Goal: Task Accomplishment & Management: Use online tool/utility

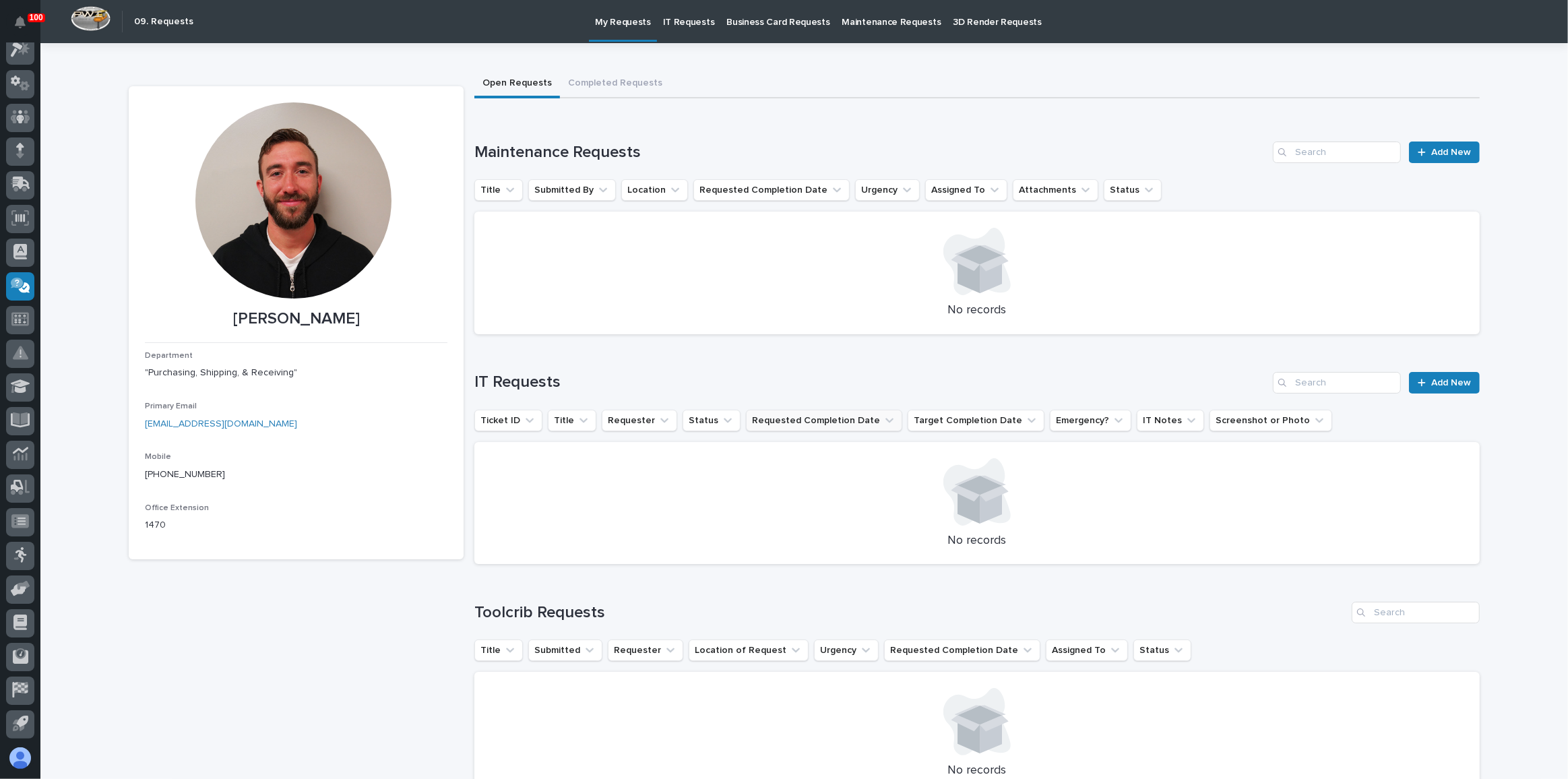
scroll to position [122, 0]
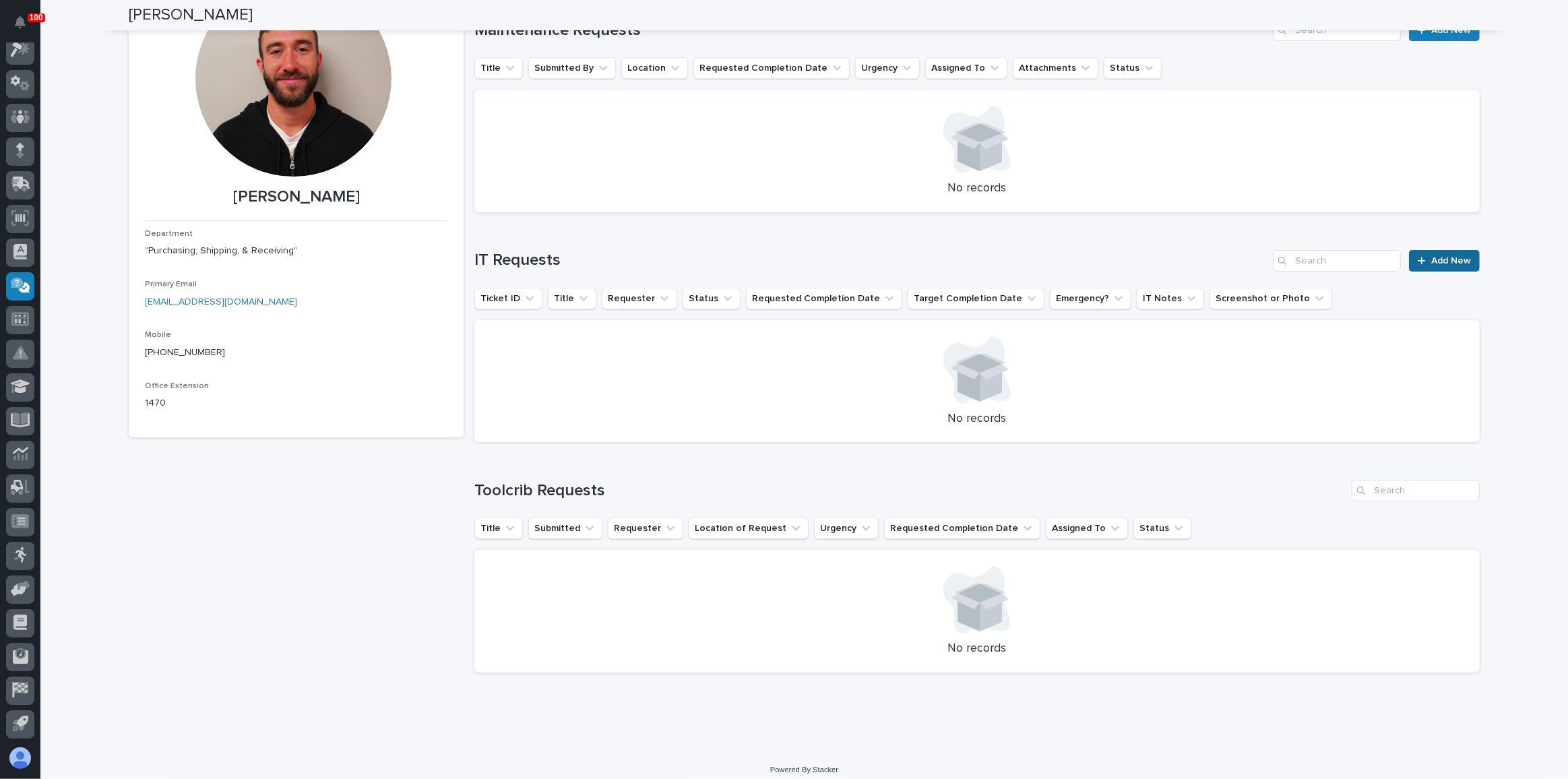
click at [1455, 258] on span "Add New" at bounding box center [1451, 260] width 40 height 10
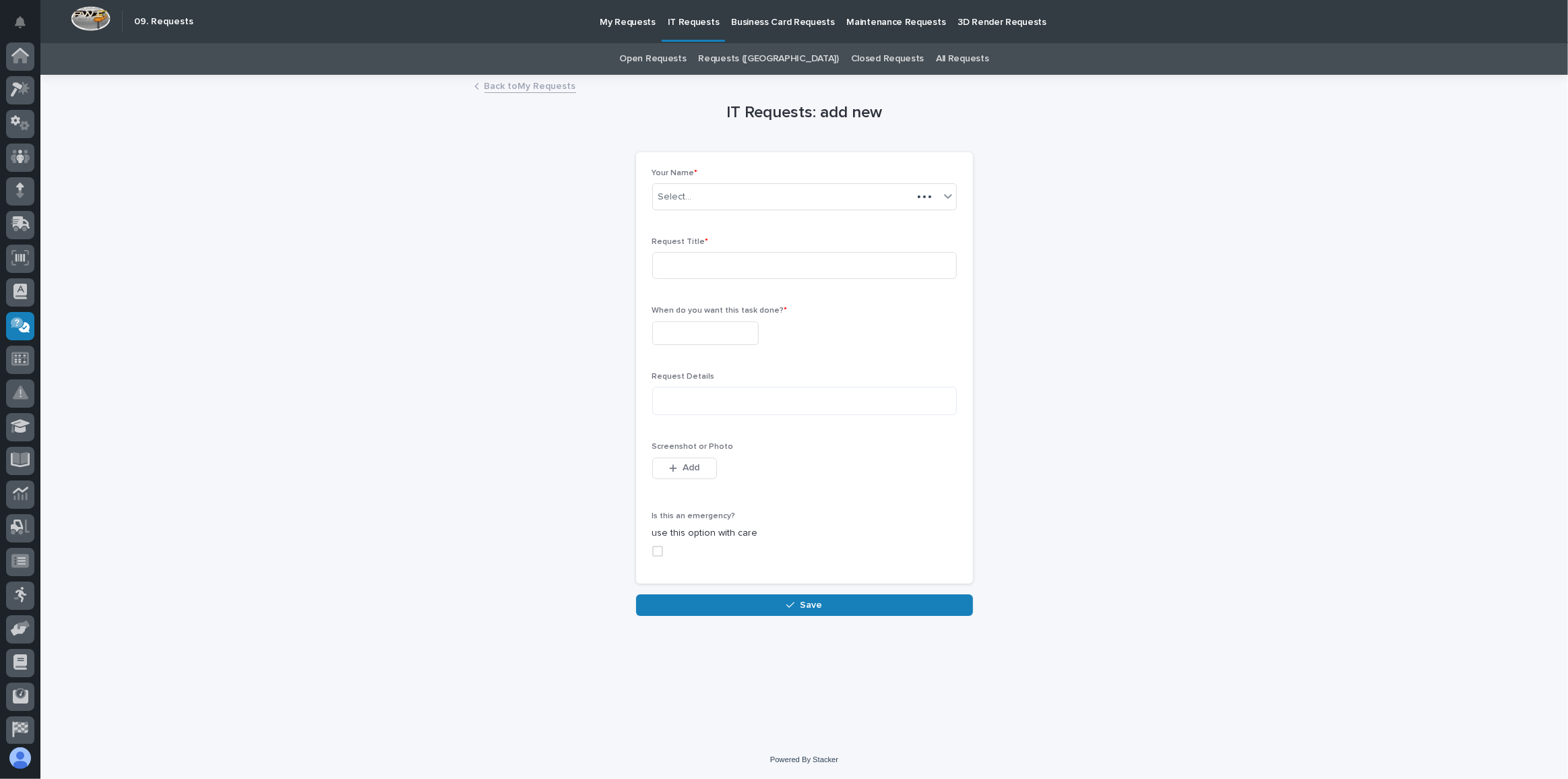
scroll to position [39, 0]
click at [695, 259] on input at bounding box center [804, 265] width 304 height 27
type input "P"
type input "Office Printer"
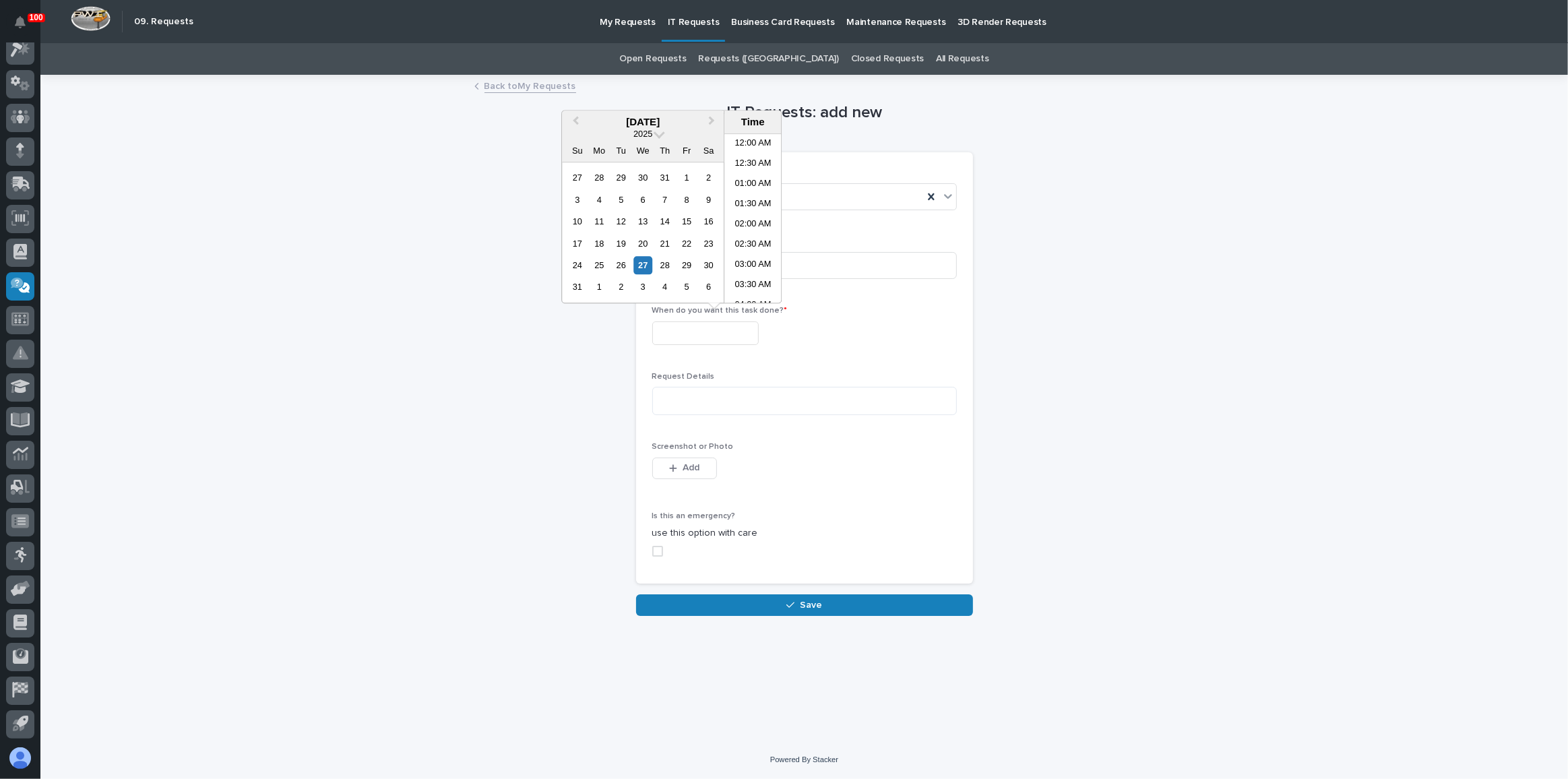
click at [709, 328] on input "text" at bounding box center [705, 333] width 107 height 23
click at [686, 267] on div "29" at bounding box center [686, 265] width 18 height 18
click at [738, 241] on li "09:30 AM" at bounding box center [753, 239] width 57 height 20
type input "**********"
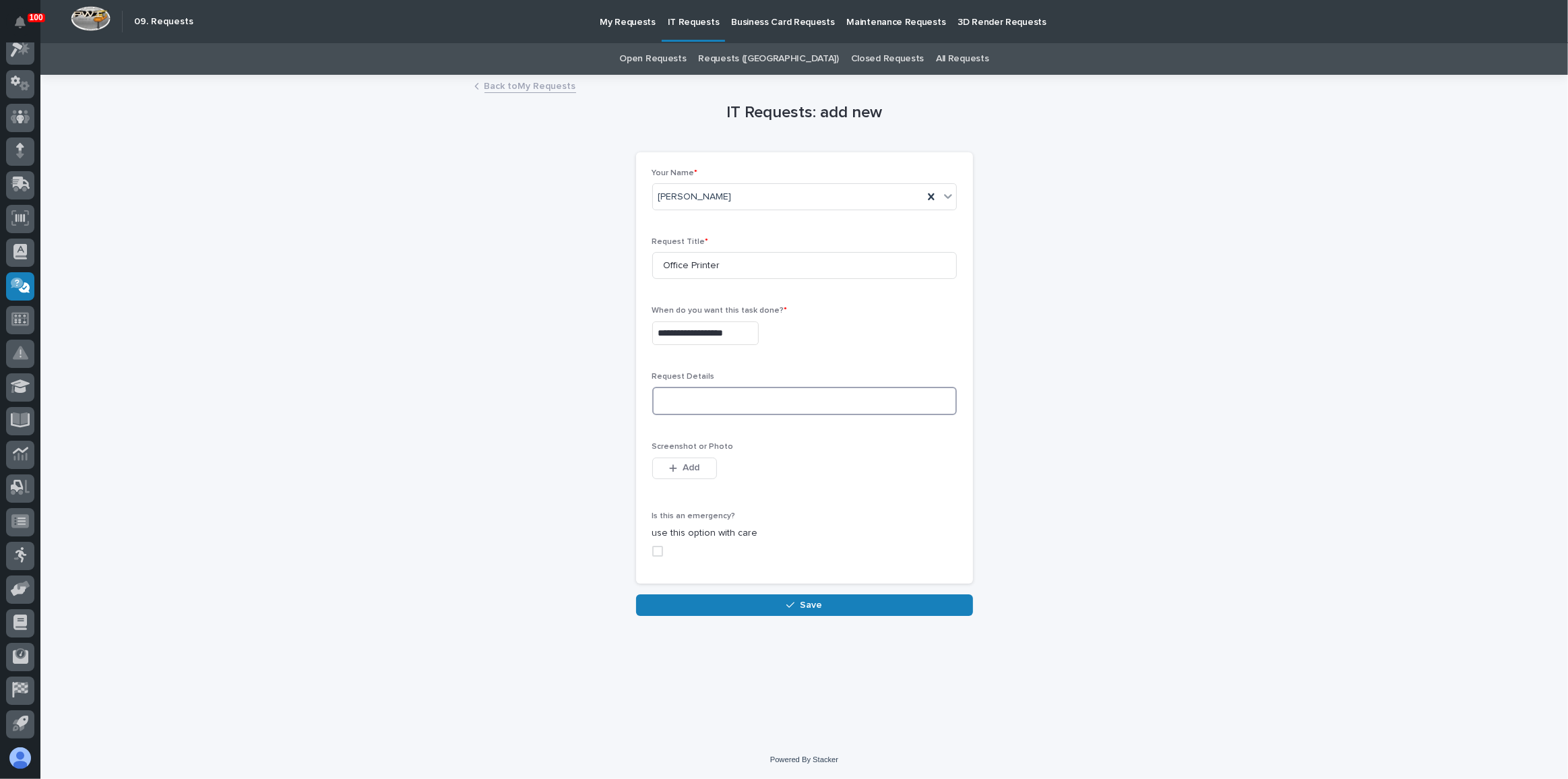
click at [700, 398] on textarea at bounding box center [804, 401] width 304 height 29
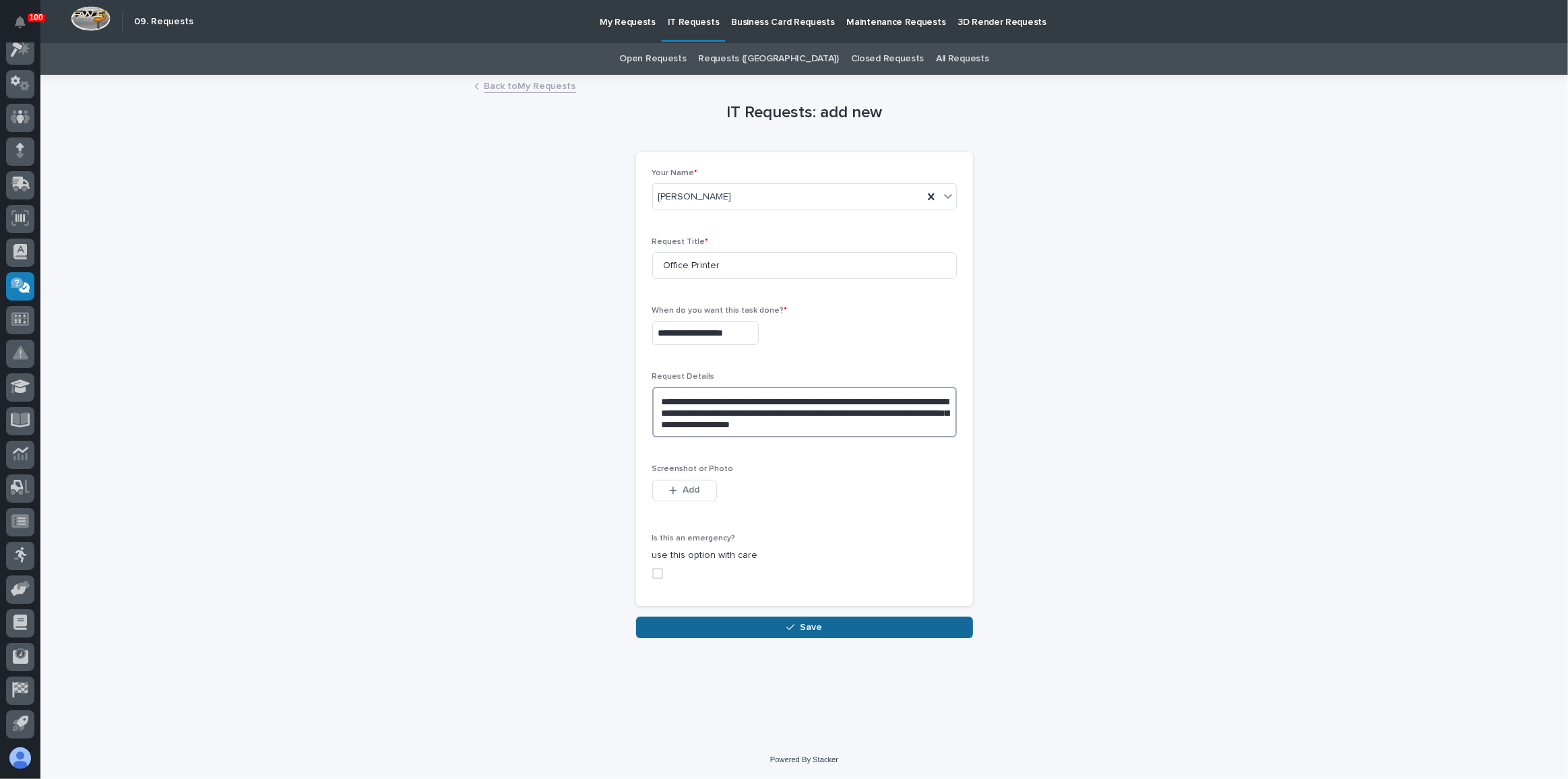
type textarea "**********"
click at [775, 624] on button "Save" at bounding box center [804, 627] width 337 height 21
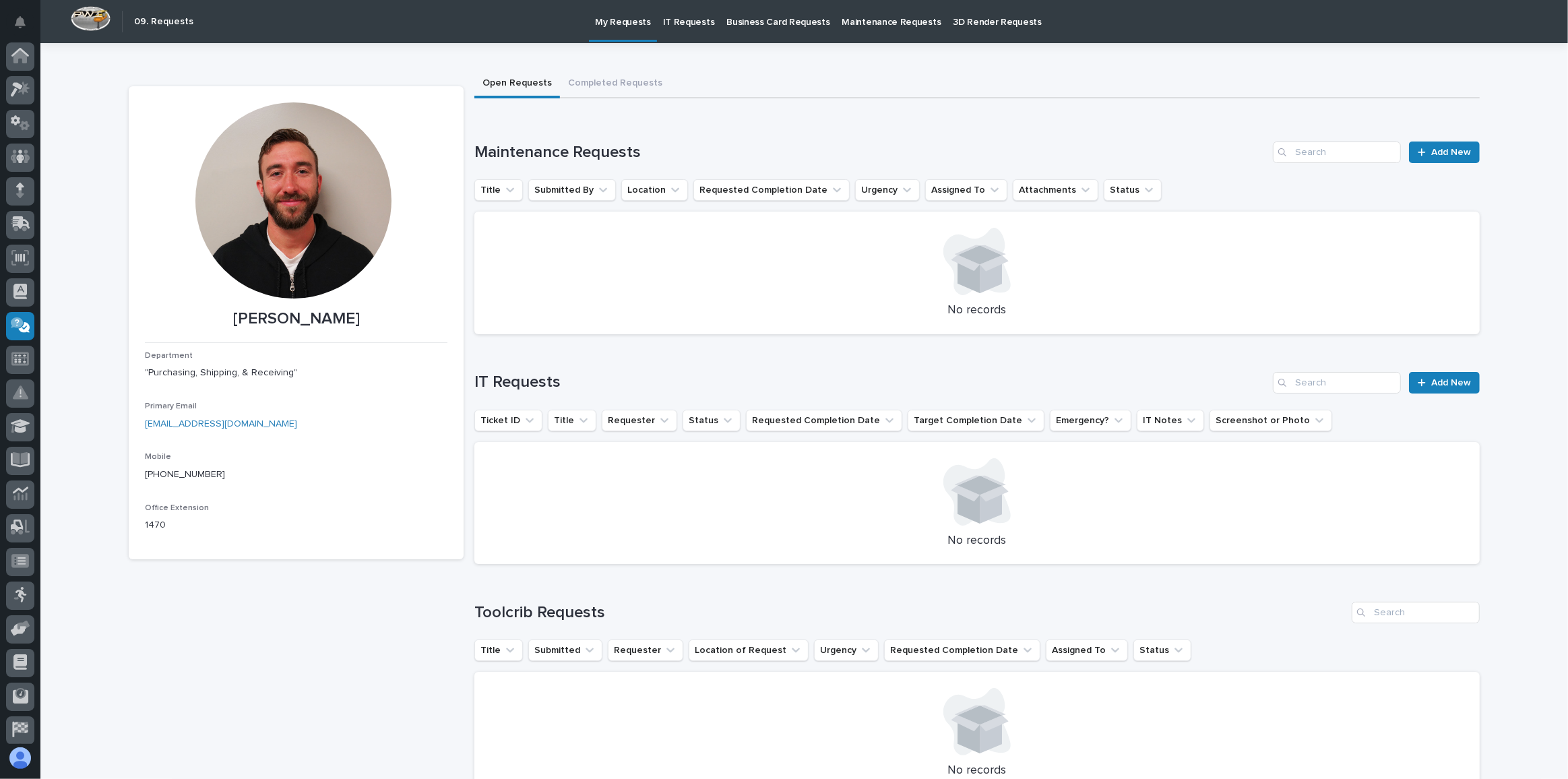
scroll to position [39, 0]
click at [20, 184] on icon at bounding box center [21, 182] width 18 height 12
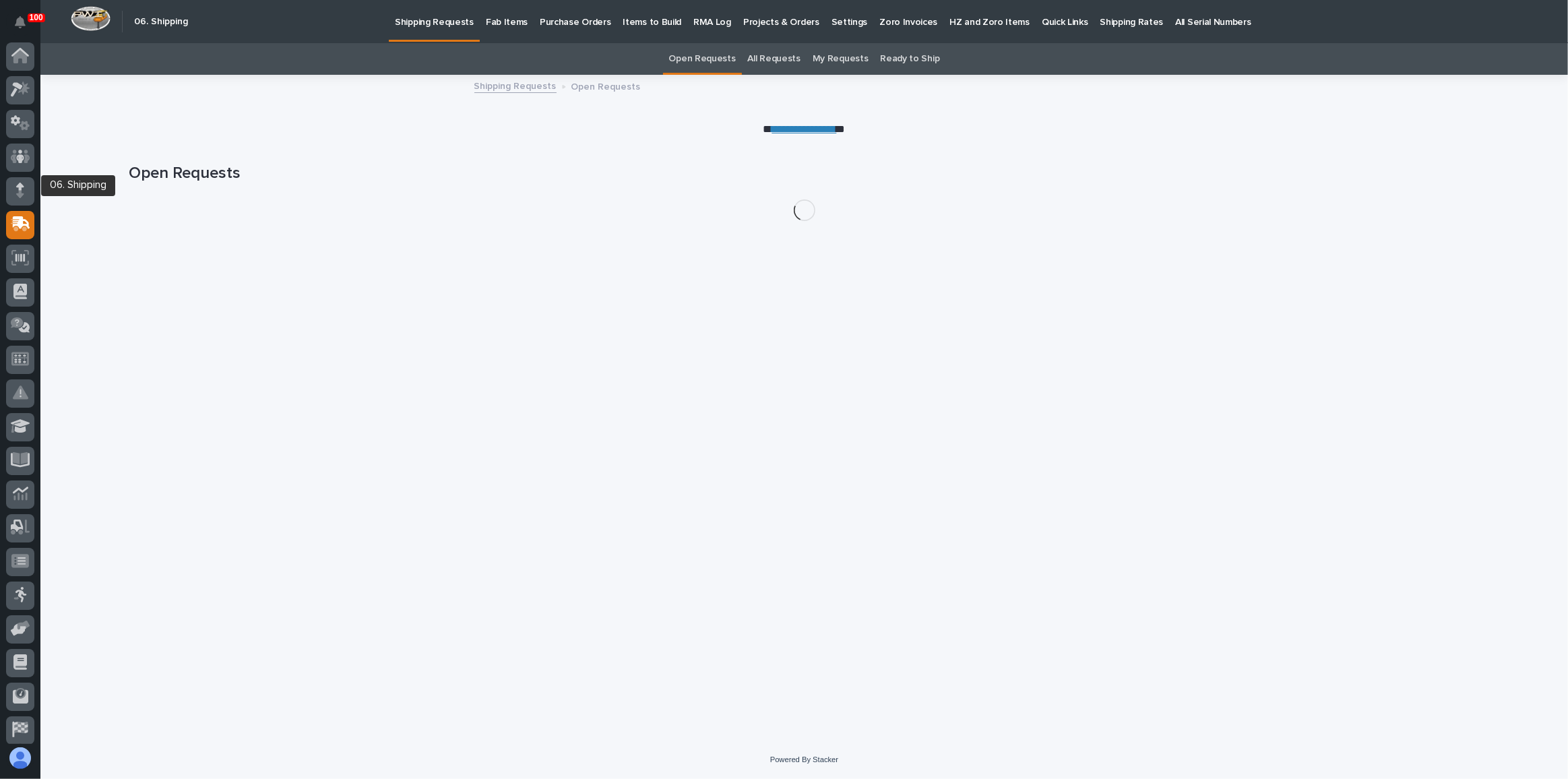
scroll to position [39, 0]
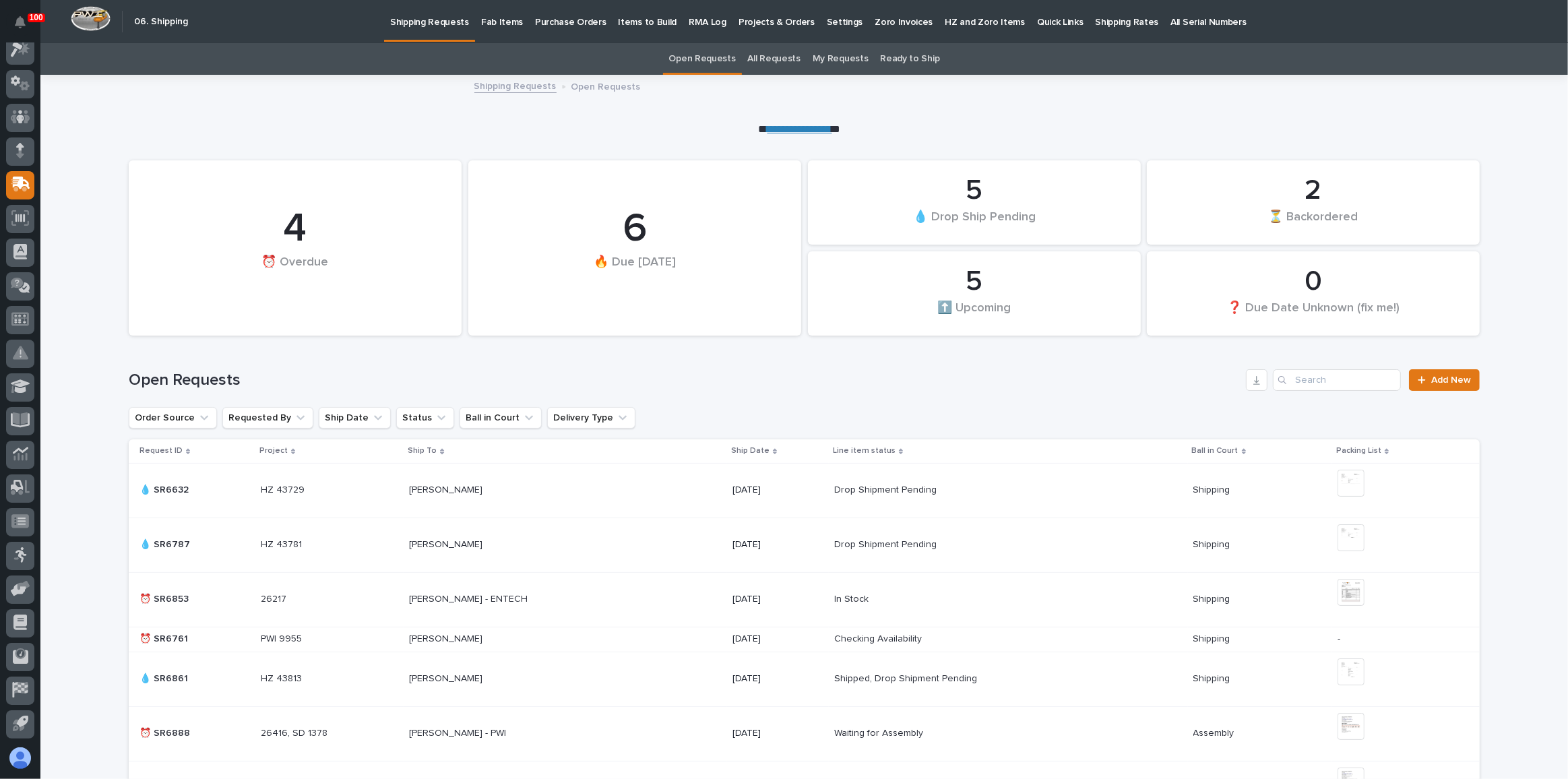
click at [481, 25] on p "Fab Items" at bounding box center [502, 14] width 42 height 29
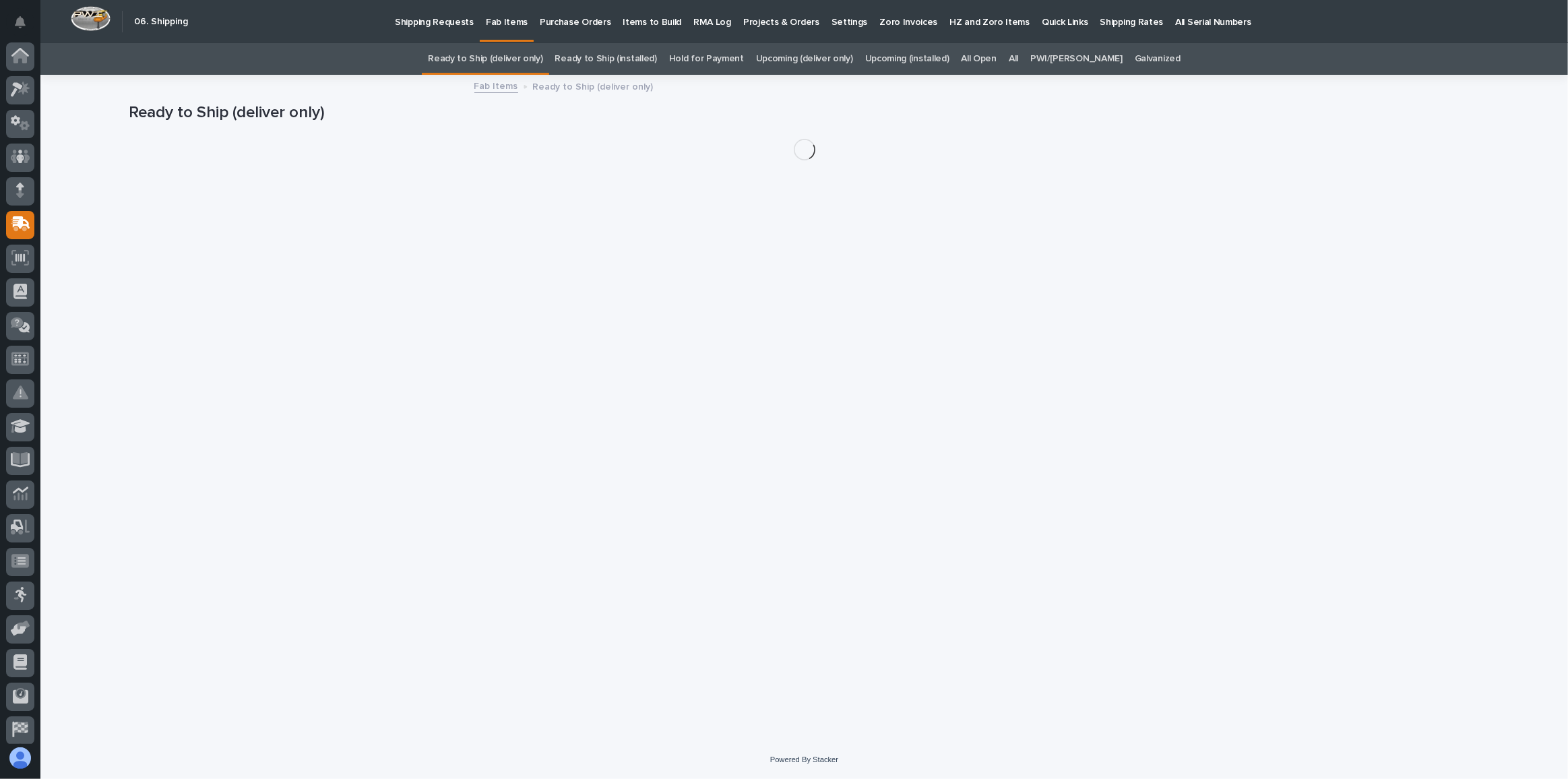
scroll to position [39, 0]
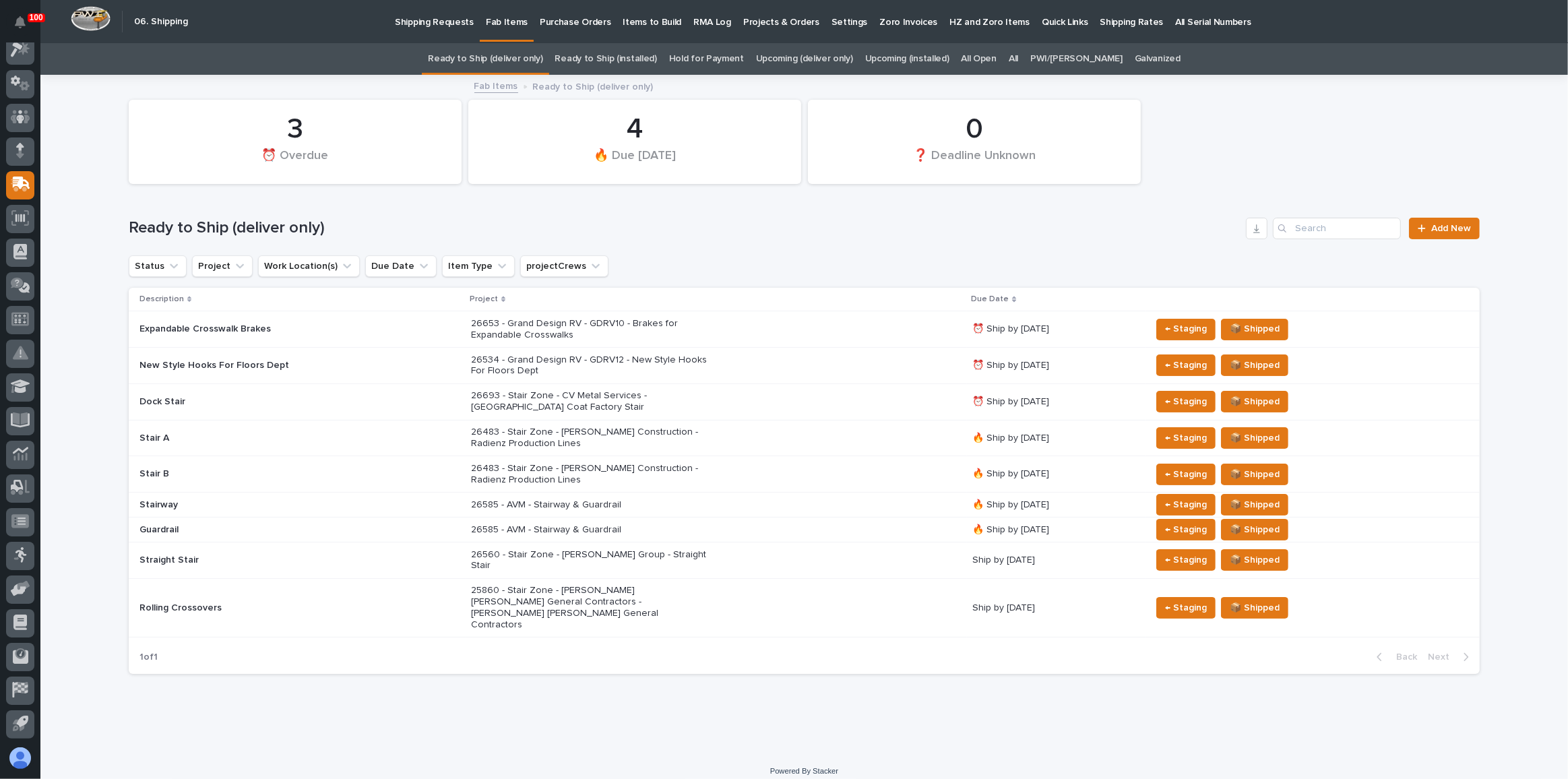
click at [1019, 56] on link "All" at bounding box center [1013, 59] width 10 height 31
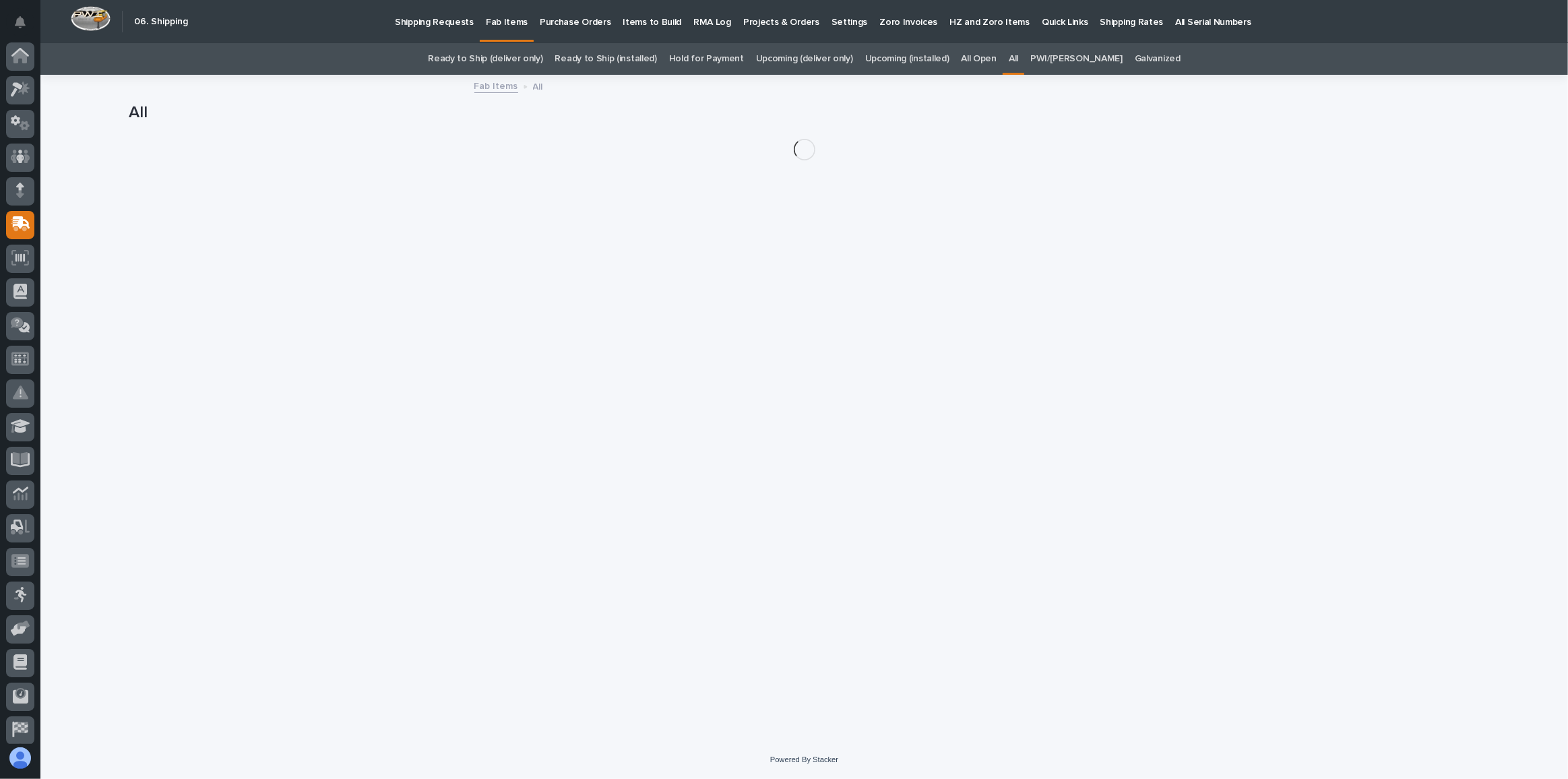
scroll to position [39, 0]
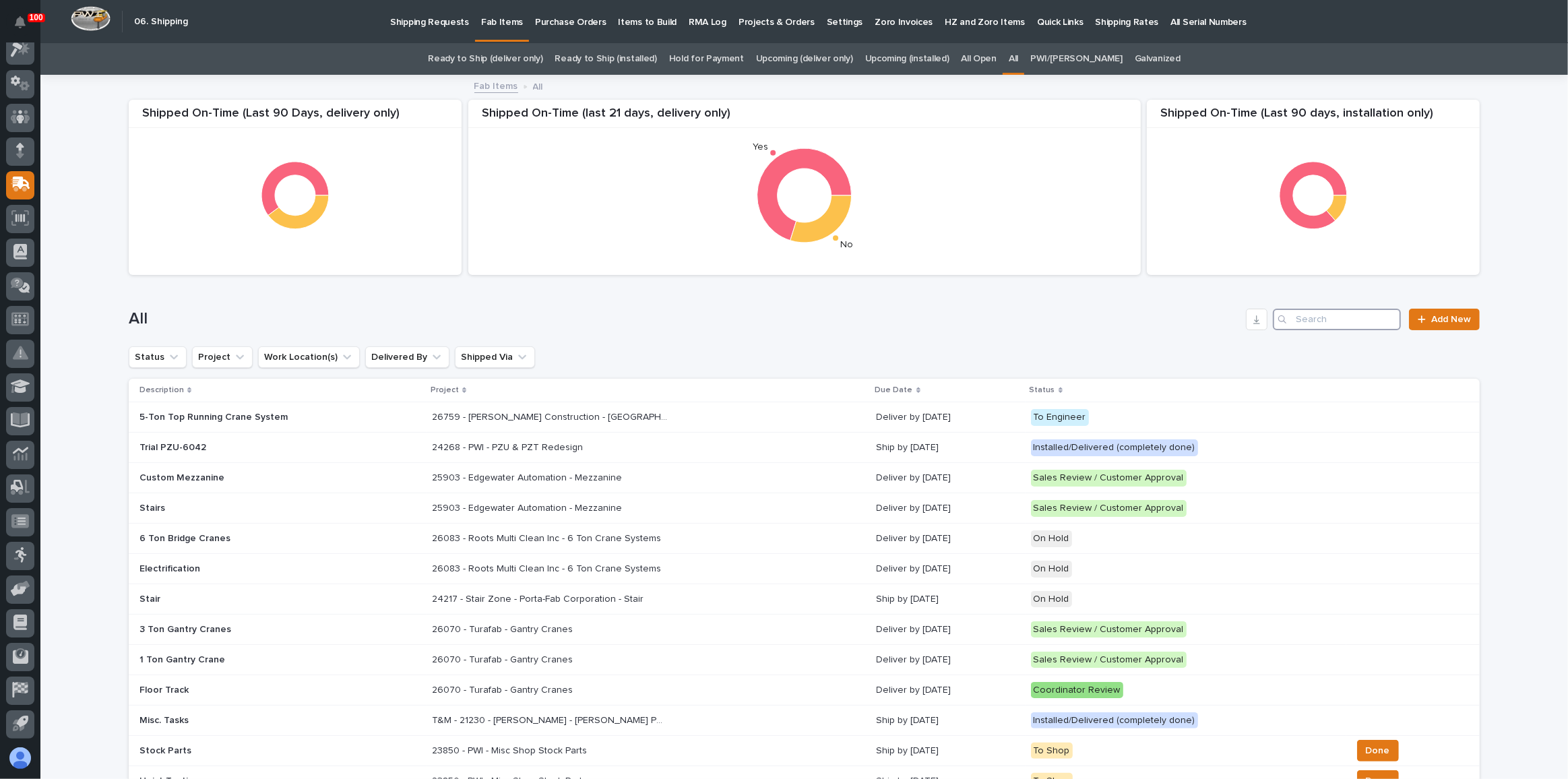
click at [1319, 316] on input "Search" at bounding box center [1337, 319] width 128 height 21
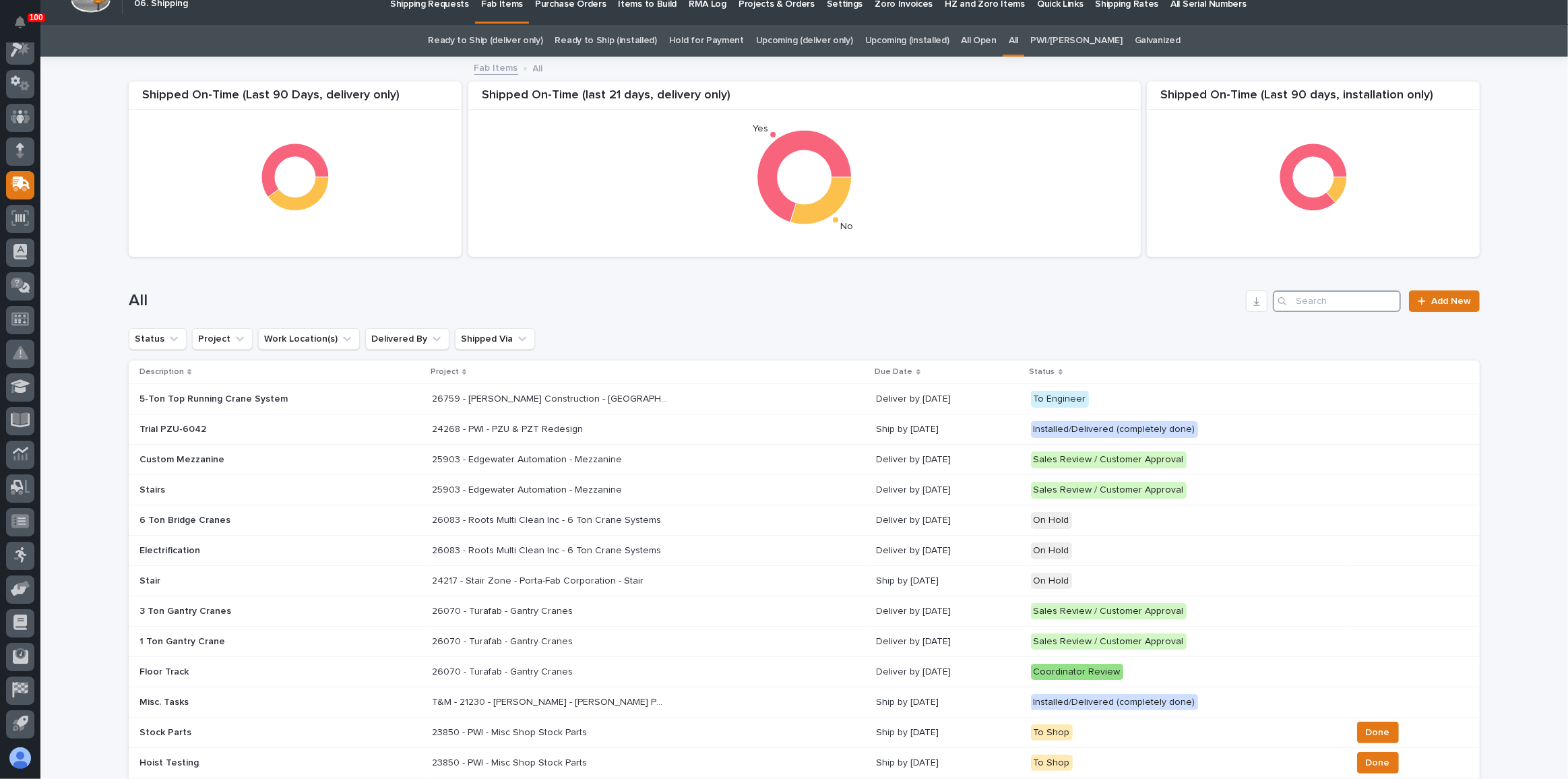
scroll to position [0, 0]
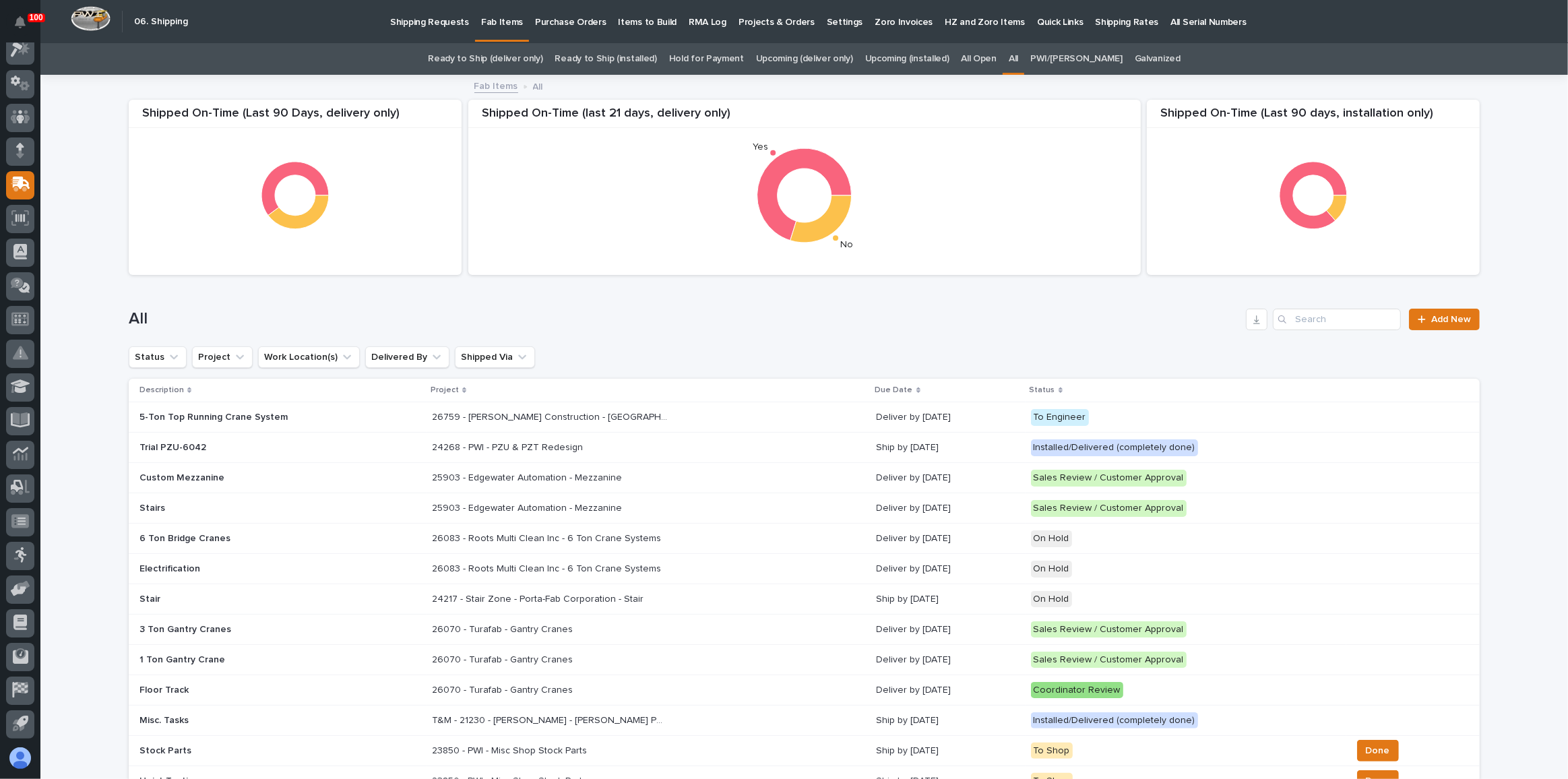
click at [819, 61] on link "Upcoming (deliver only)" at bounding box center [804, 59] width 97 height 31
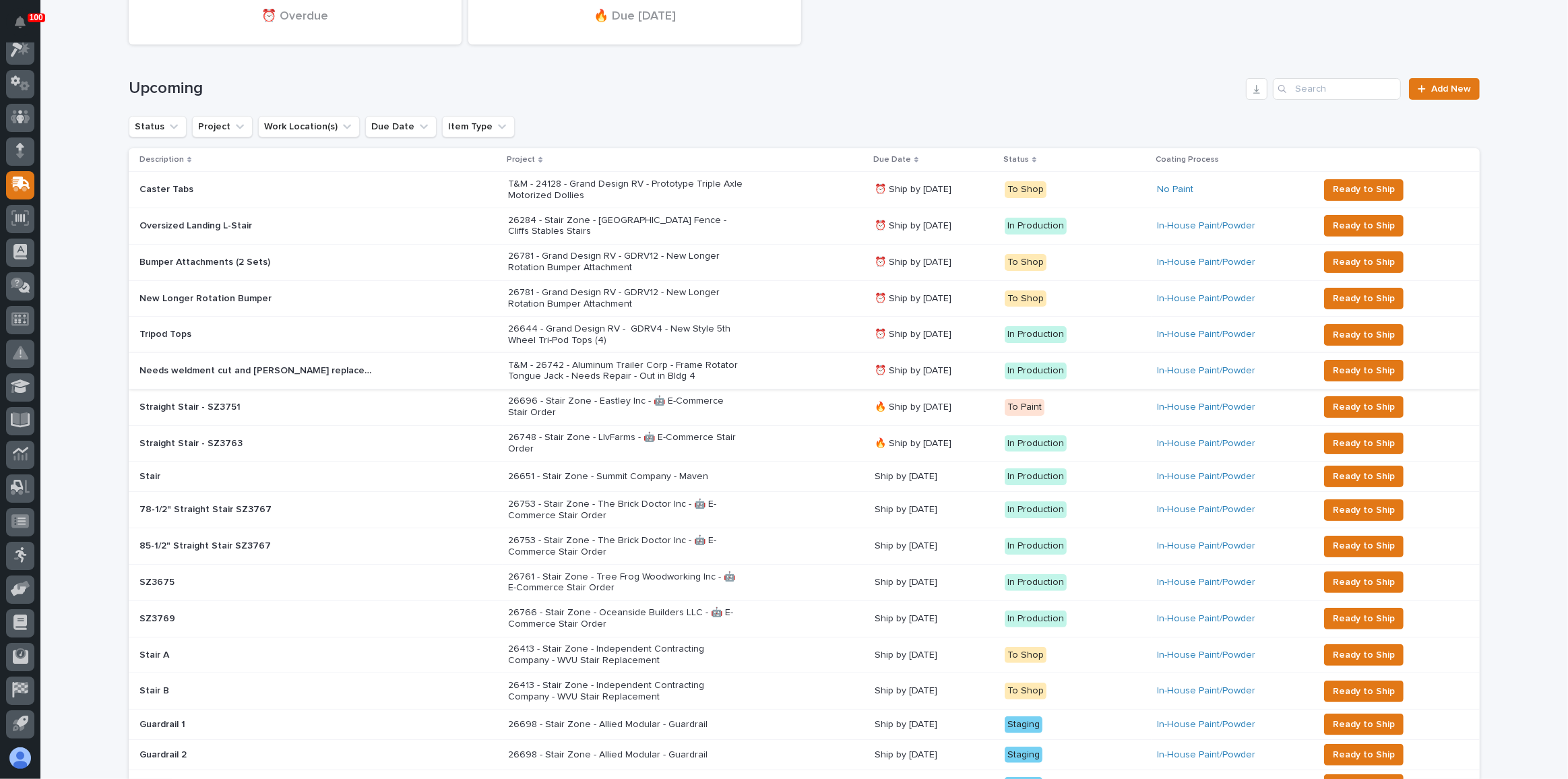
scroll to position [183, 0]
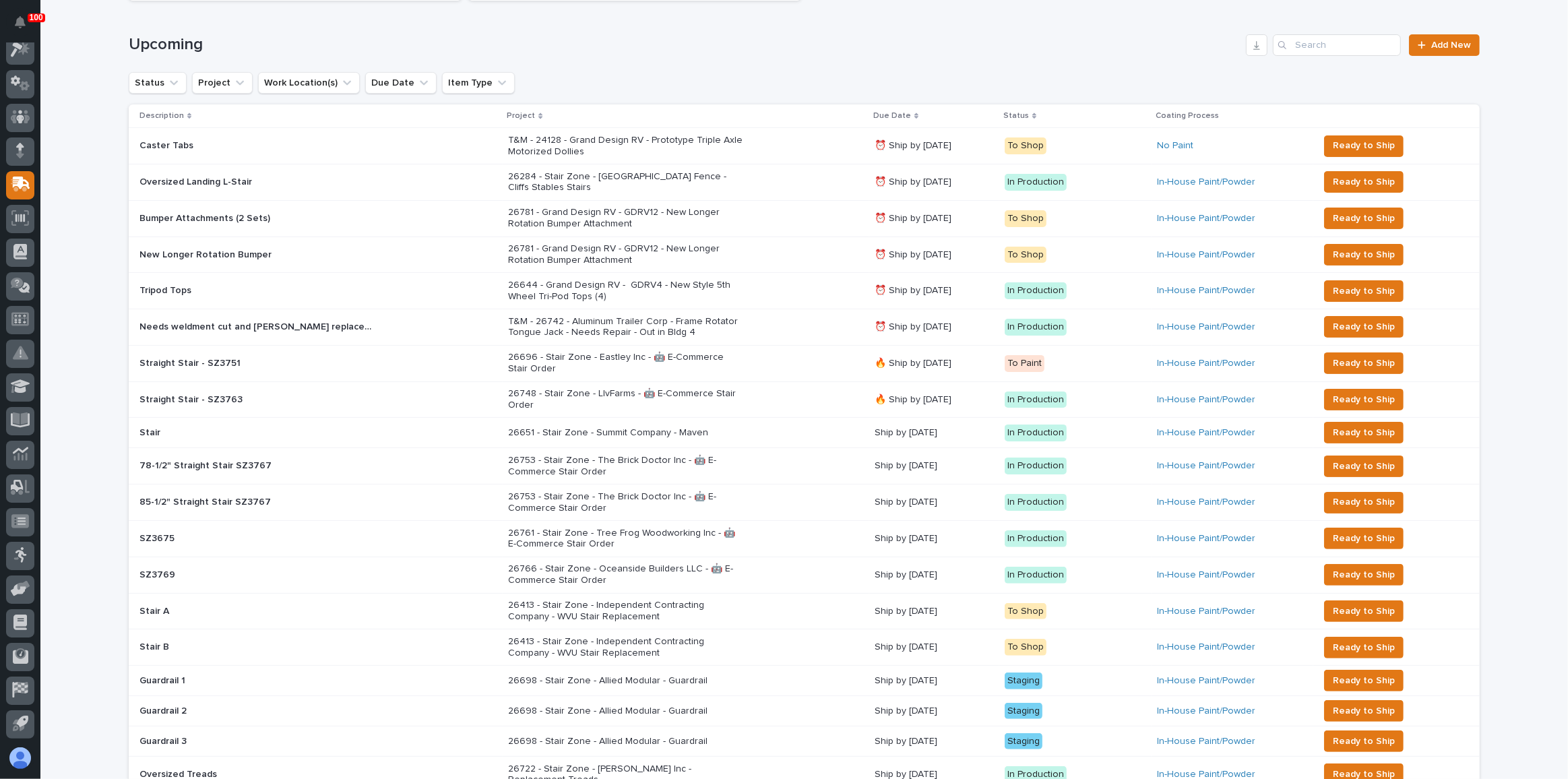
click at [788, 352] on div "26696 - Stair Zone - Eastley Inc - 🤖 E-Commerce Stair Order" at bounding box center [686, 363] width 356 height 34
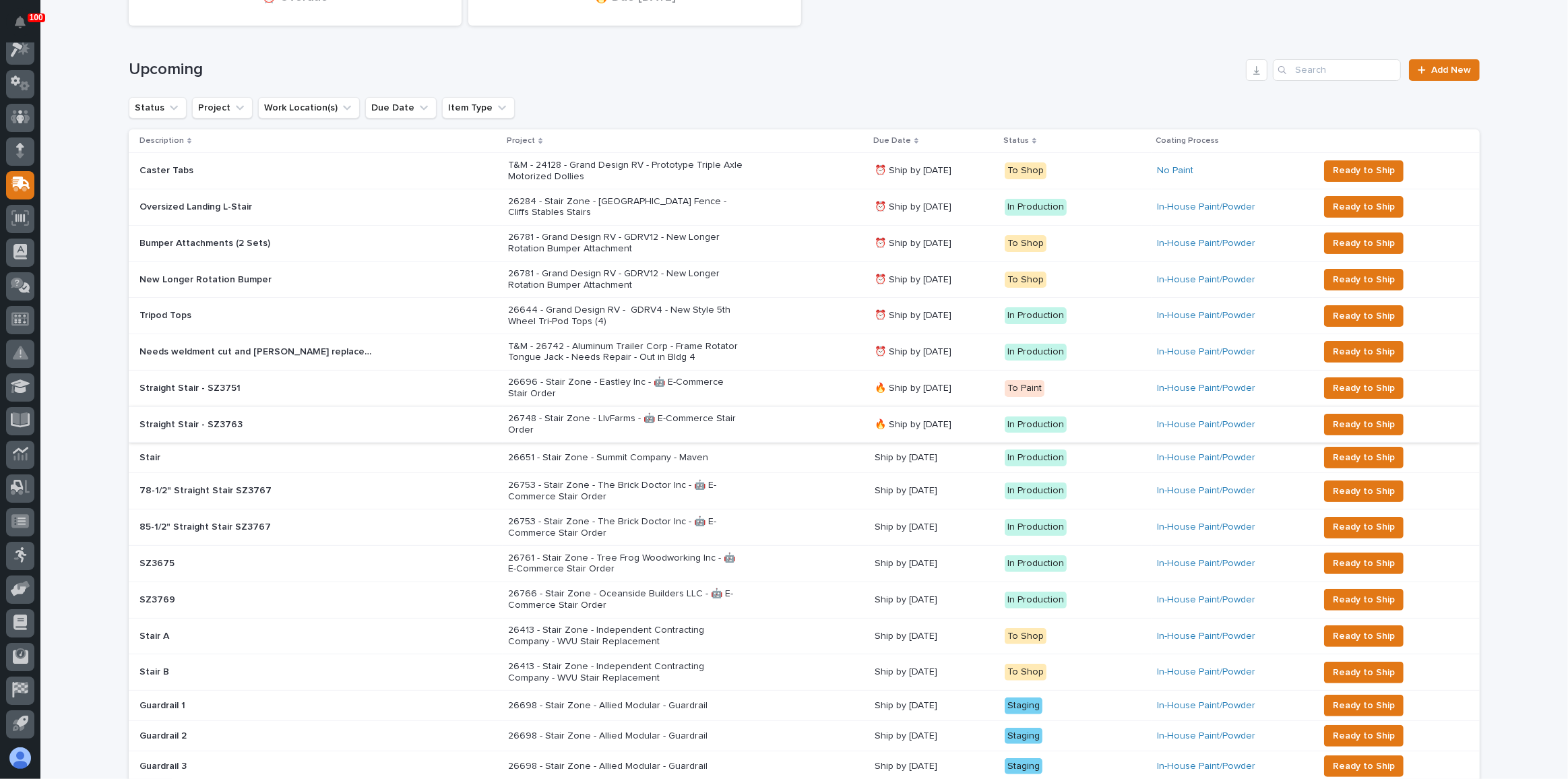
scroll to position [165, 0]
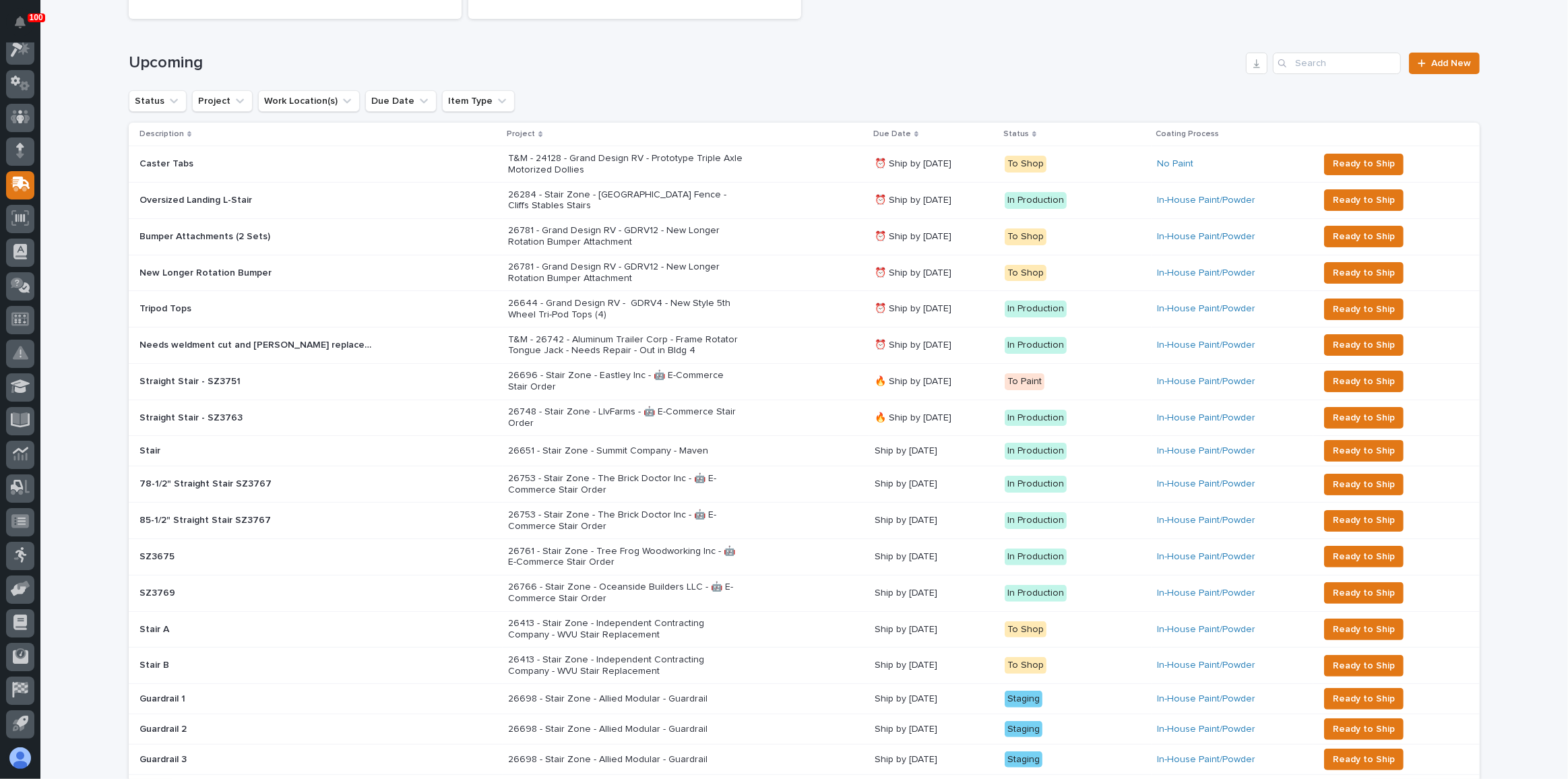
click at [852, 403] on div "26748 - Stair Zone - LIvFarms - 🤖 E-Commerce Stair Order" at bounding box center [686, 418] width 356 height 34
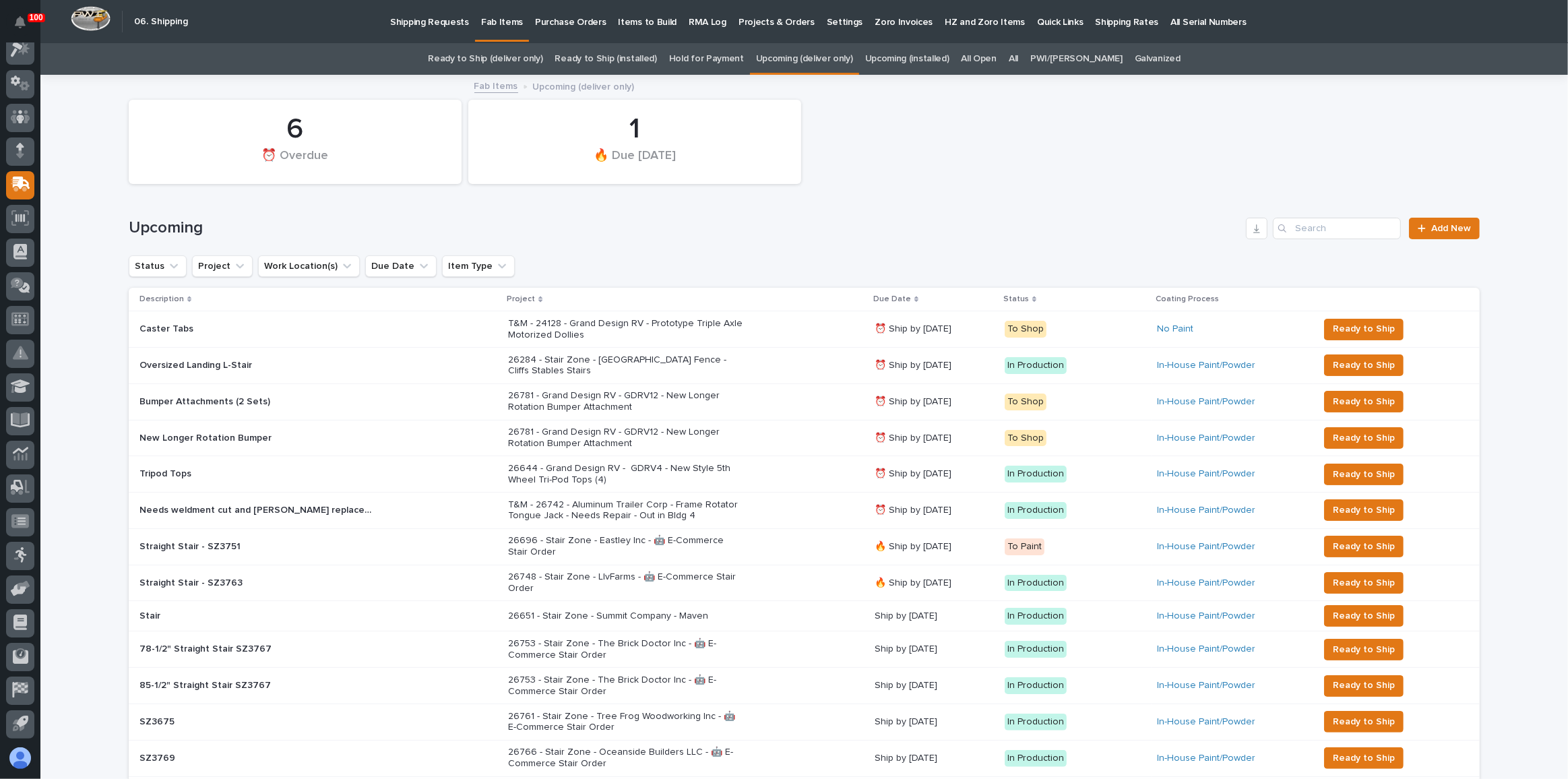
click at [1019, 51] on link "All" at bounding box center [1013, 59] width 10 height 31
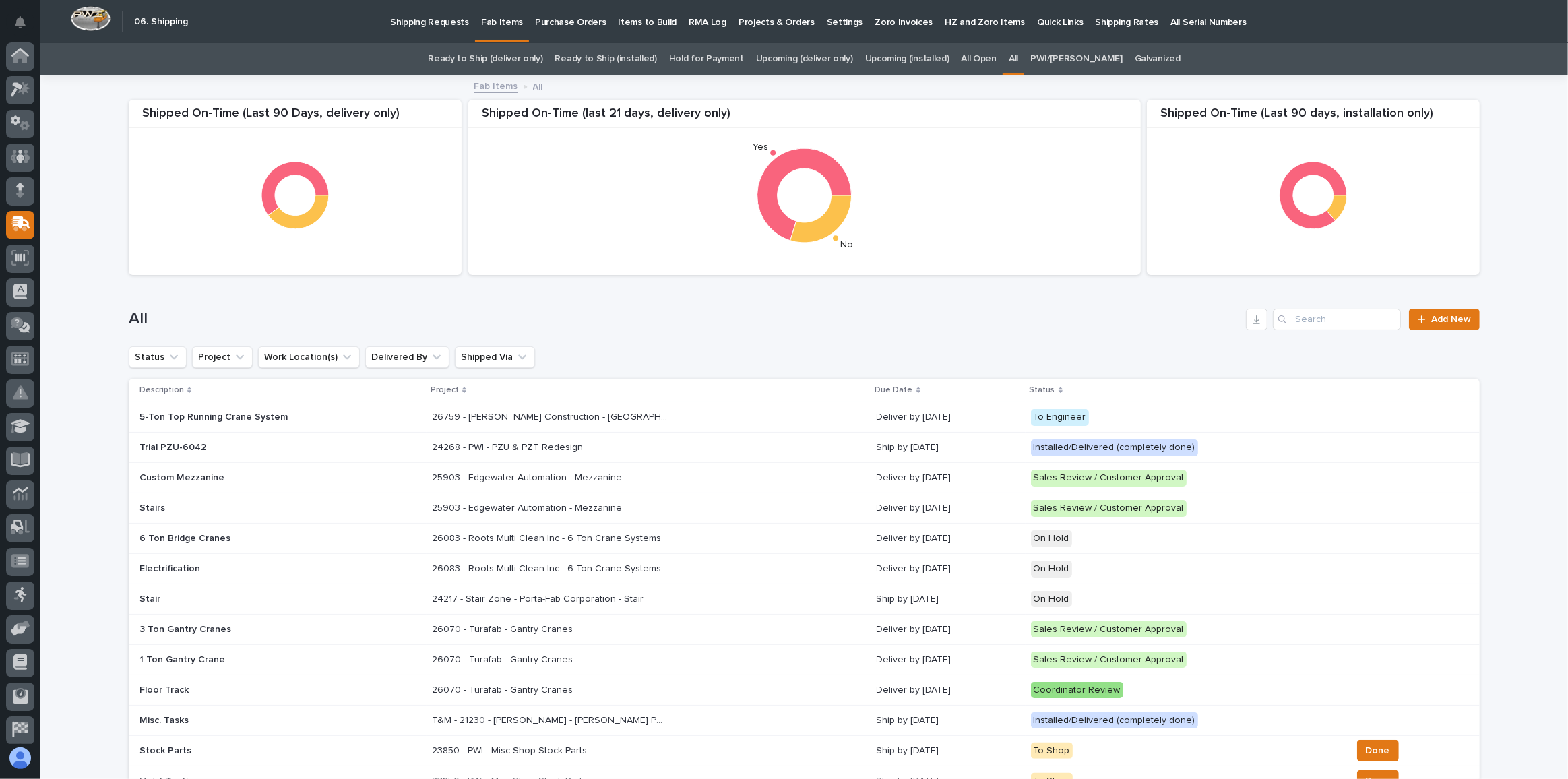
scroll to position [39, 0]
click at [1304, 315] on input "Search" at bounding box center [1337, 319] width 128 height 21
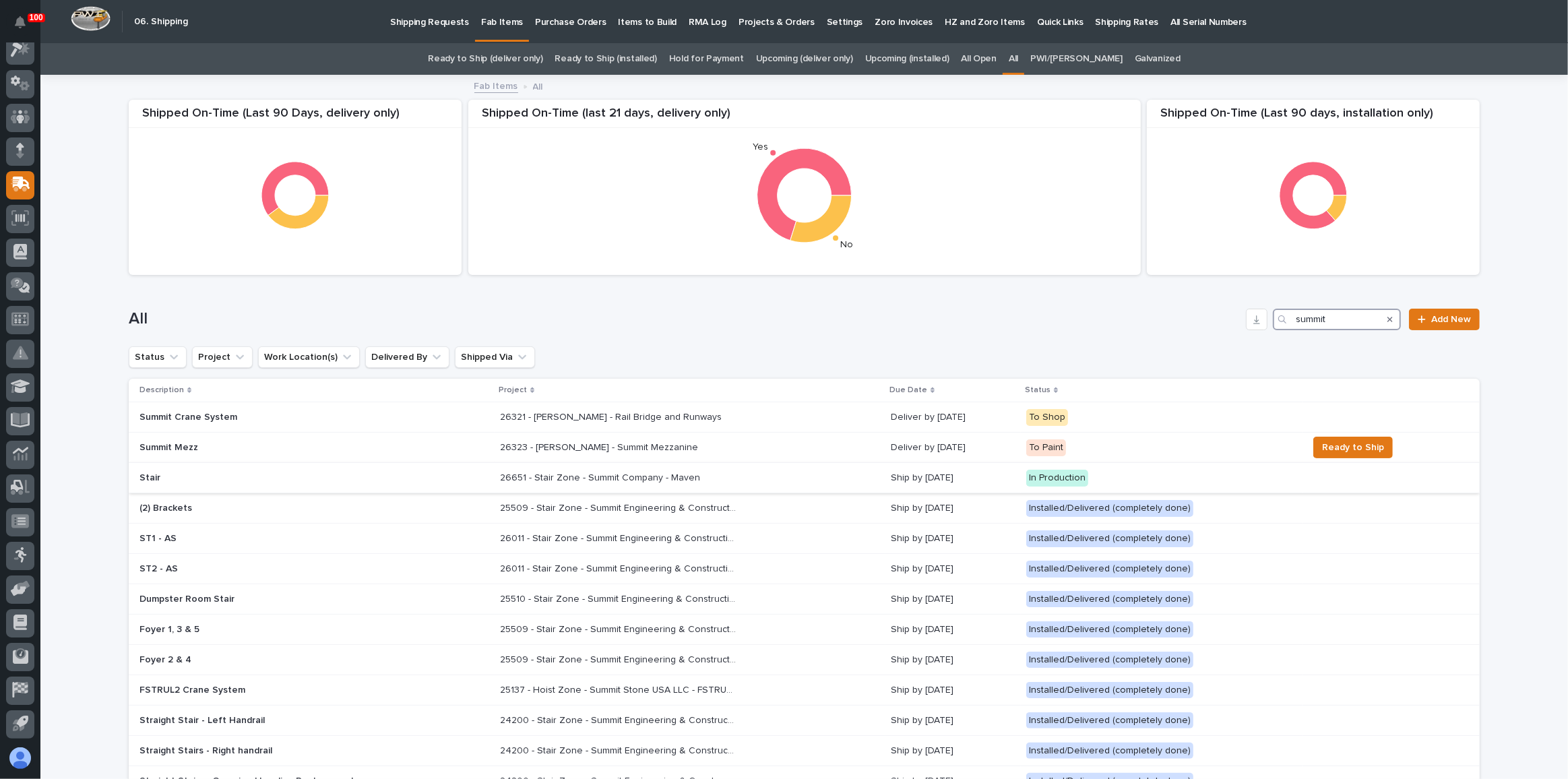
type input "summit"
click at [790, 472] on div "26651 - Stair Zone - Summit Company - Maven 26651 - Stair Zone - Summit Company…" at bounding box center [689, 478] width 380 height 22
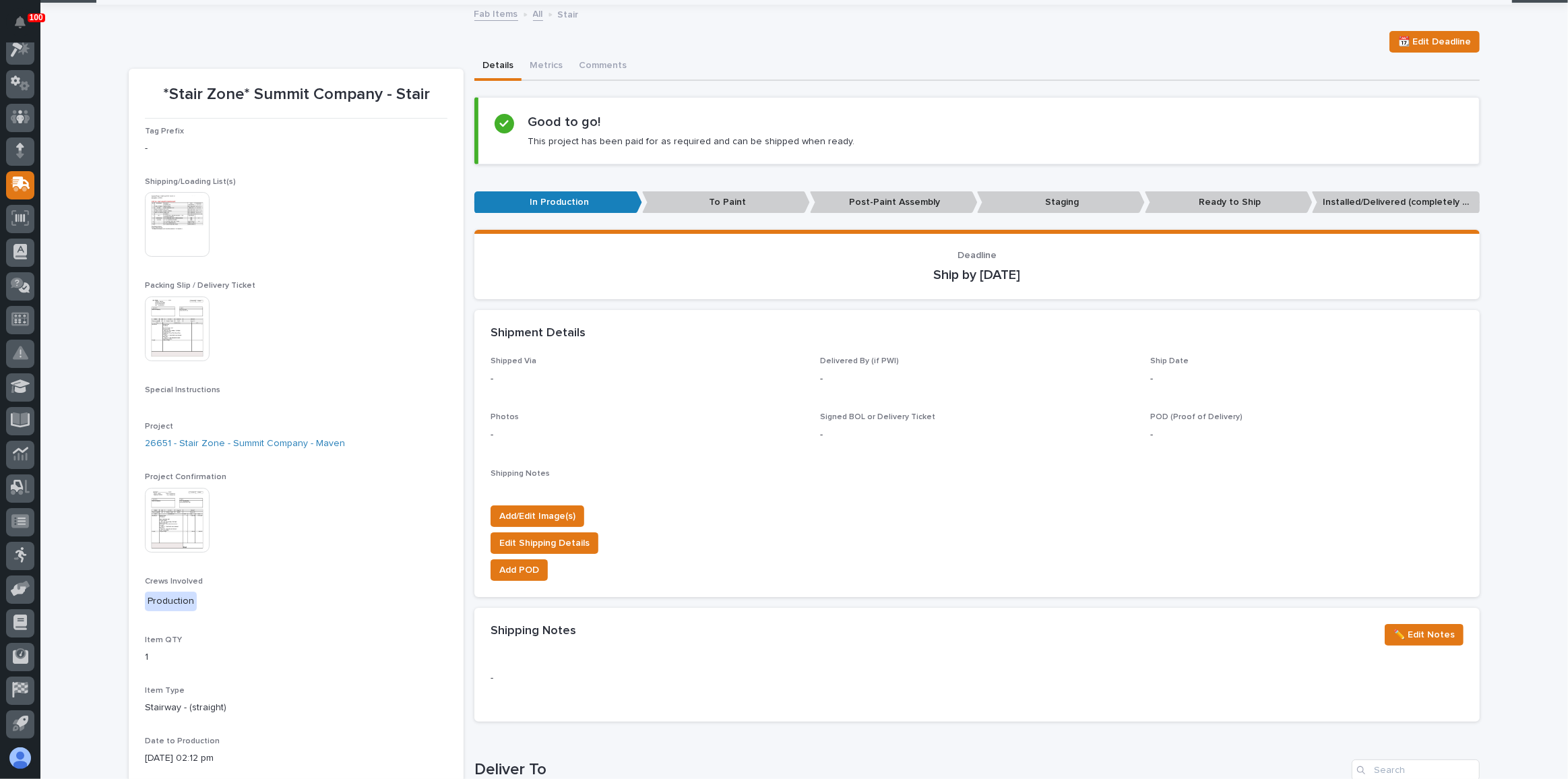
scroll to position [61, 0]
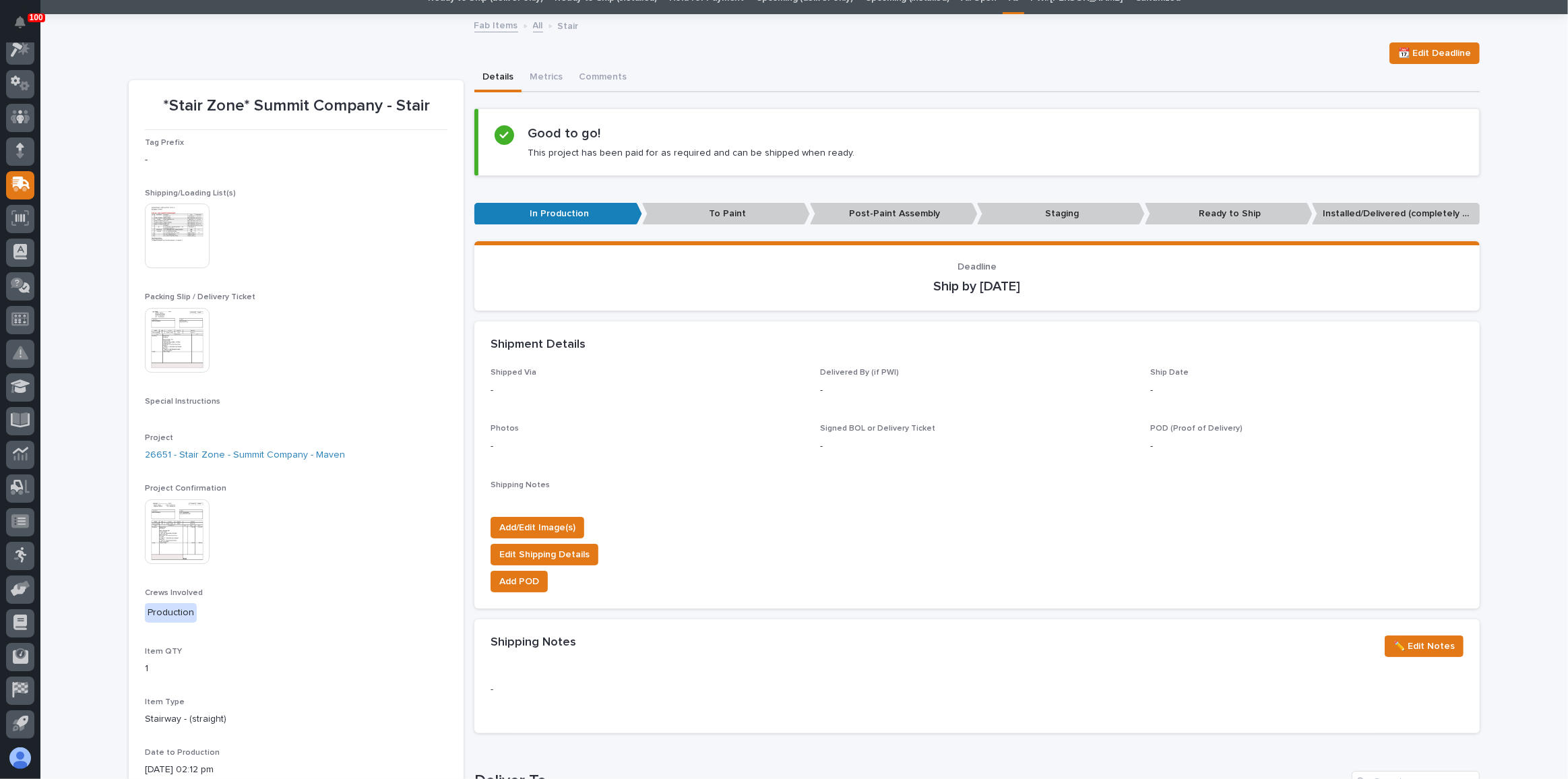
click at [159, 513] on img at bounding box center [177, 531] width 64 height 64
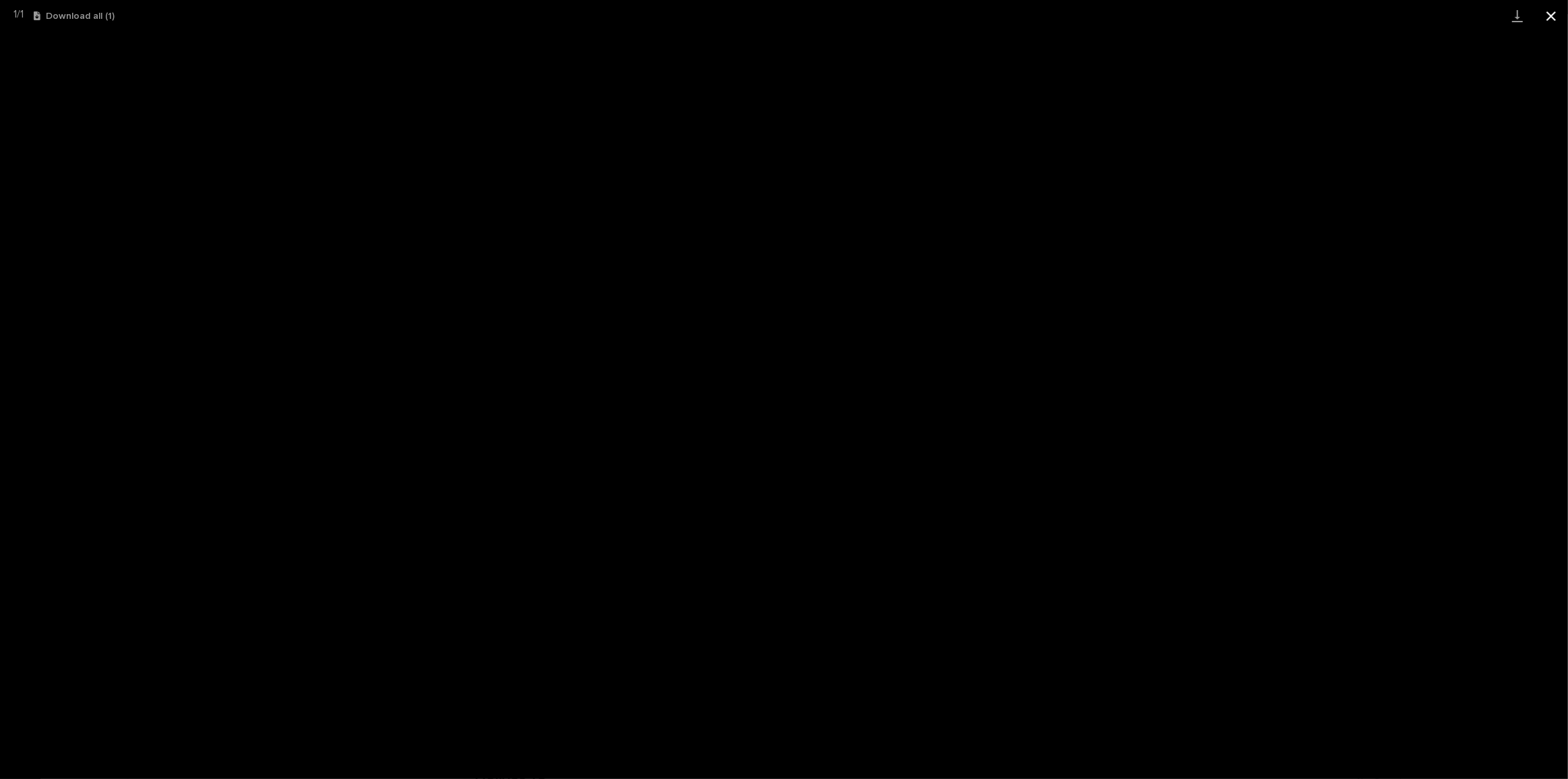
click at [1556, 10] on button "Close gallery" at bounding box center [1551, 15] width 34 height 31
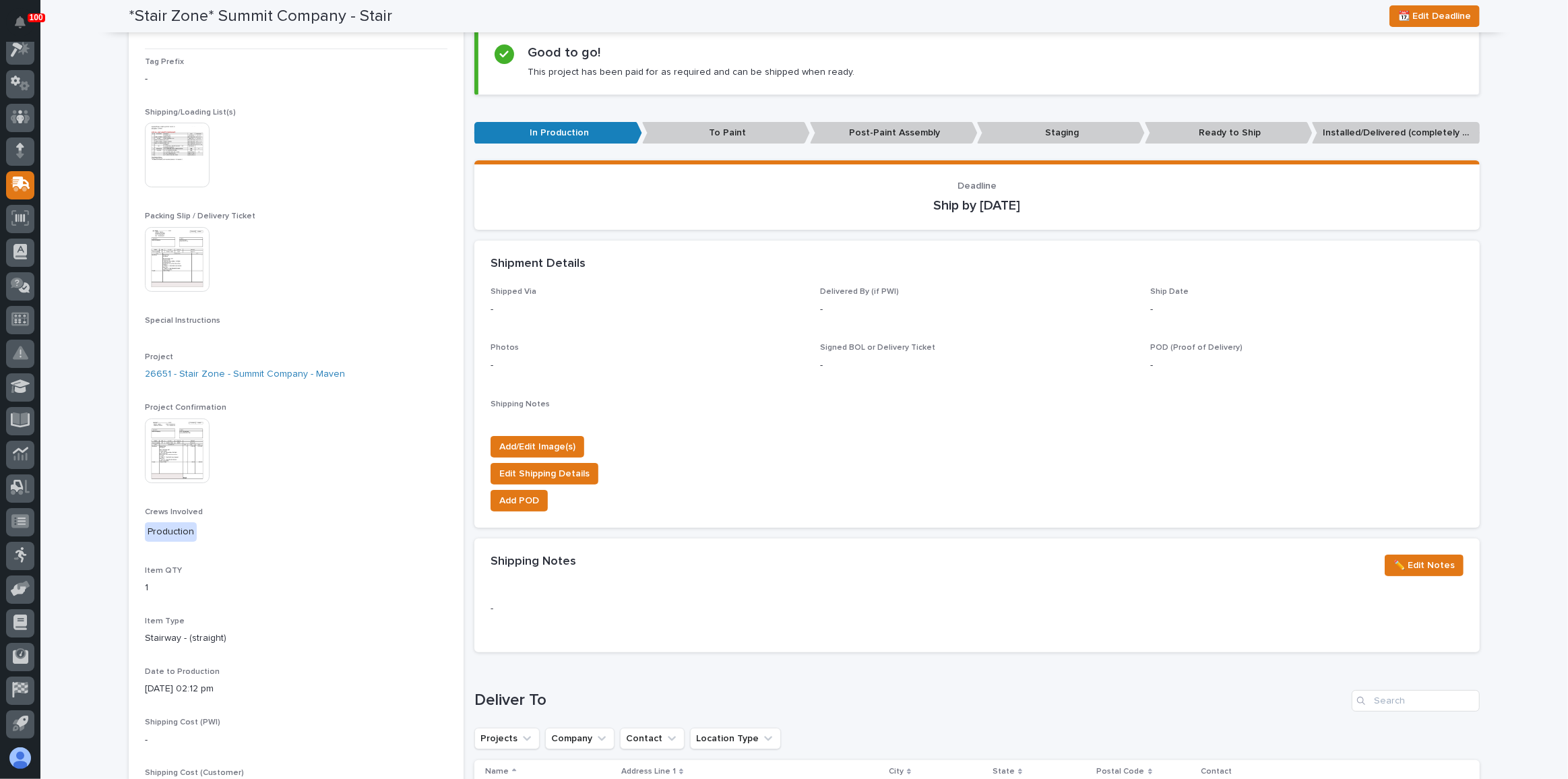
scroll to position [0, 0]
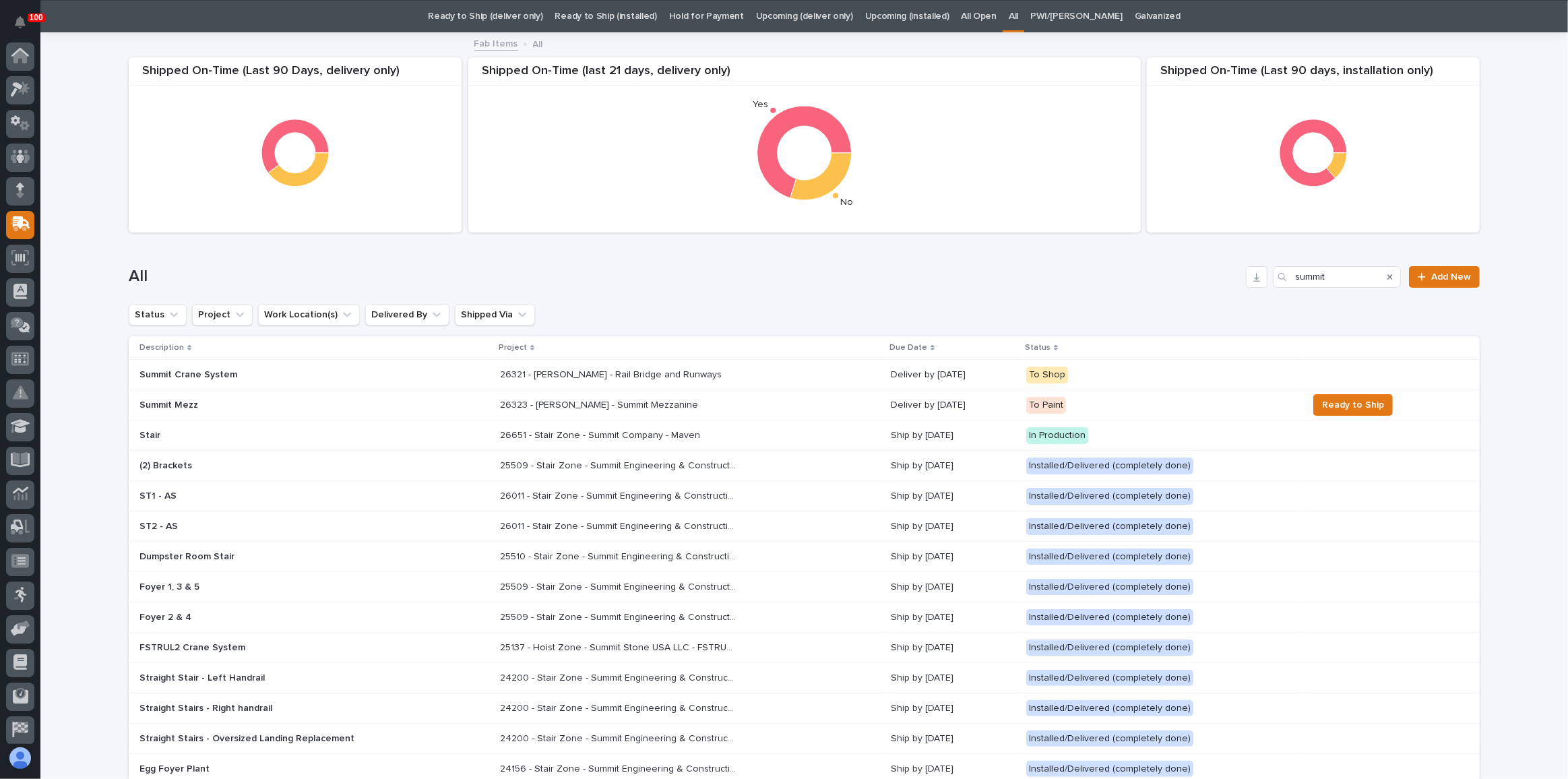
scroll to position [39, 0]
click at [798, 426] on div "26651 - Stair Zone - Summit Company - Maven 26651 - Stair Zone - Summit Company…" at bounding box center [689, 435] width 380 height 22
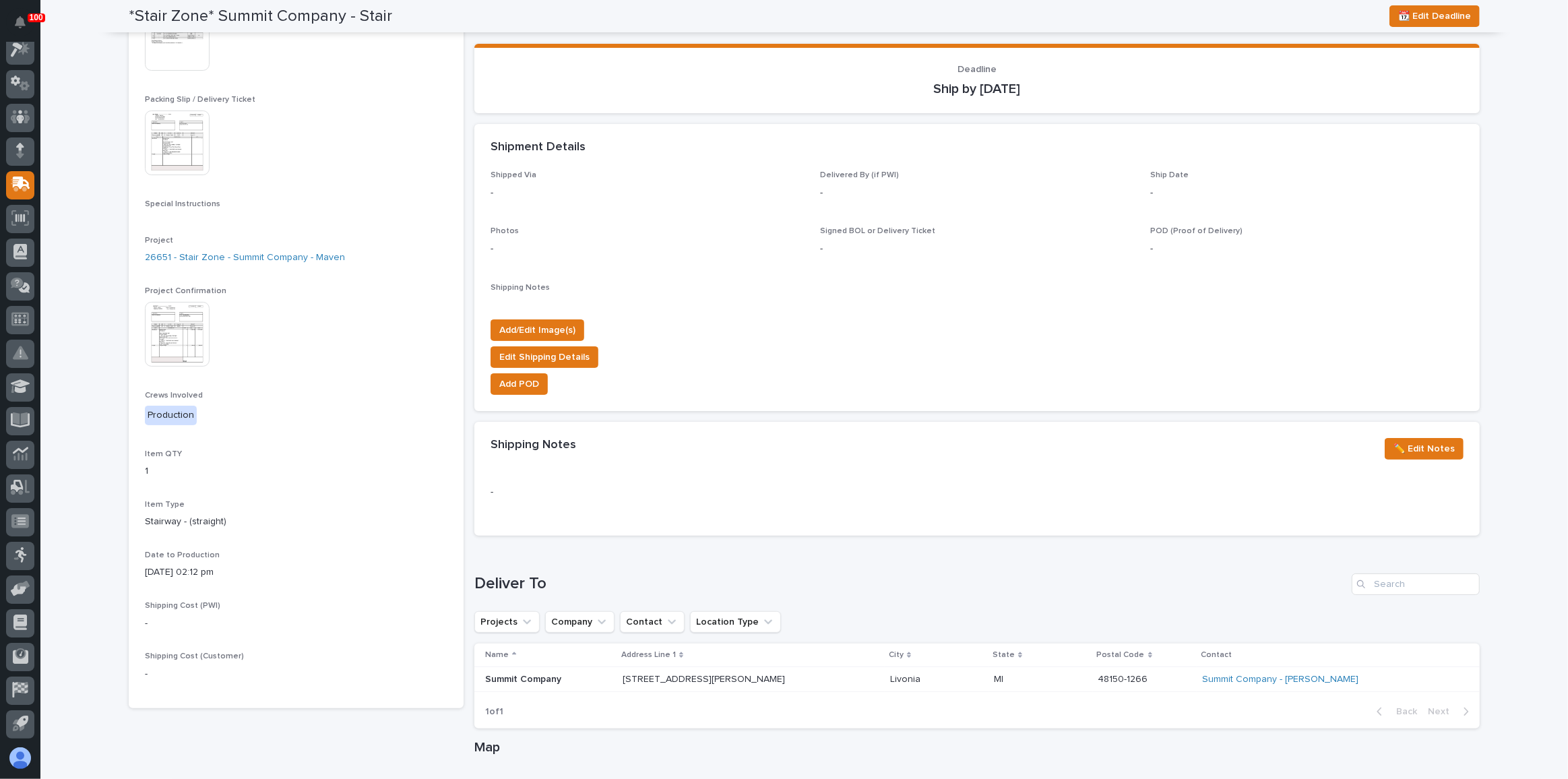
scroll to position [104, 0]
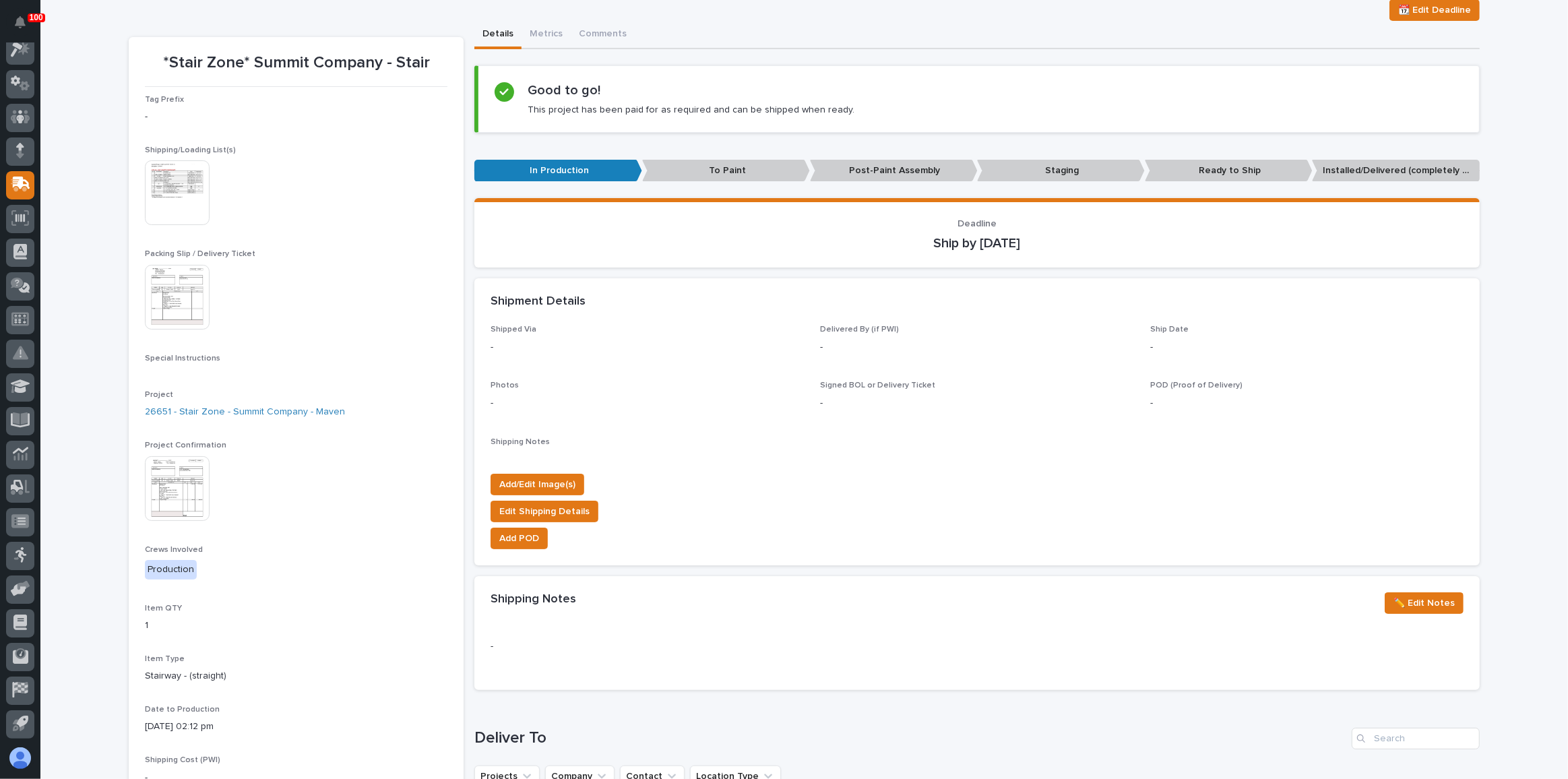
click at [175, 479] on img at bounding box center [177, 488] width 64 height 64
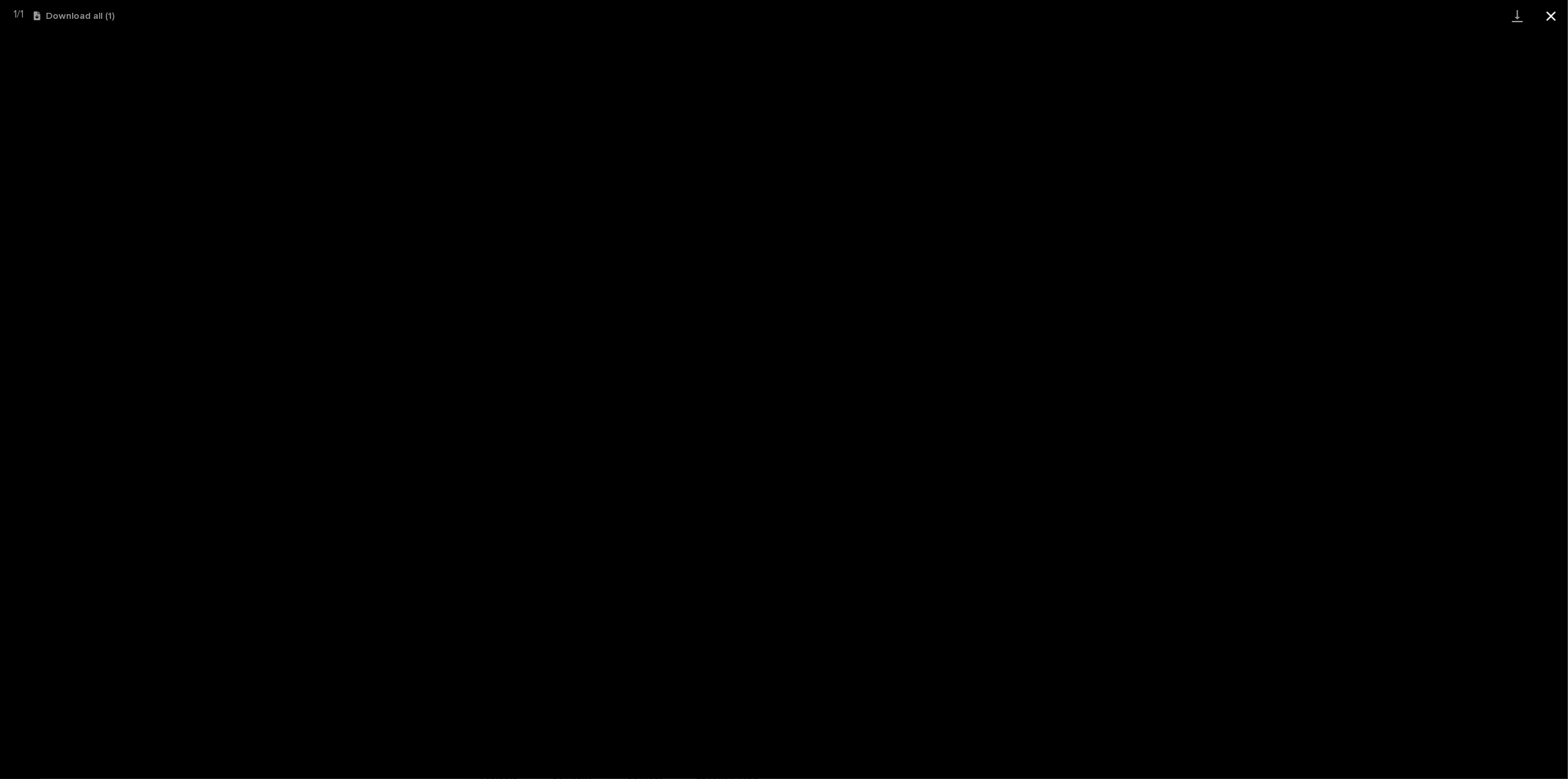
click at [1548, 15] on button "Close gallery" at bounding box center [1551, 15] width 34 height 31
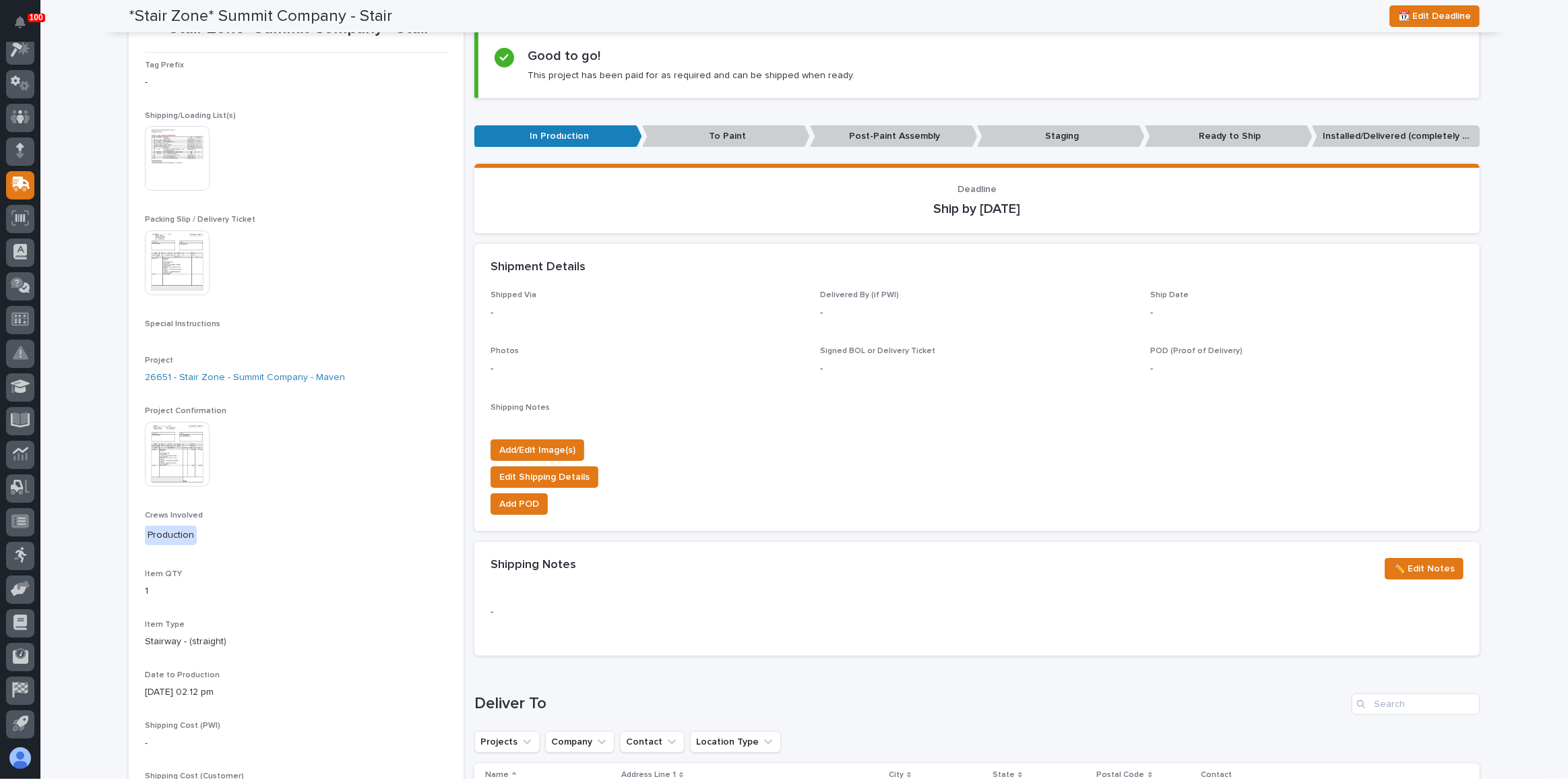
scroll to position [122, 0]
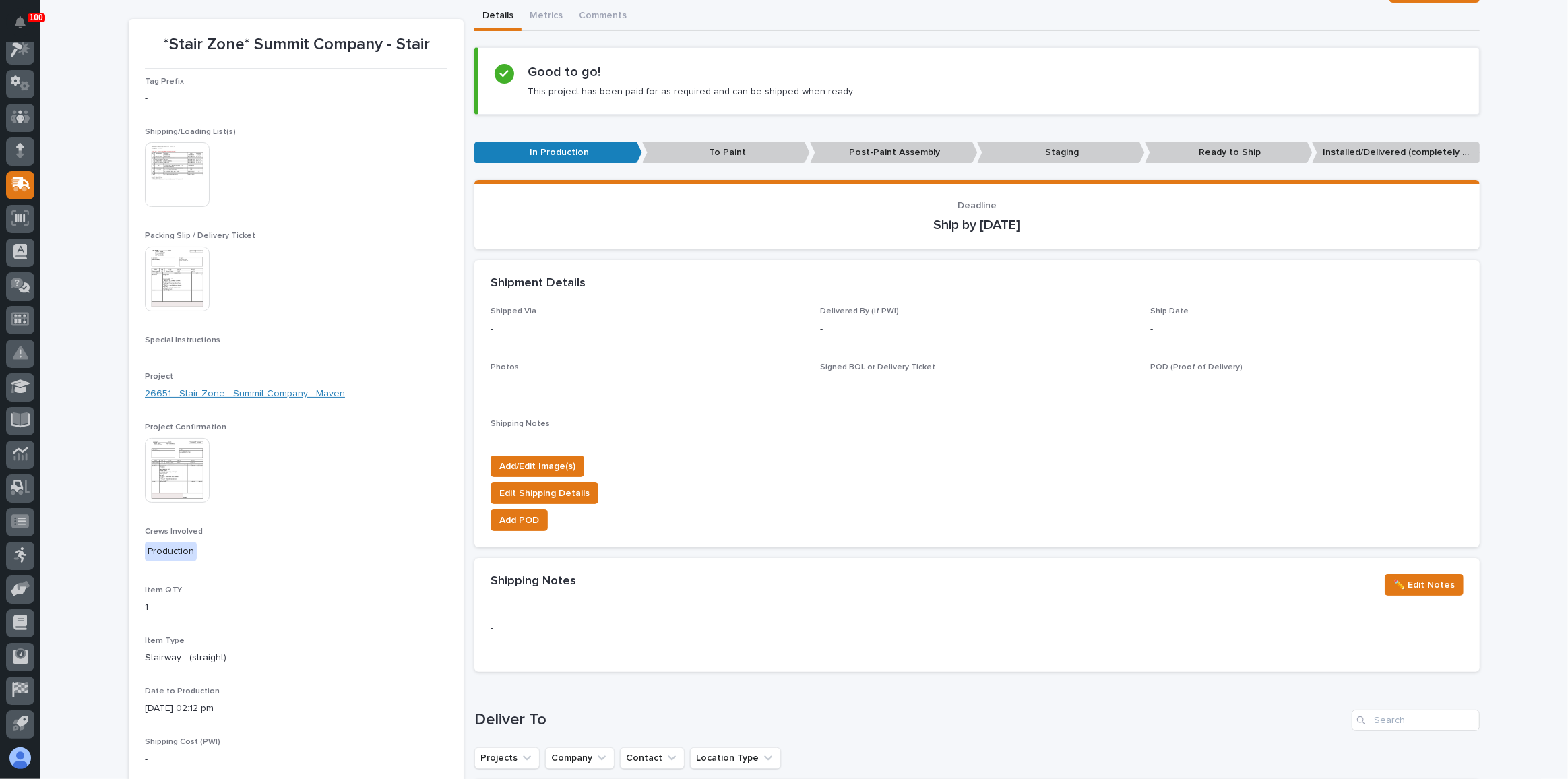
click at [233, 396] on link "26651 - Stair Zone - Summit Company - Maven" at bounding box center [245, 394] width 200 height 14
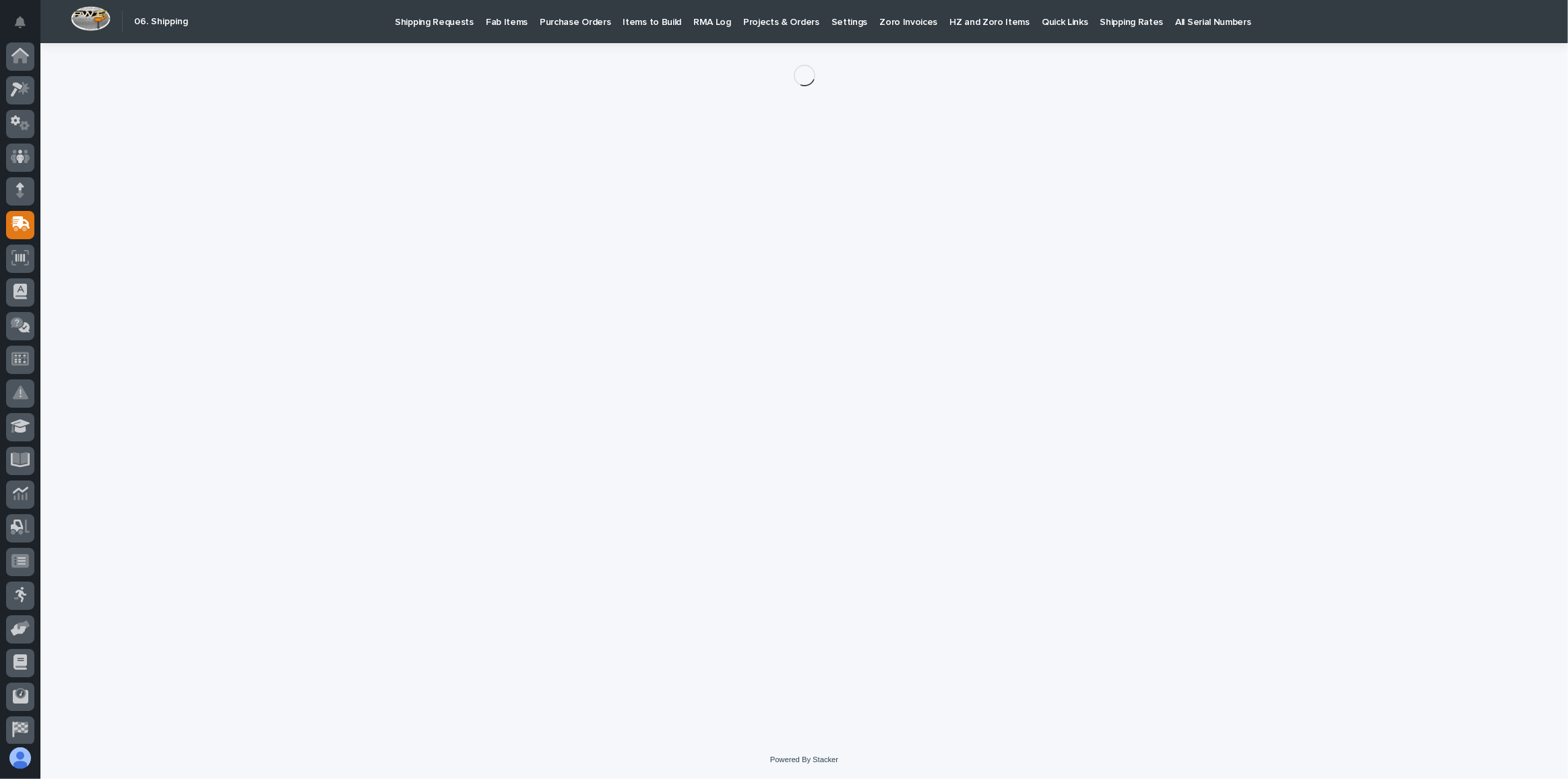
scroll to position [39, 0]
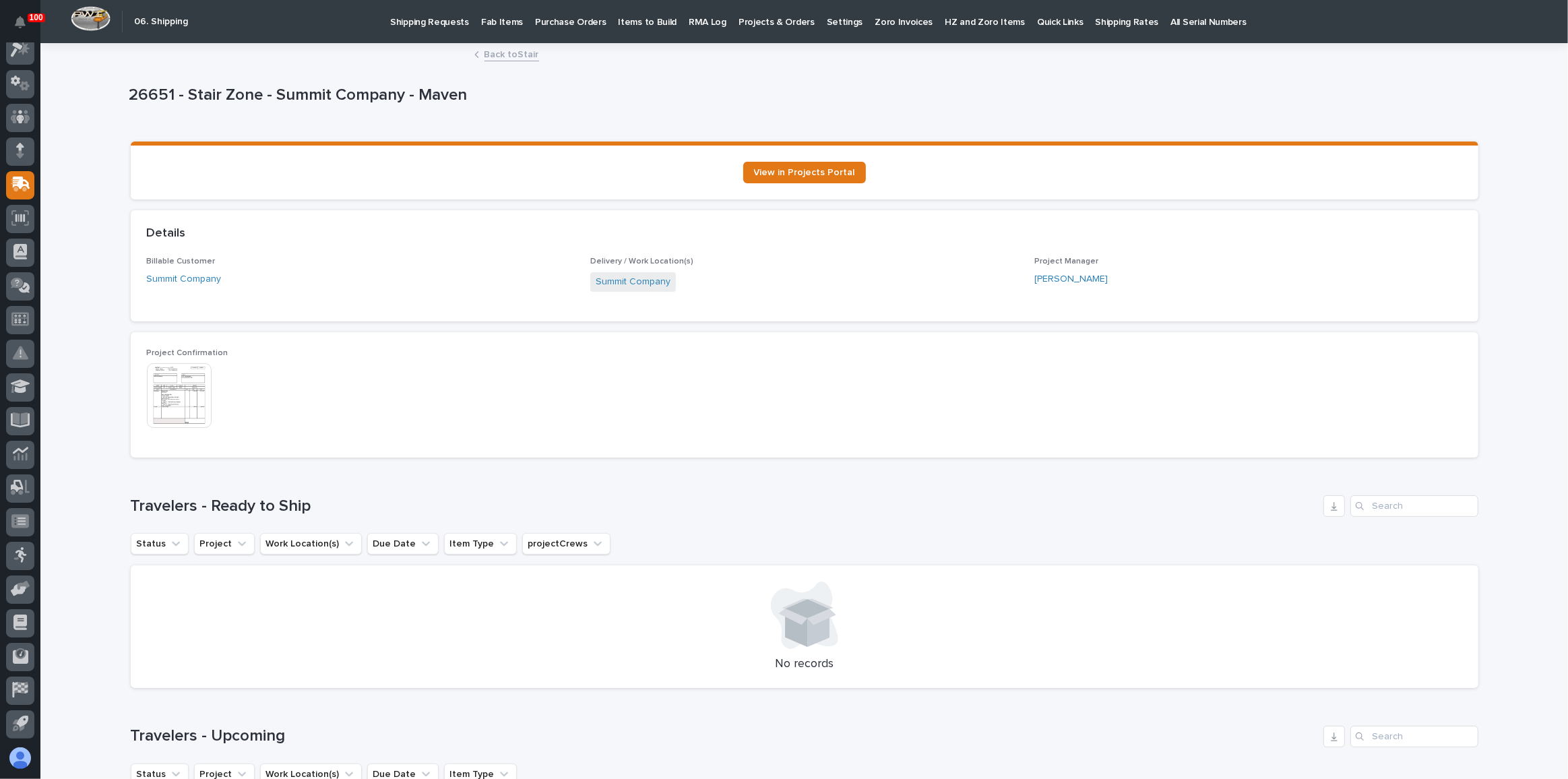
click at [507, 53] on link "Back to Stair" at bounding box center [511, 53] width 55 height 15
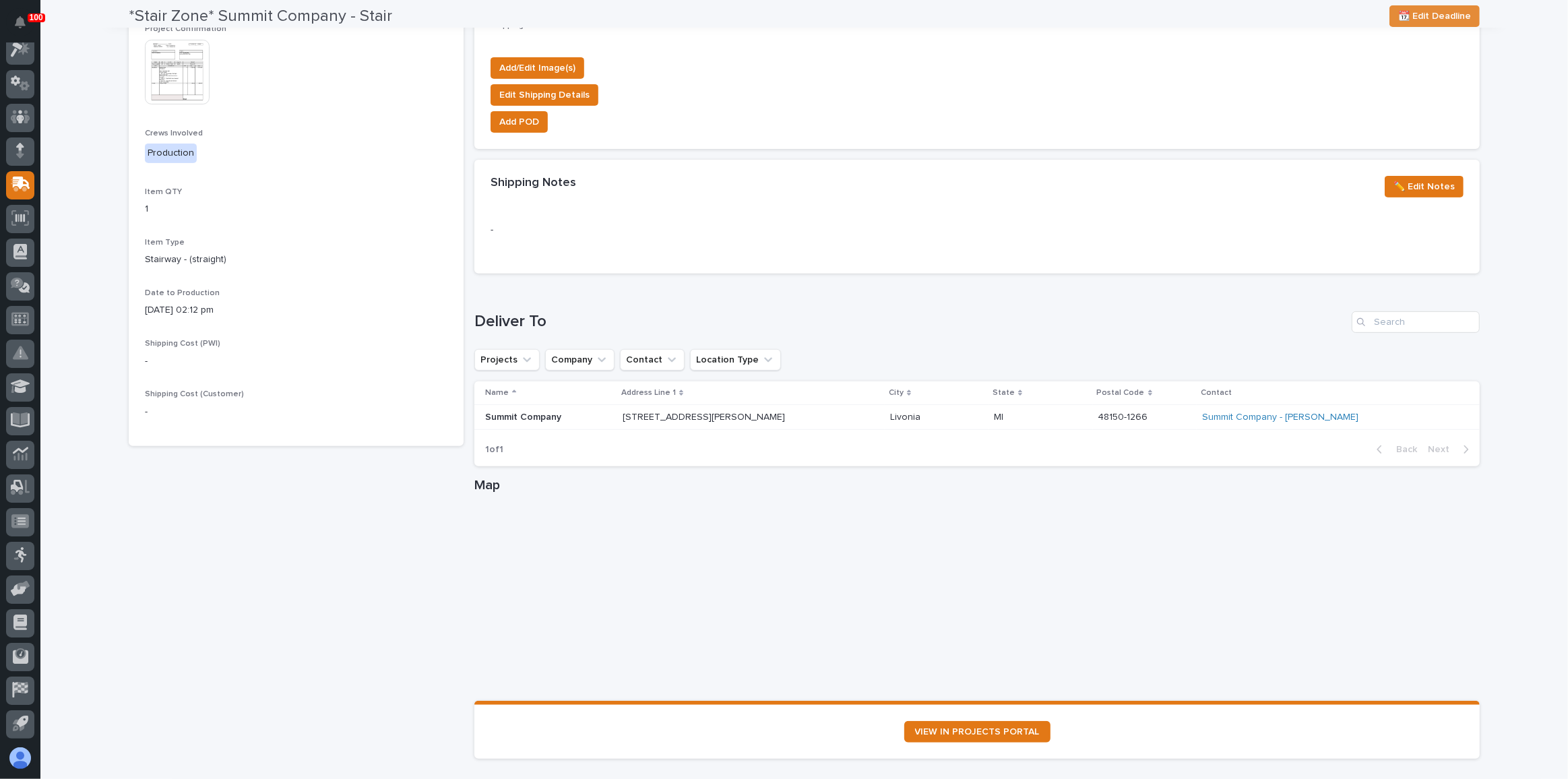
scroll to position [614, 0]
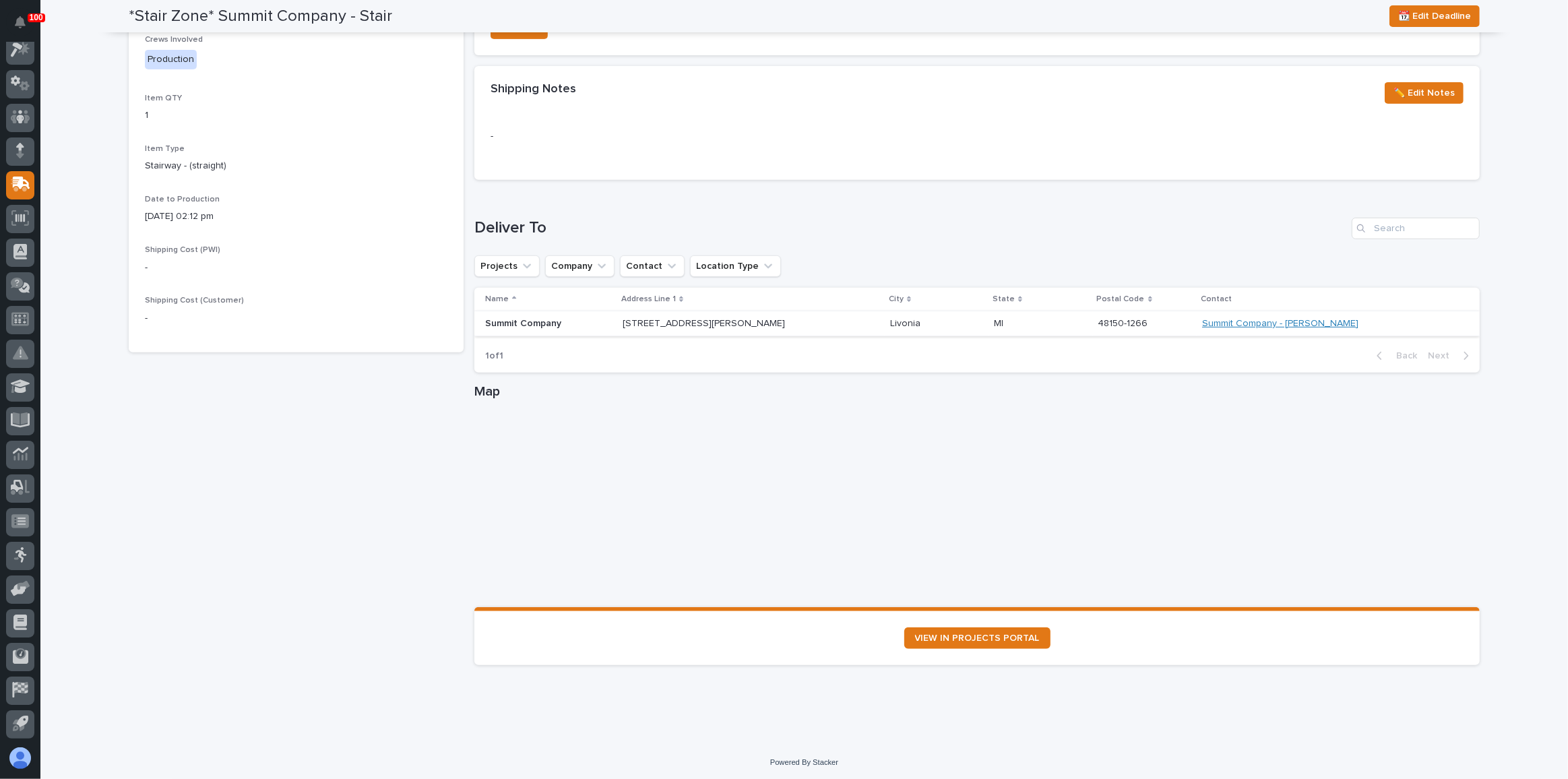
click at [1253, 320] on link "Summit Company - [PERSON_NAME]" at bounding box center [1280, 324] width 157 height 12
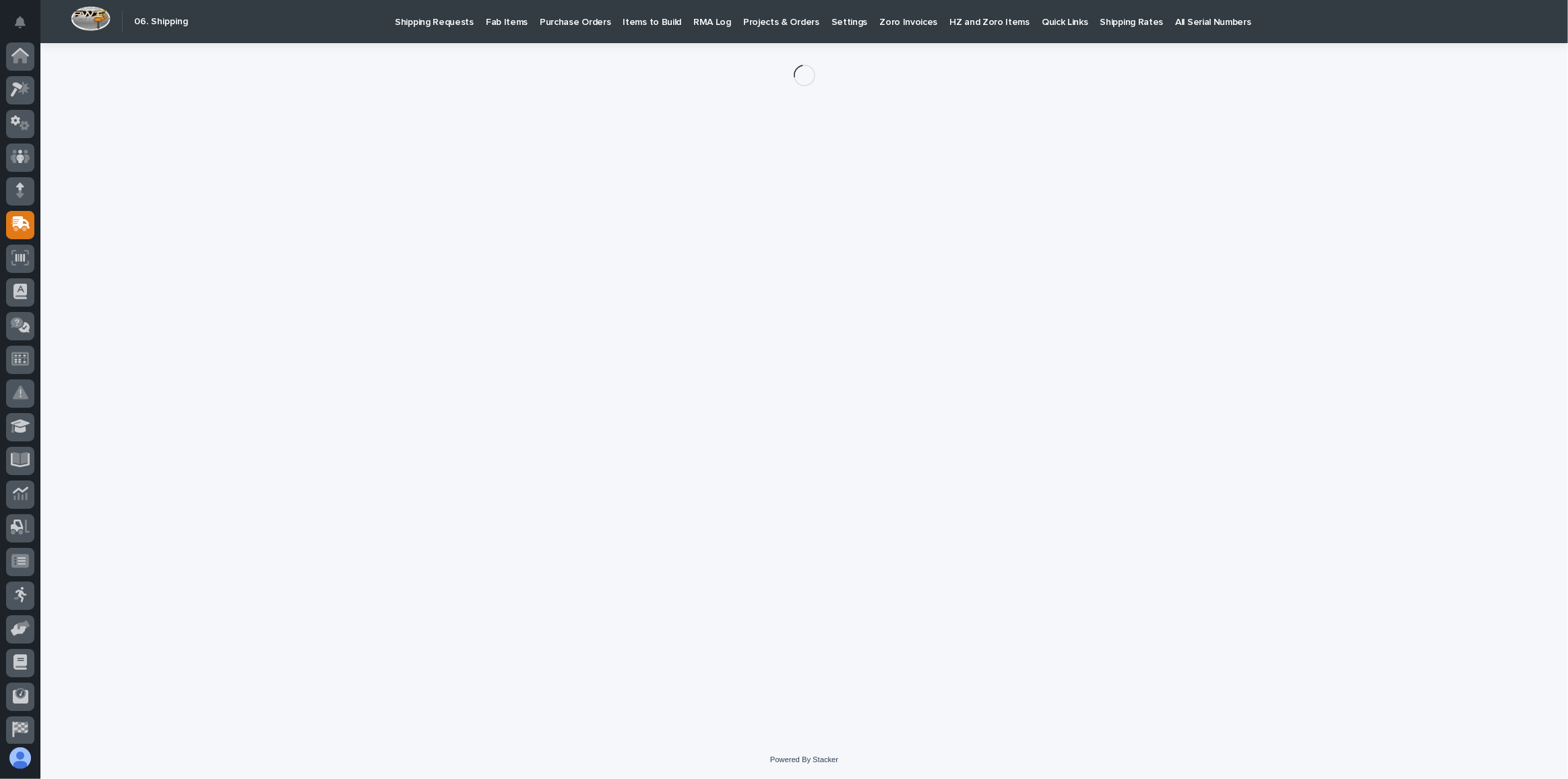
scroll to position [39, 0]
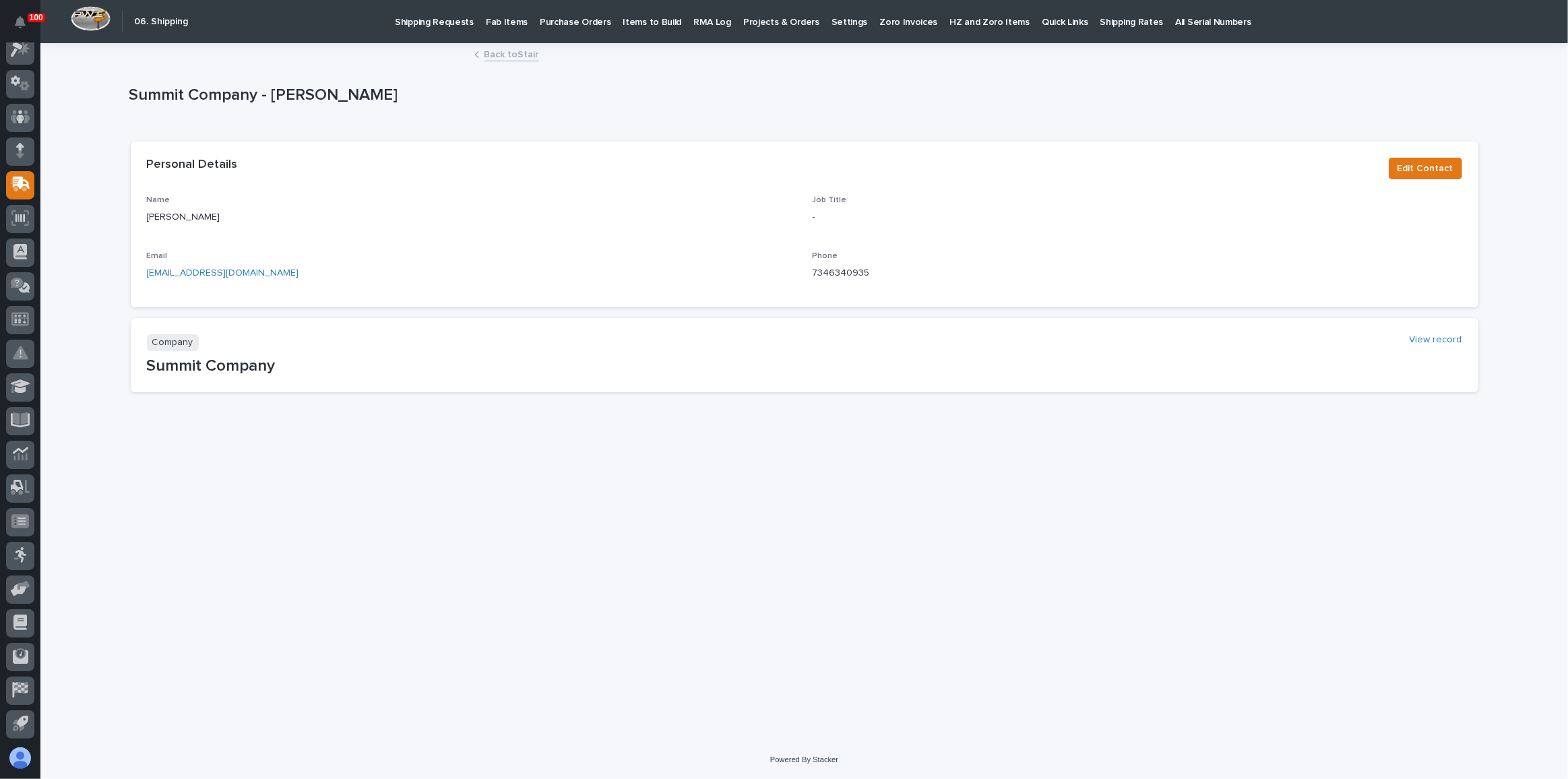
click at [514, 54] on link "Back to Stair" at bounding box center [511, 53] width 55 height 15
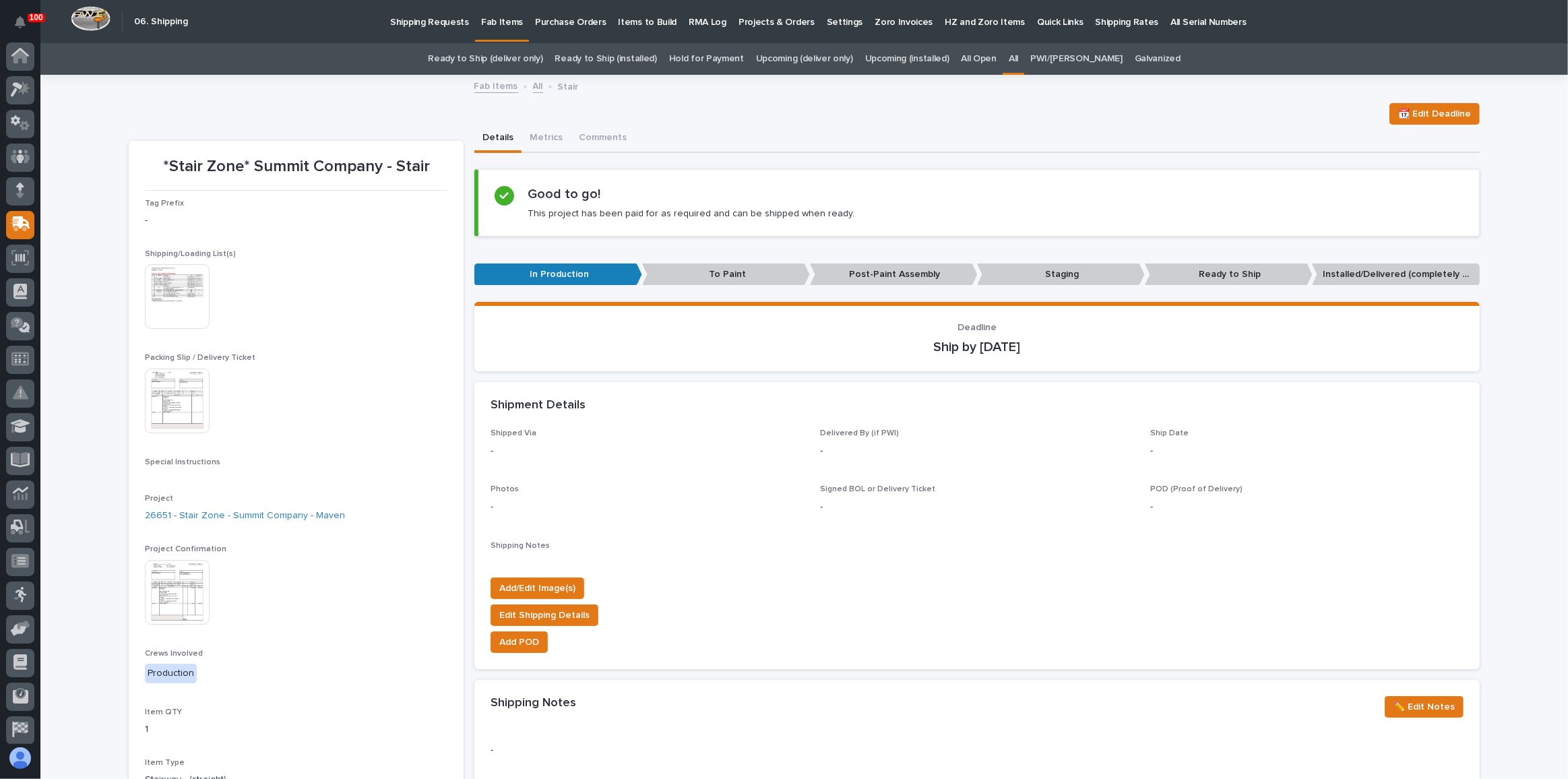
scroll to position [39, 0]
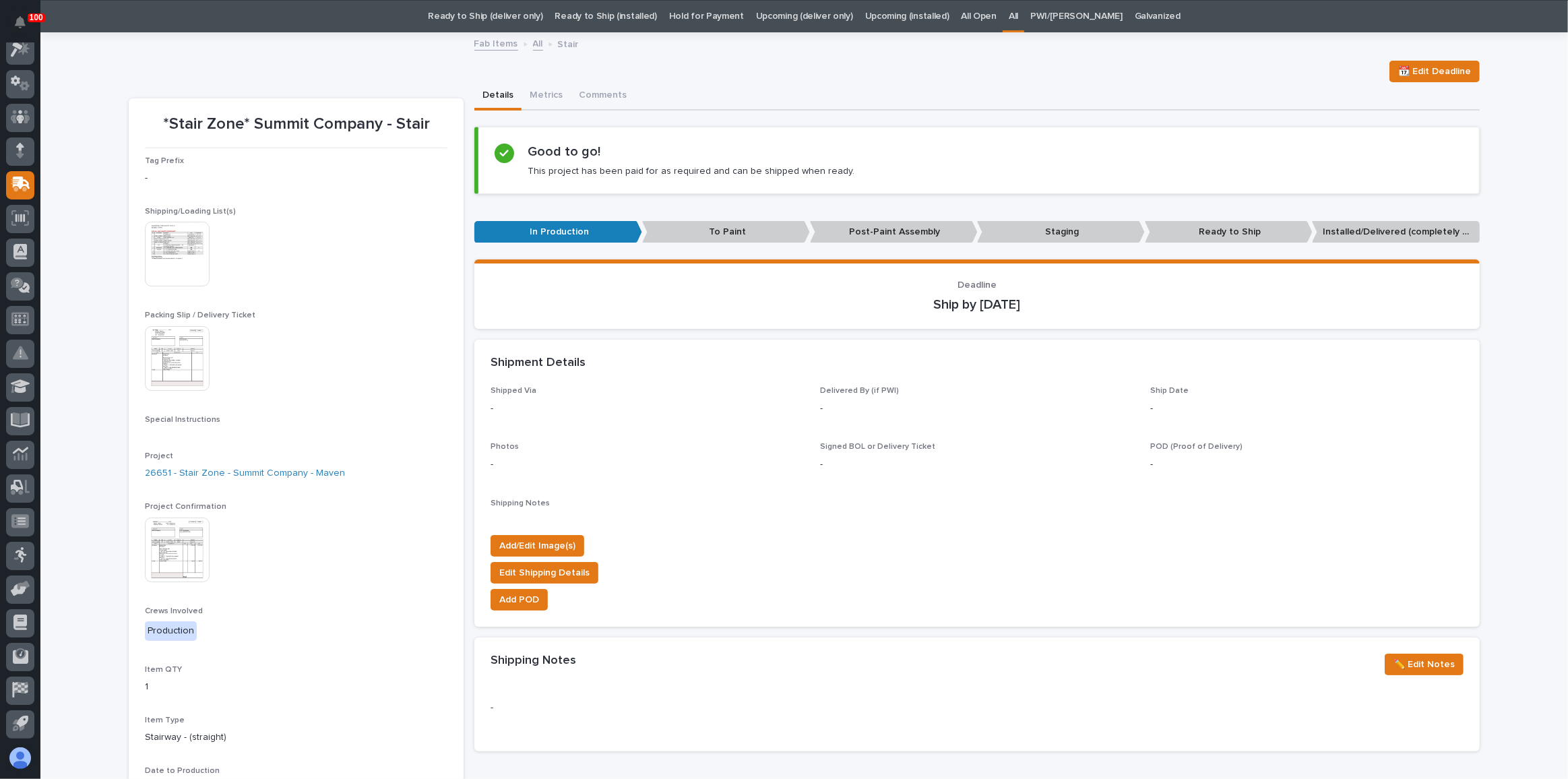
click at [179, 542] on img at bounding box center [177, 549] width 64 height 64
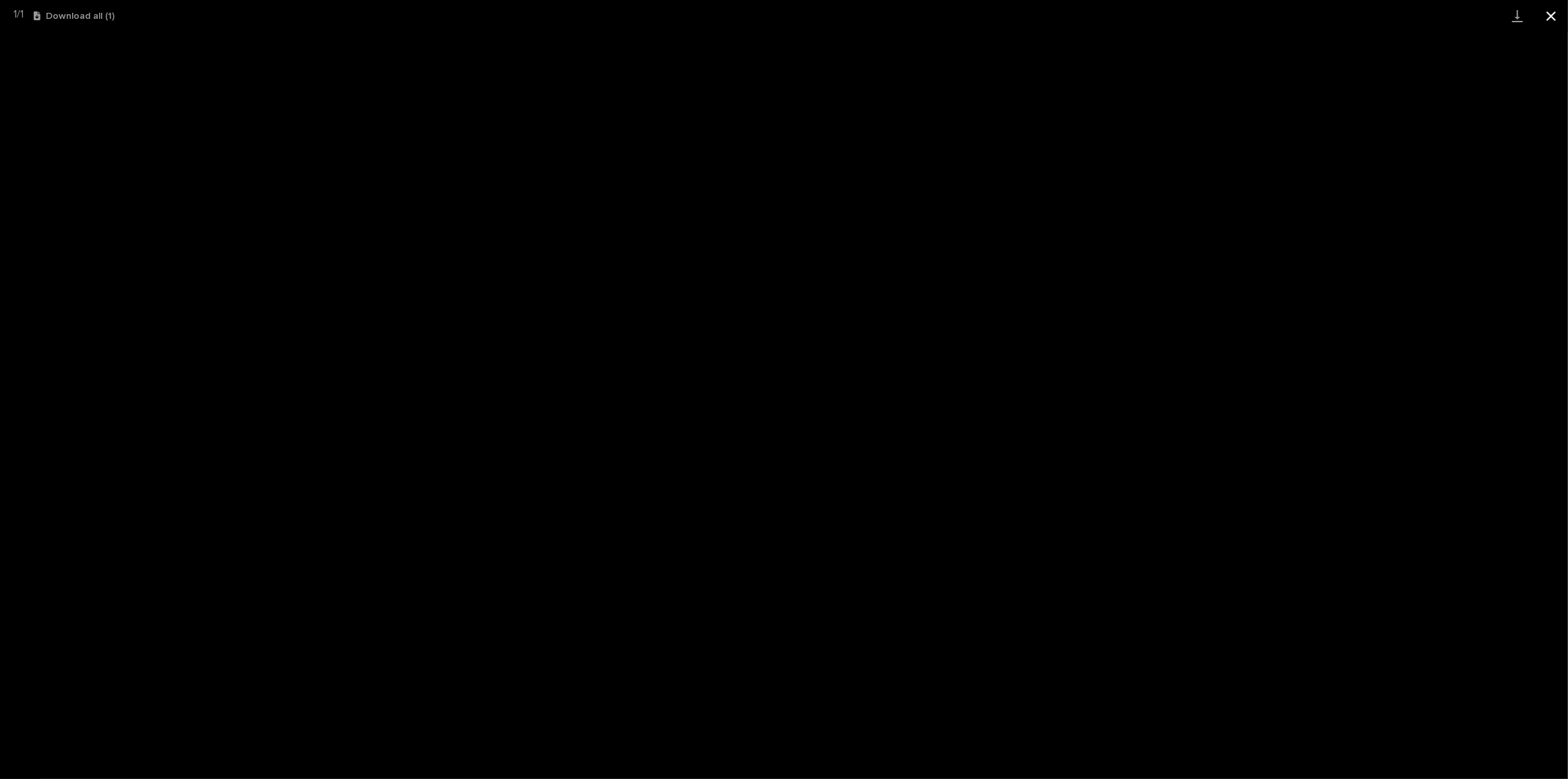
click at [1548, 15] on button "Close gallery" at bounding box center [1551, 15] width 34 height 31
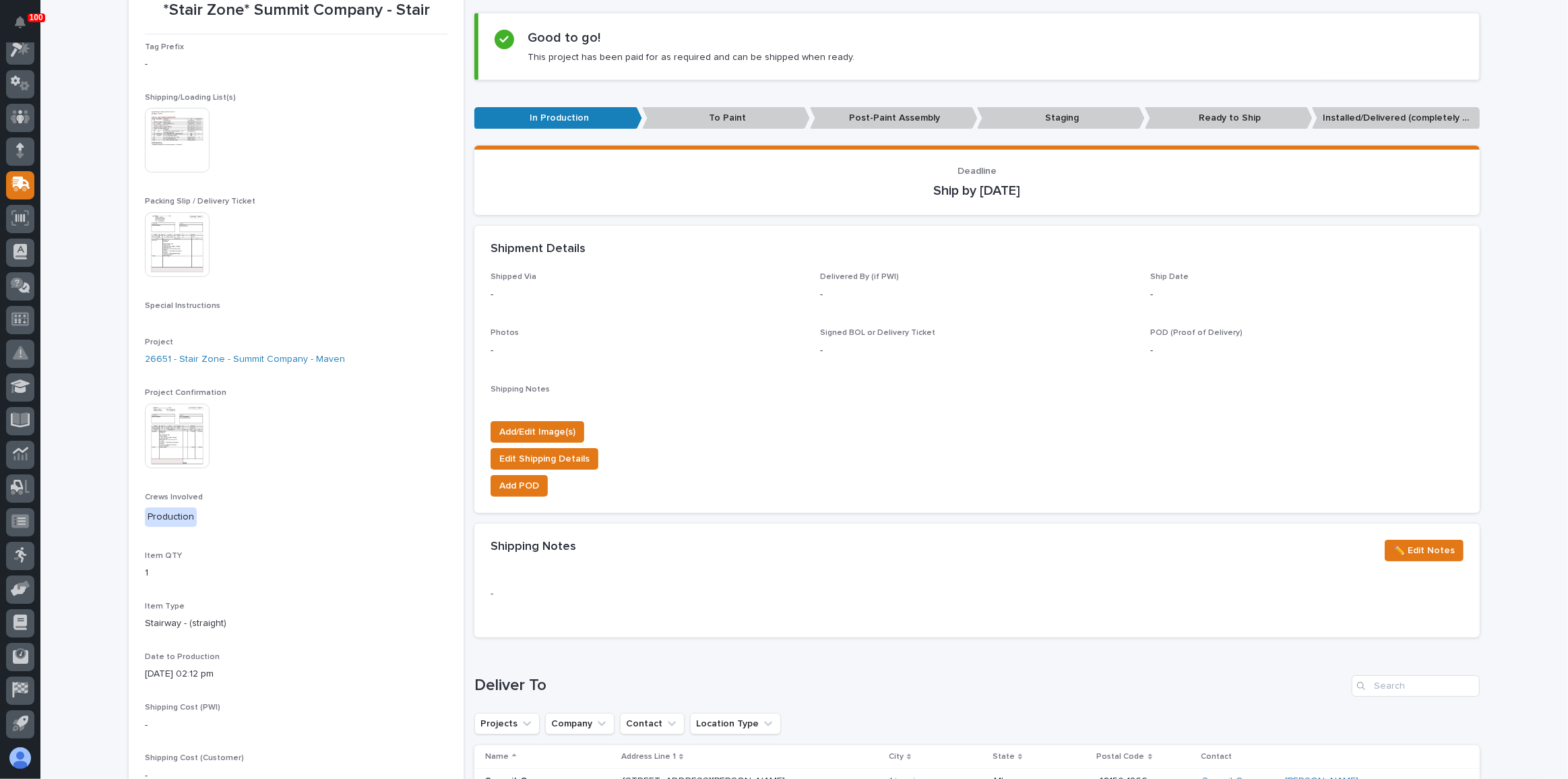
scroll to position [226, 0]
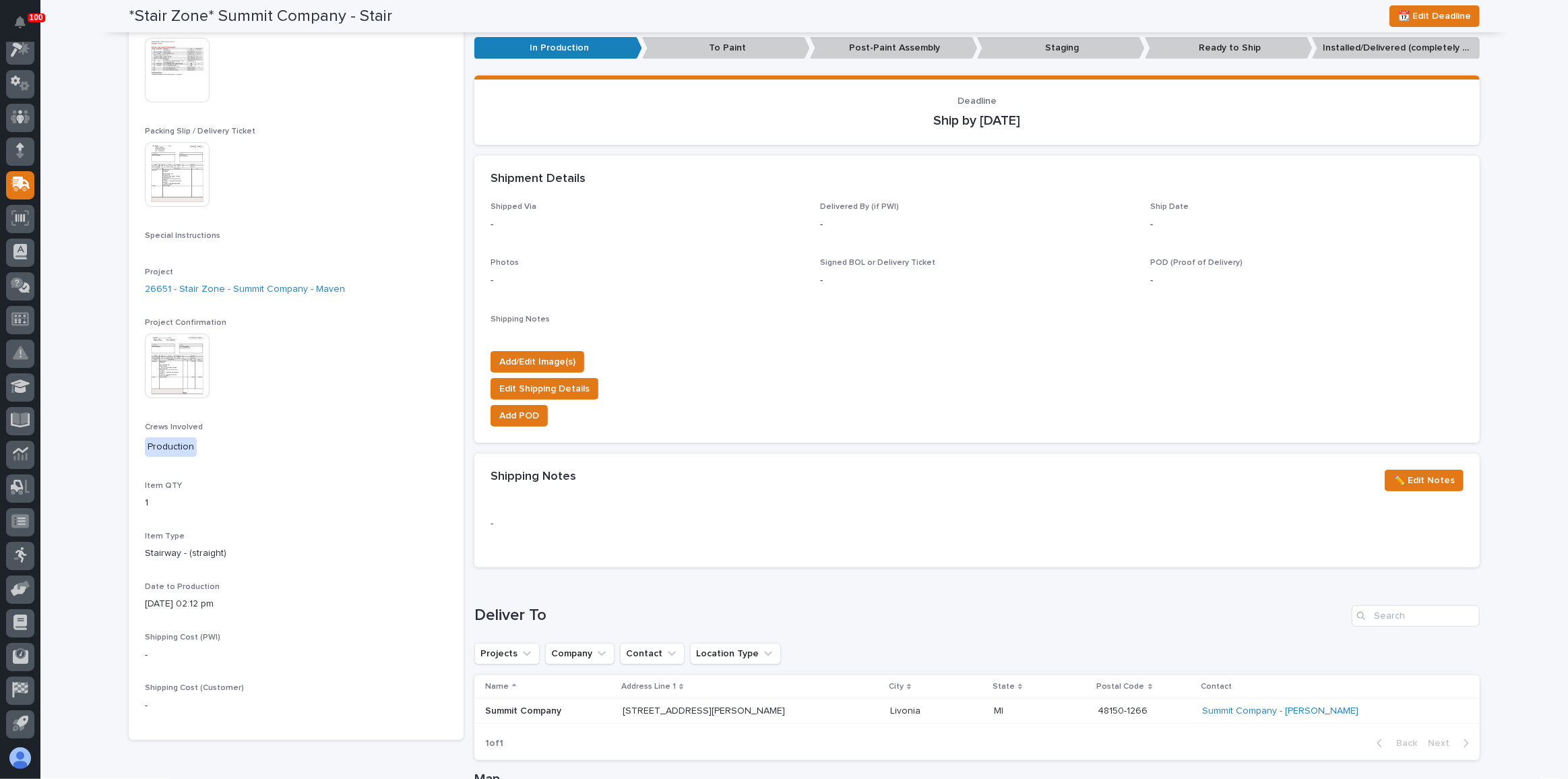
click at [875, 616] on h1 "Deliver To" at bounding box center [910, 615] width 872 height 20
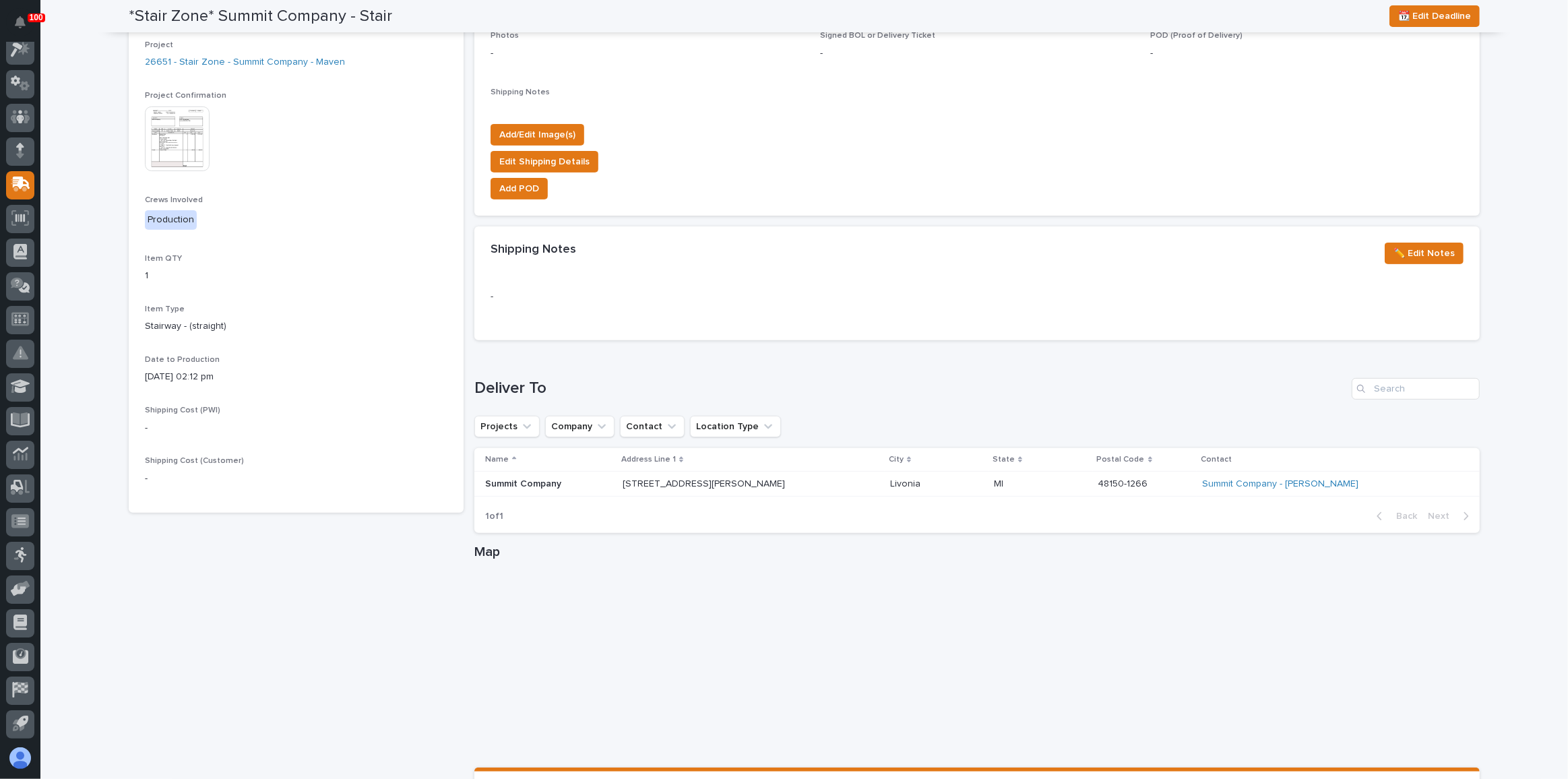
scroll to position [551, 0]
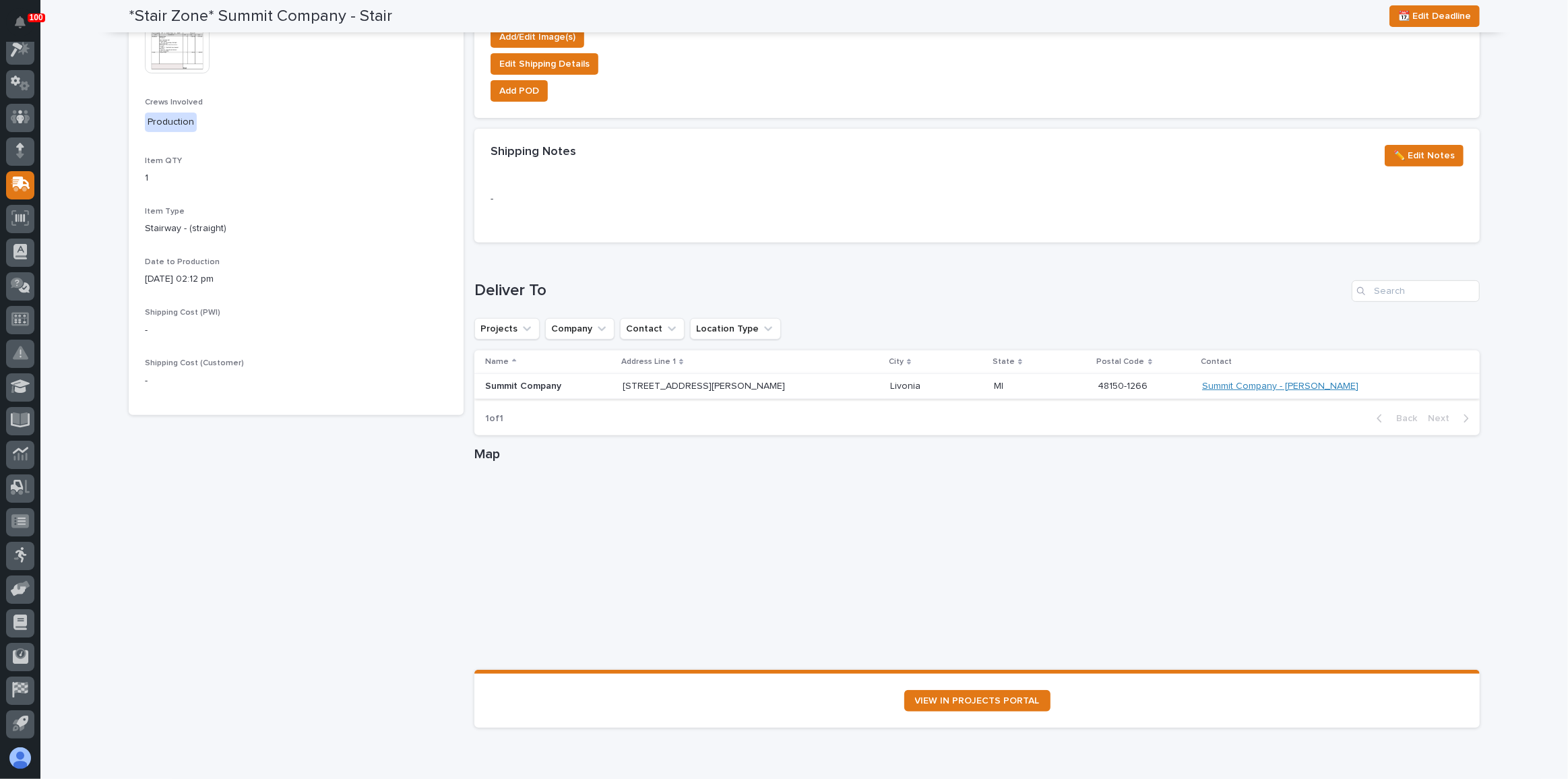
click at [1256, 383] on link "Summit Company - [PERSON_NAME]" at bounding box center [1280, 386] width 157 height 12
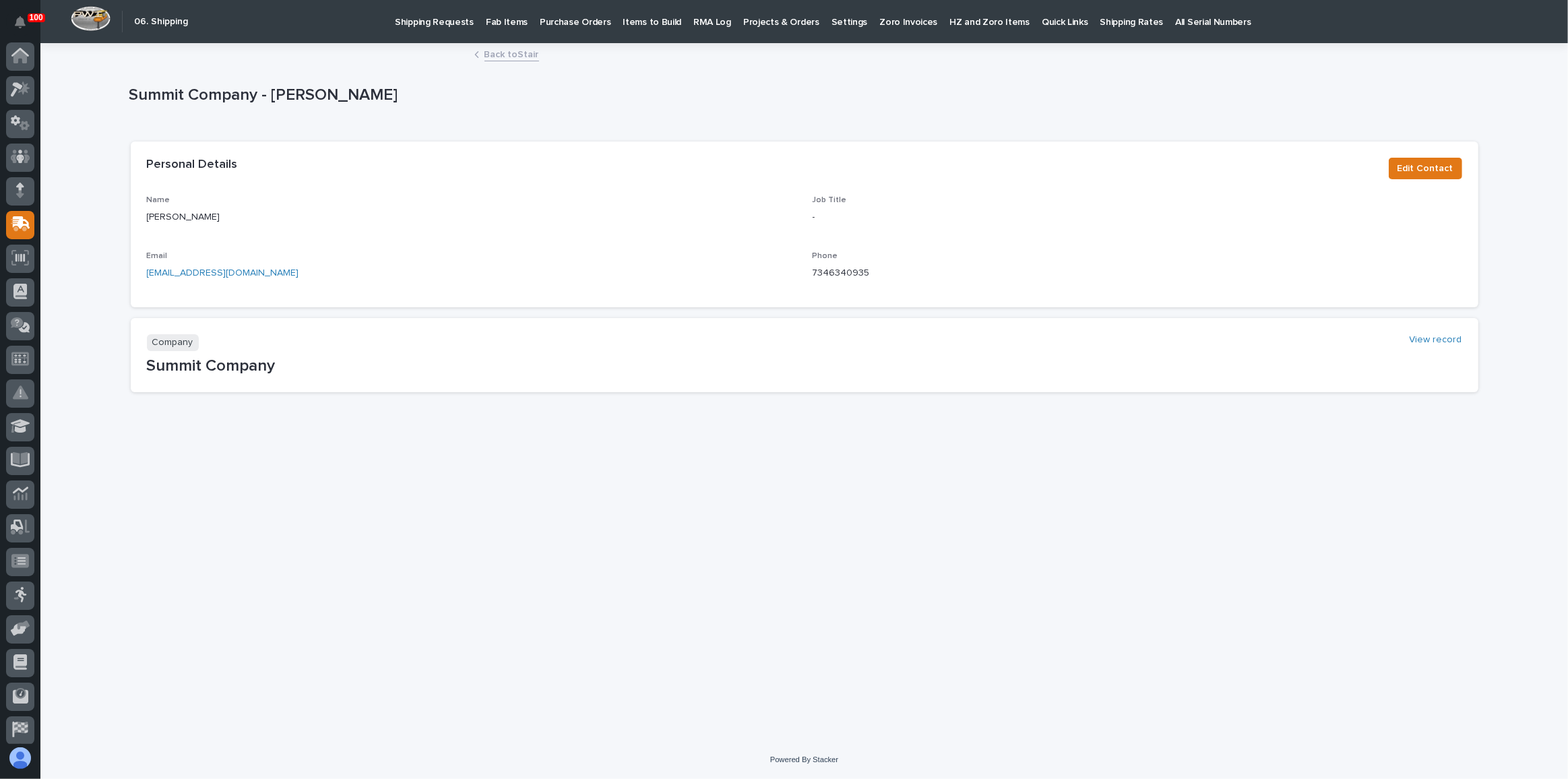
scroll to position [39, 0]
click at [528, 52] on link "Back to Stair" at bounding box center [511, 53] width 55 height 15
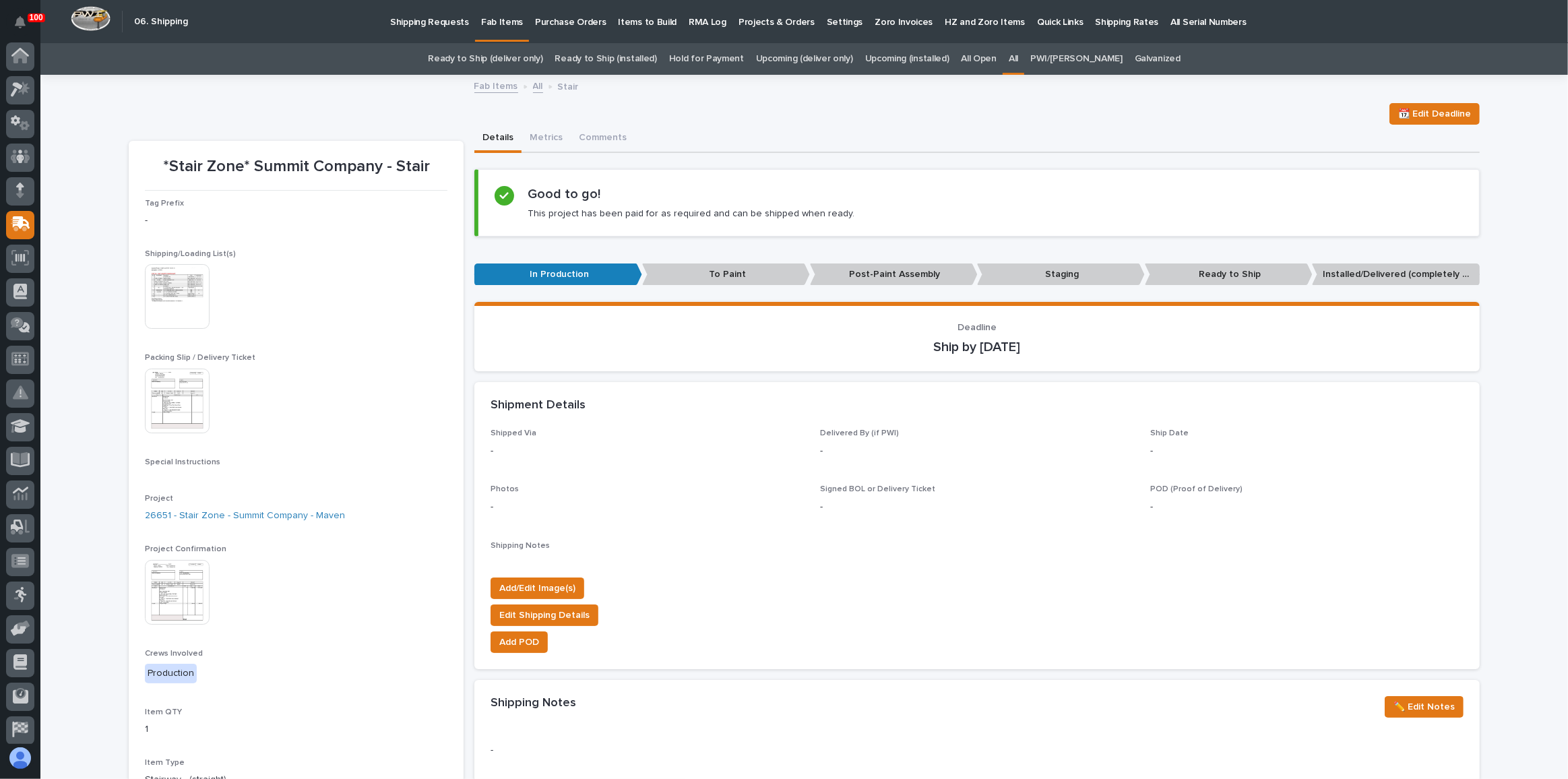
scroll to position [39, 0]
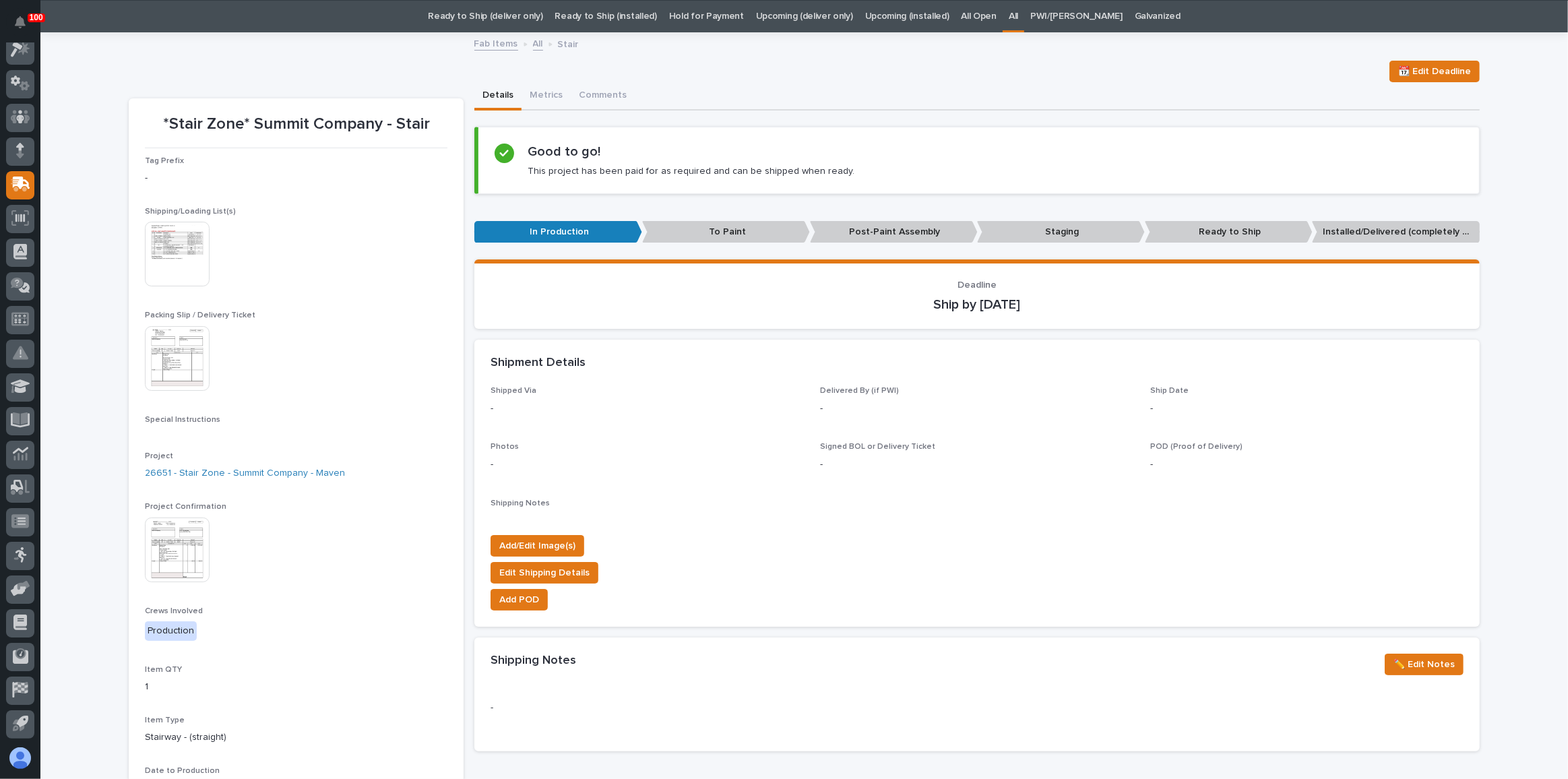
click at [909, 76] on div "📆 Edit Deadline" at bounding box center [804, 71] width 1351 height 21
click at [533, 15] on link "Ready to Ship (deliver only)" at bounding box center [485, 16] width 115 height 31
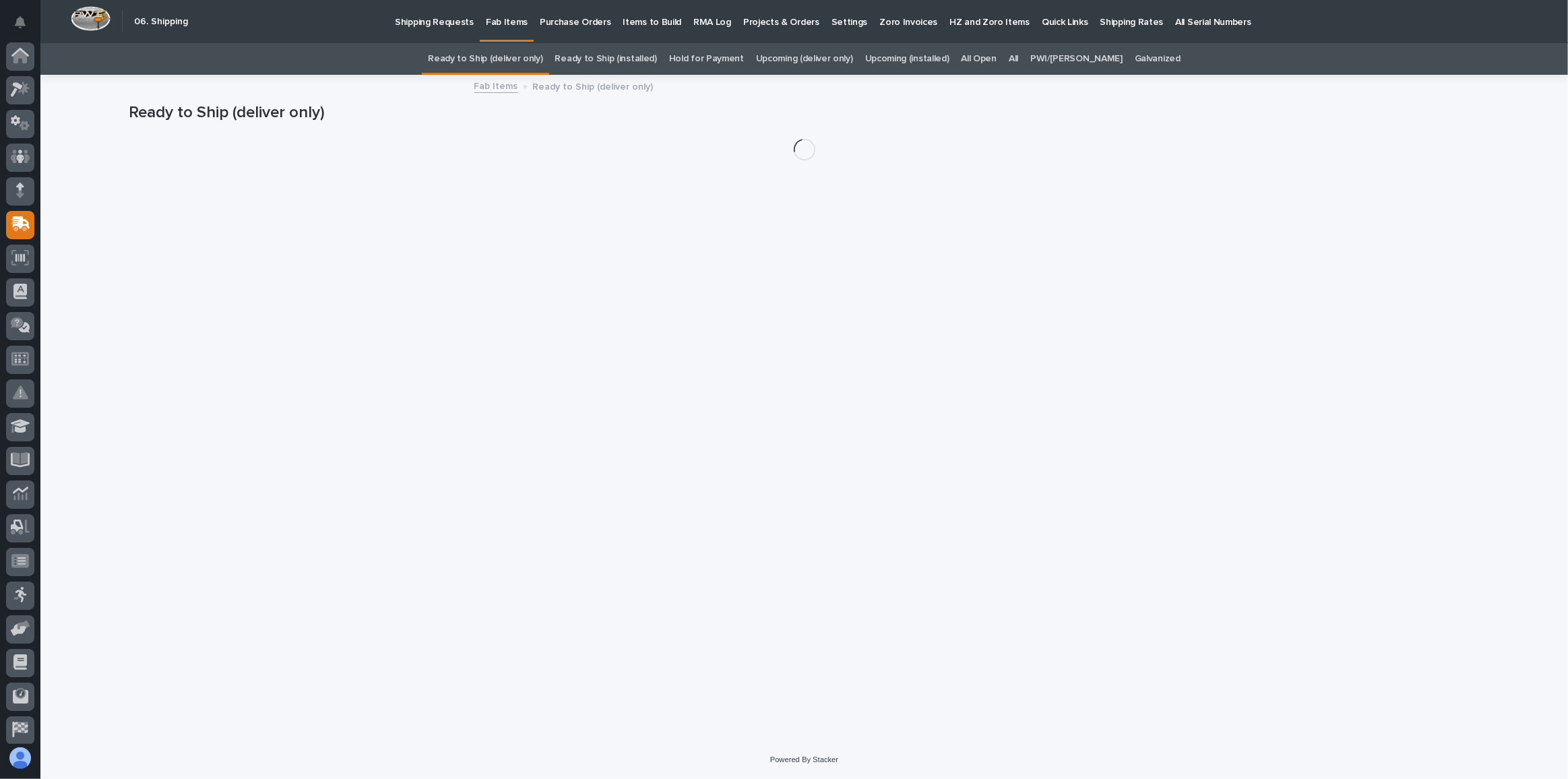
scroll to position [39, 0]
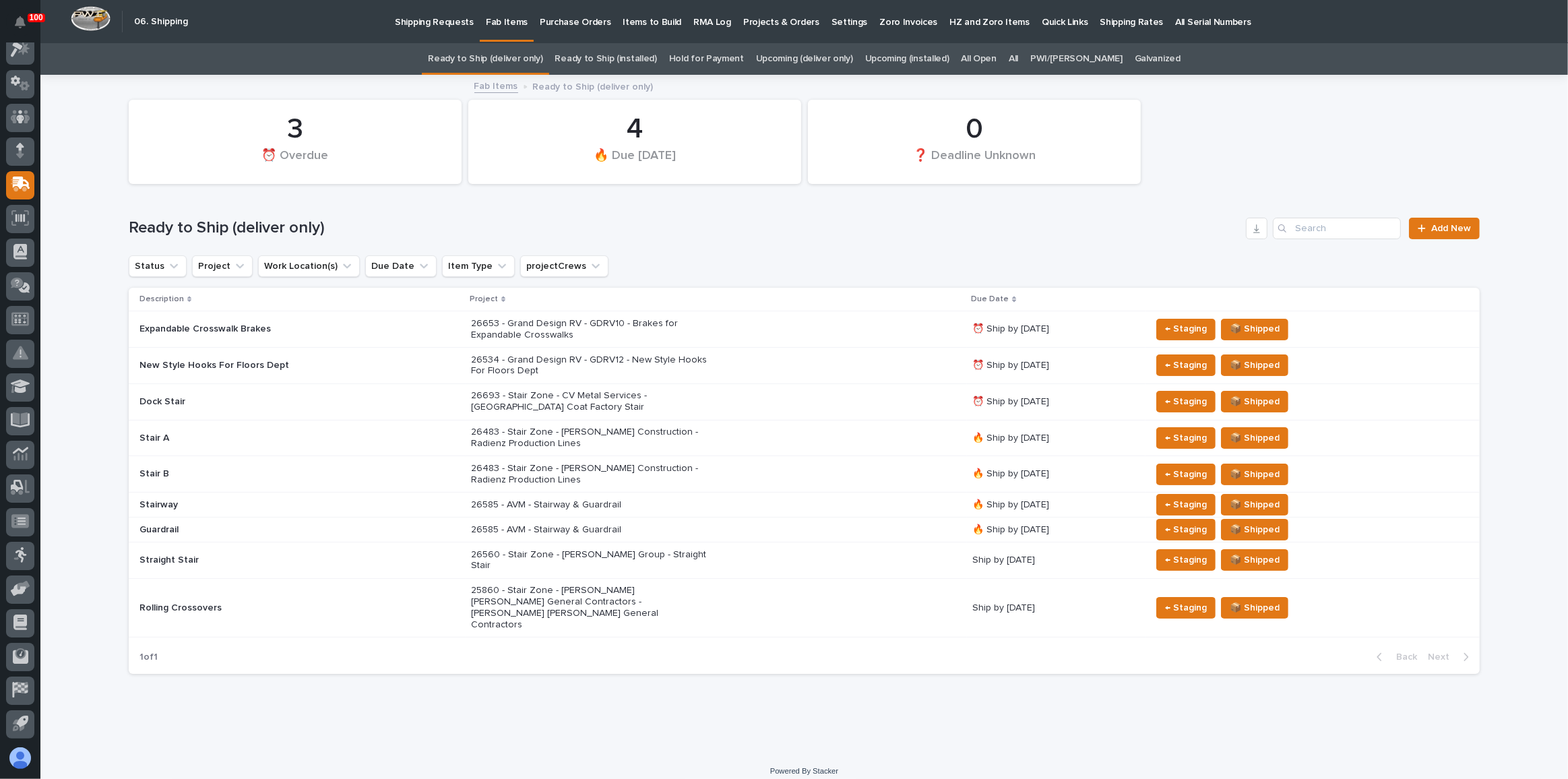
click at [799, 433] on div "26483 - Stair Zone - [PERSON_NAME] Construction - Radienz Production Lines" at bounding box center [716, 438] width 490 height 34
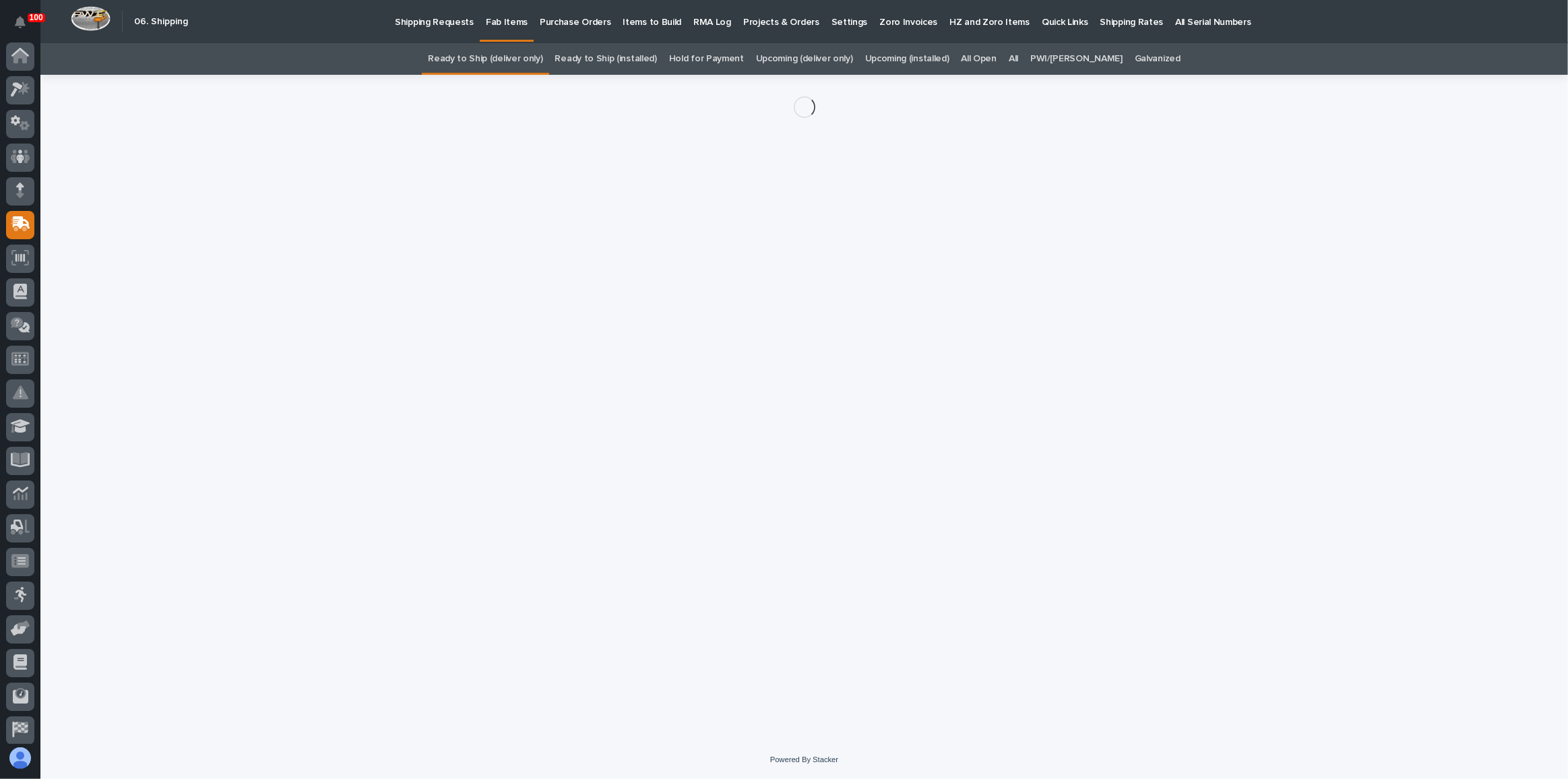
scroll to position [39, 0]
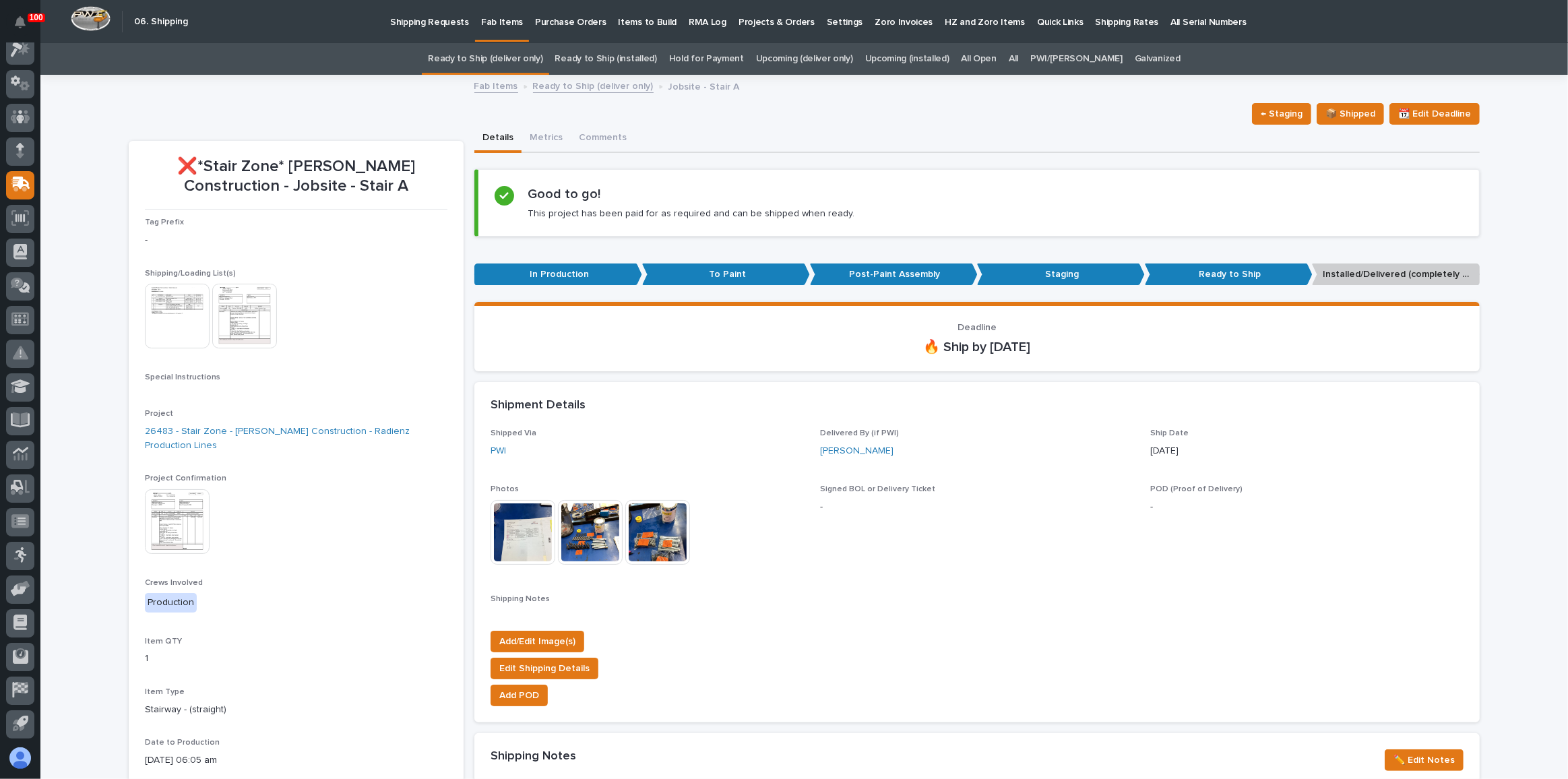
click at [179, 507] on img at bounding box center [177, 522] width 64 height 64
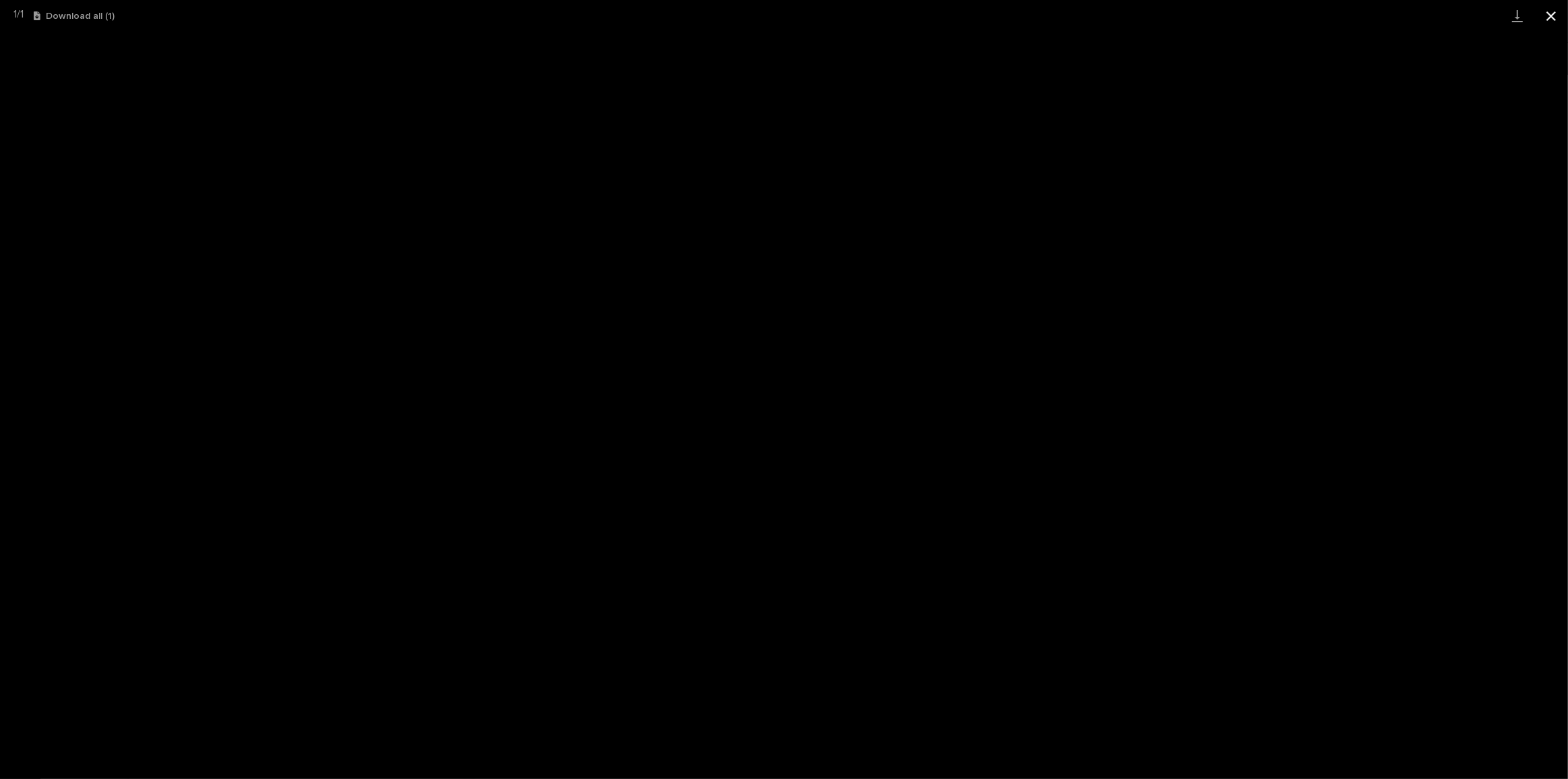
click at [1548, 12] on button "Close gallery" at bounding box center [1551, 15] width 34 height 31
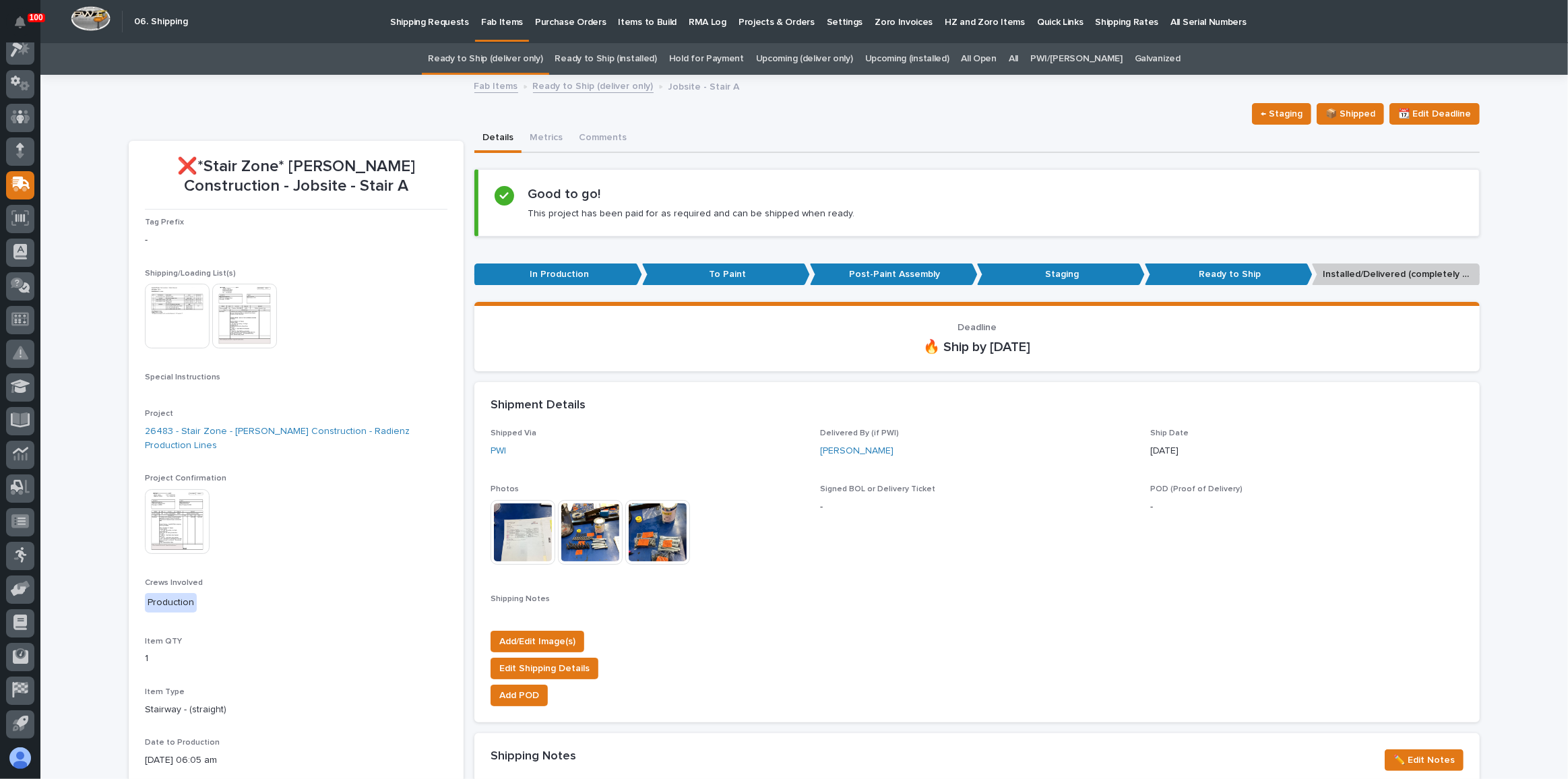
click at [177, 337] on img at bounding box center [177, 316] width 64 height 64
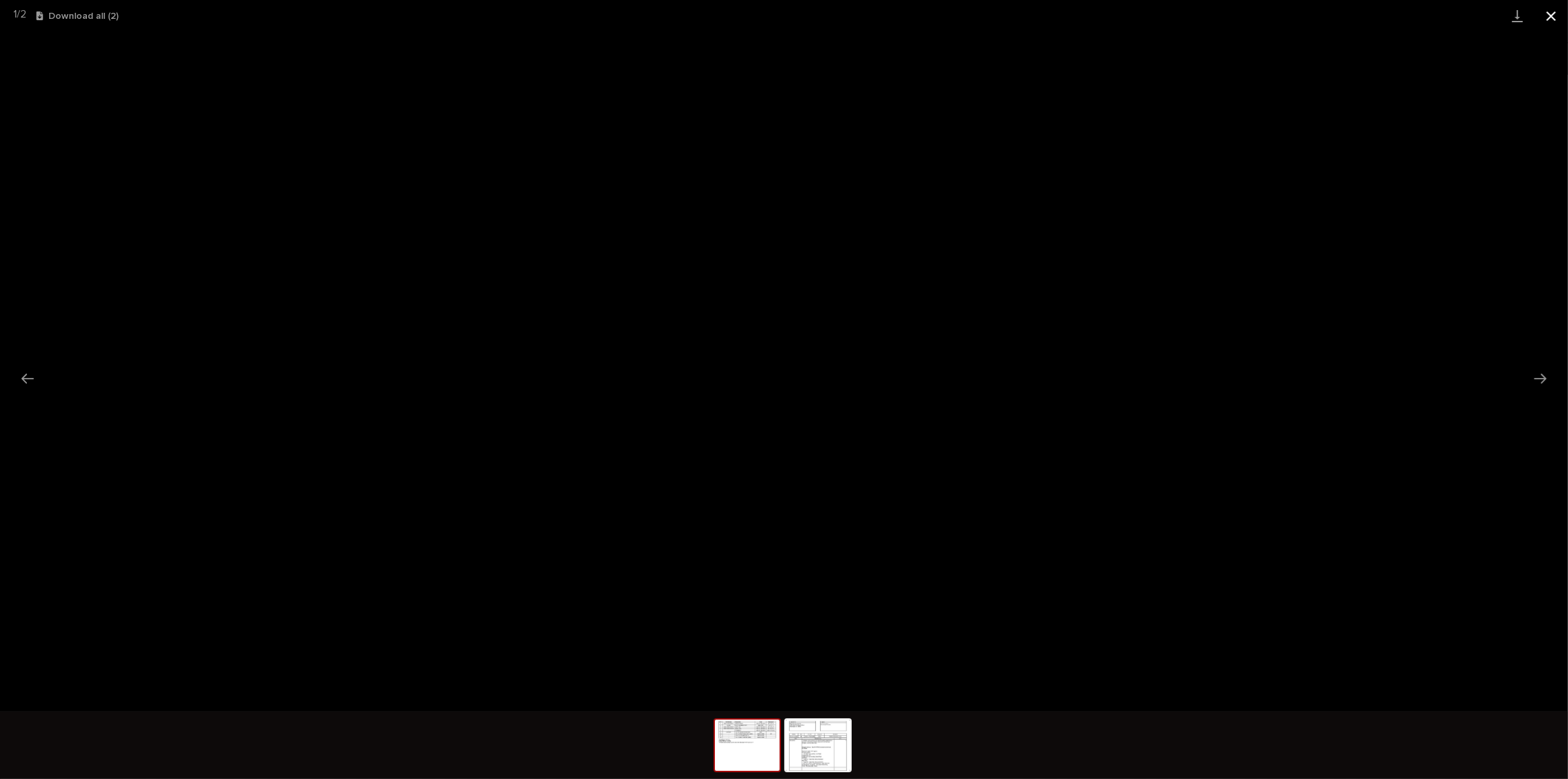
click at [1548, 17] on button "Close gallery" at bounding box center [1551, 15] width 34 height 31
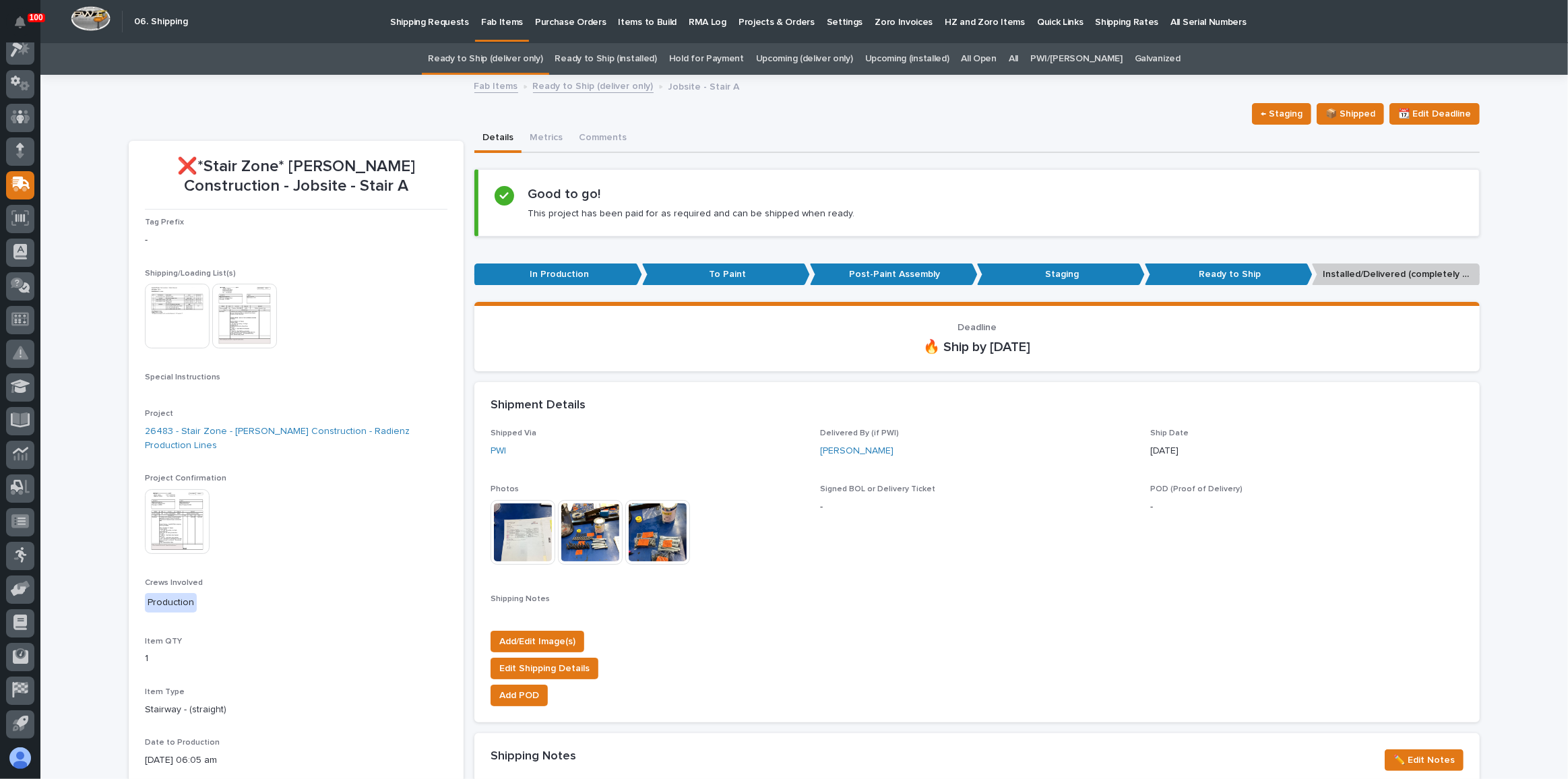
click at [162, 512] on img at bounding box center [177, 522] width 64 height 64
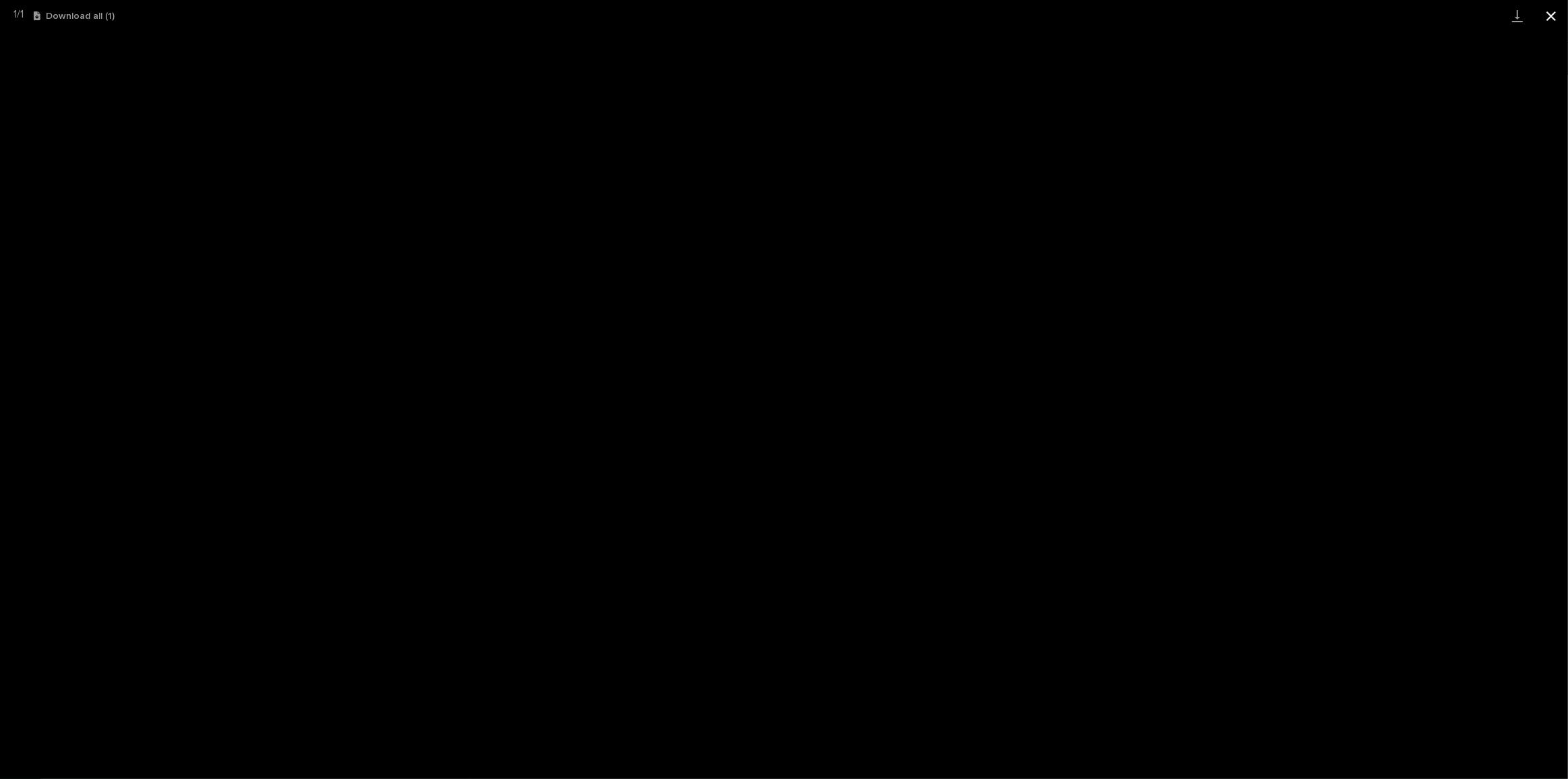
click at [1542, 15] on button "Close gallery" at bounding box center [1551, 15] width 34 height 31
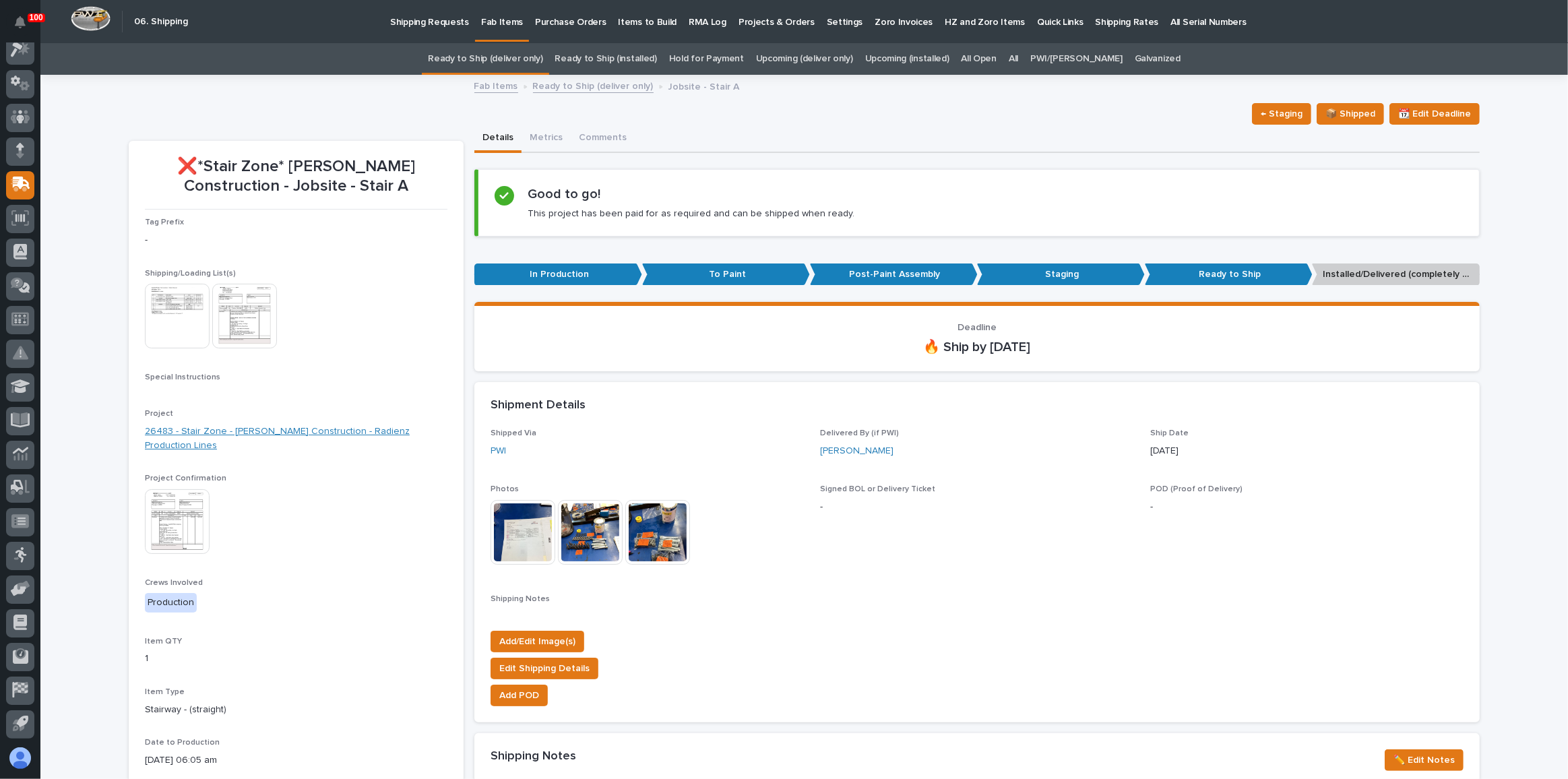
click at [359, 429] on link "26483 - Stair Zone - [PERSON_NAME] Construction - Radienz Production Lines" at bounding box center [296, 438] width 303 height 29
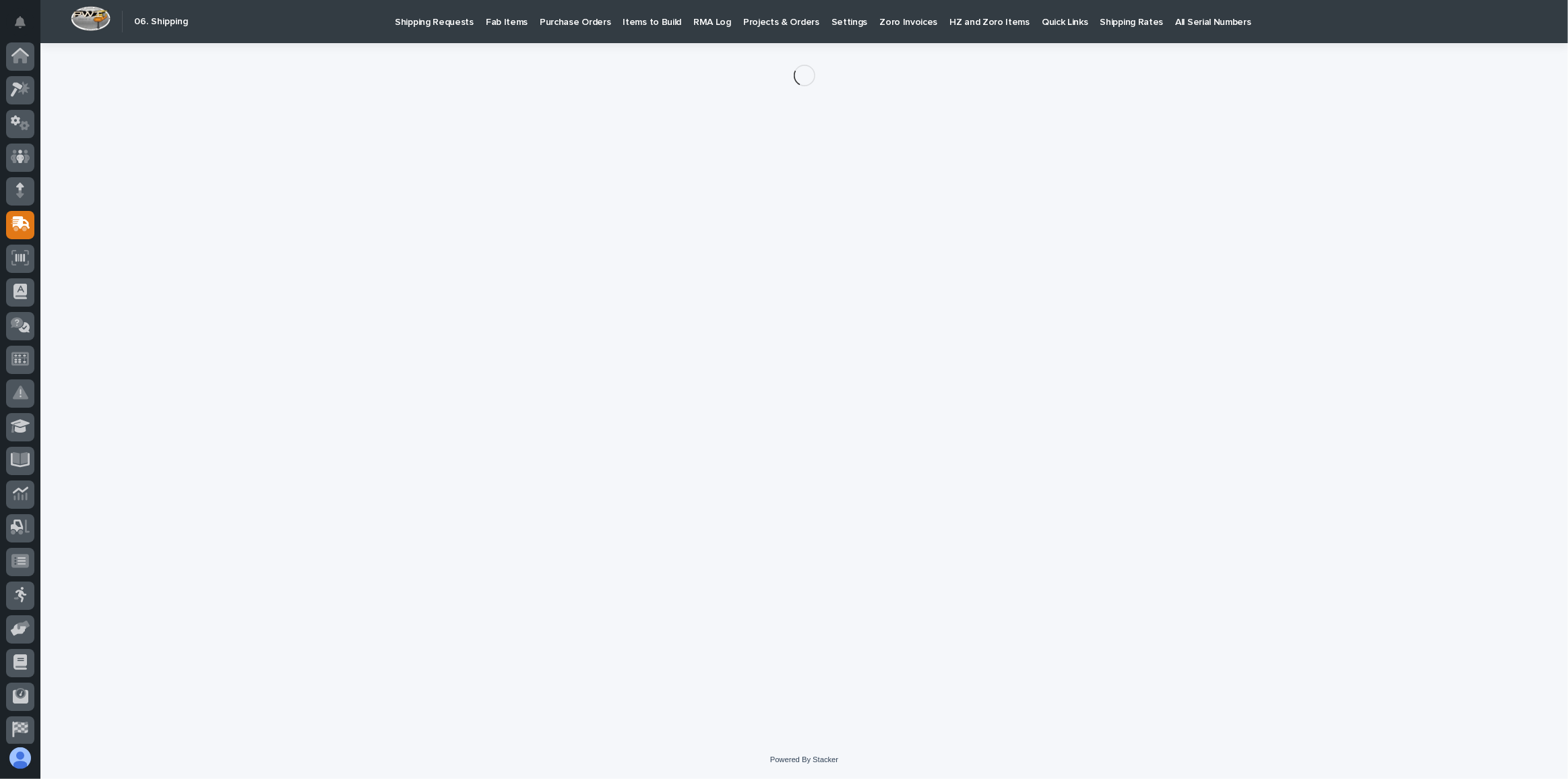
scroll to position [39, 0]
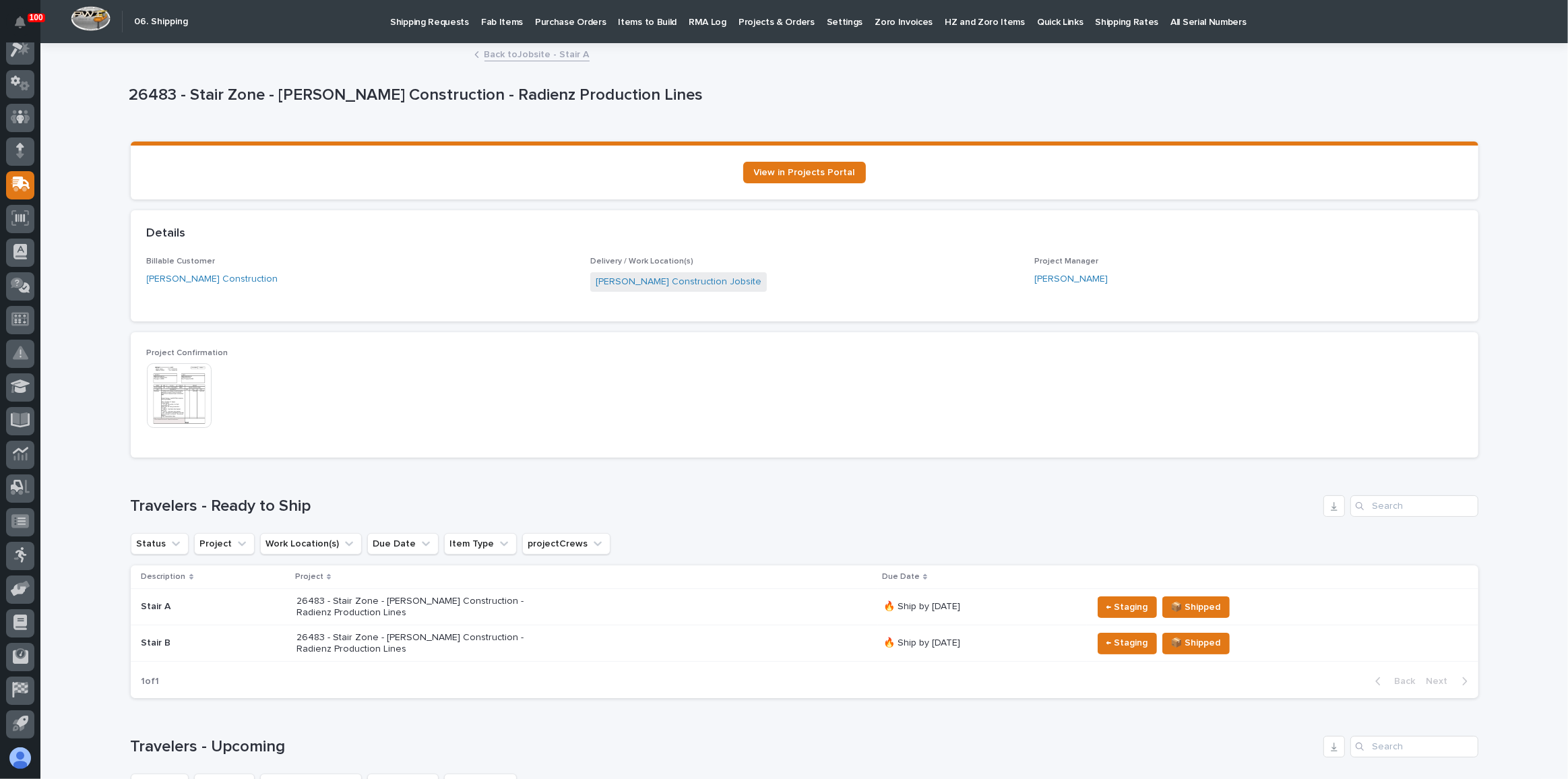
click at [560, 54] on link "Back to Jobsite - Stair A" at bounding box center [537, 53] width 105 height 15
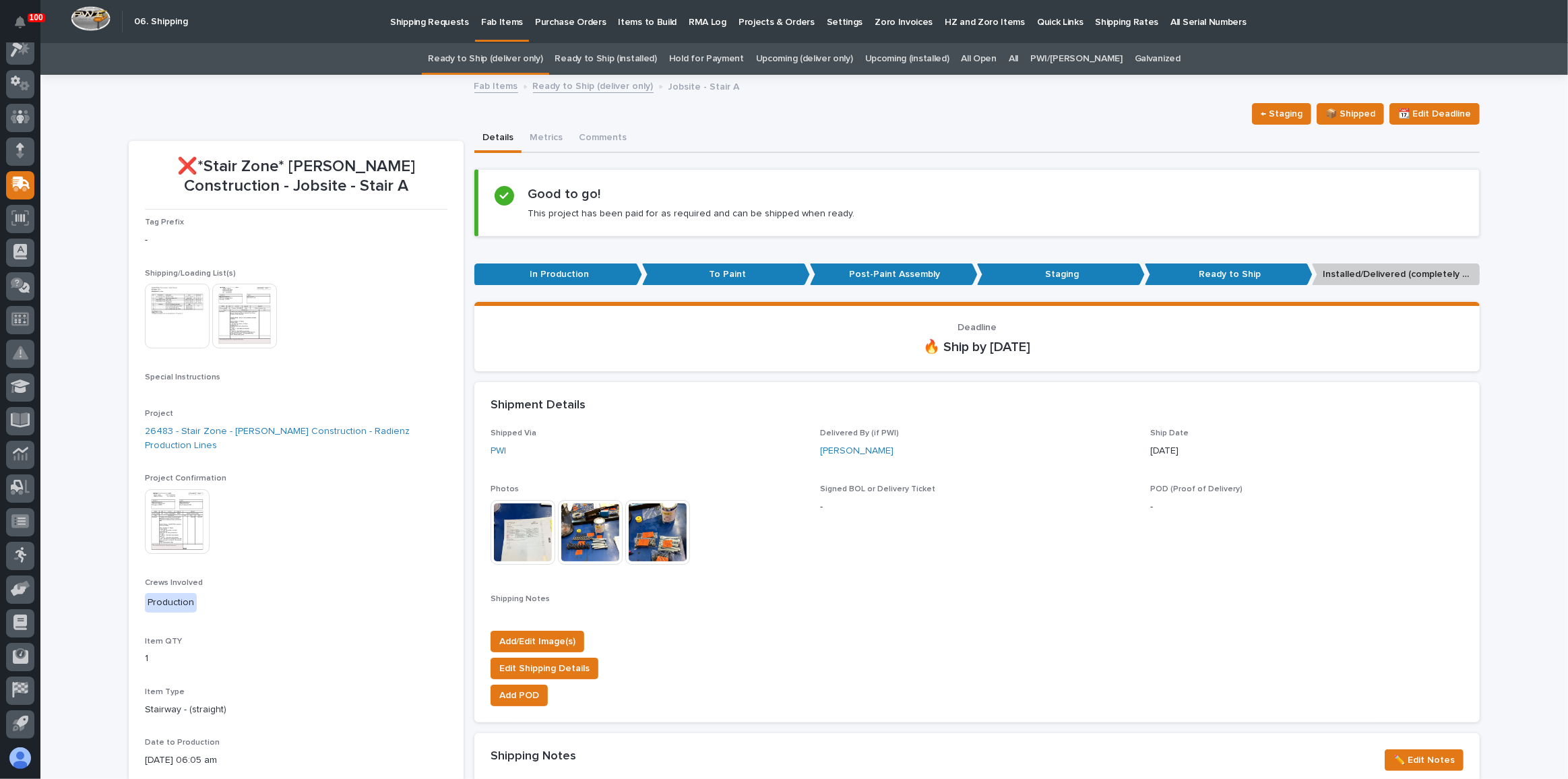
click at [413, 26] on p "Shipping Requests" at bounding box center [429, 14] width 79 height 29
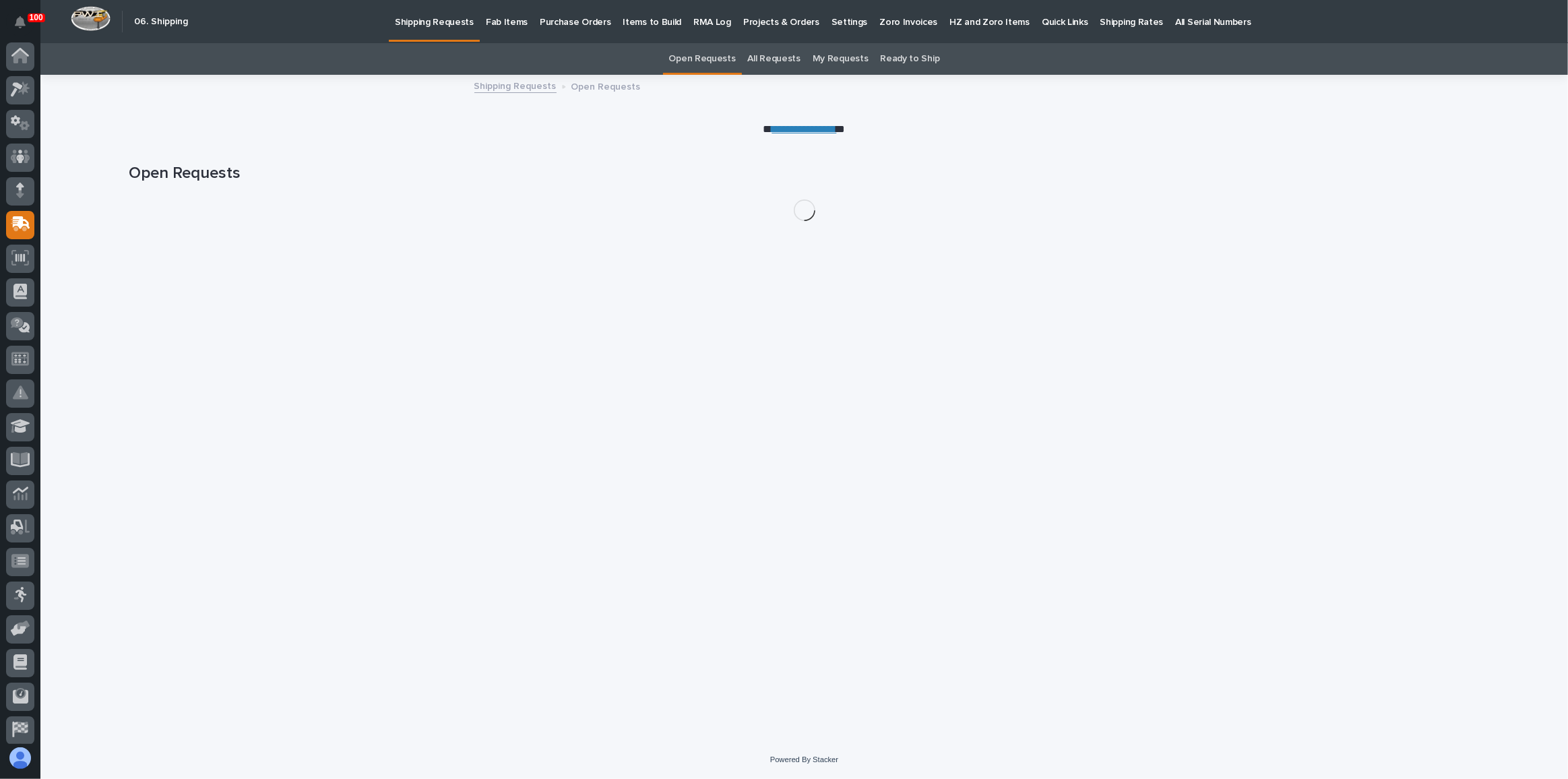
scroll to position [39, 0]
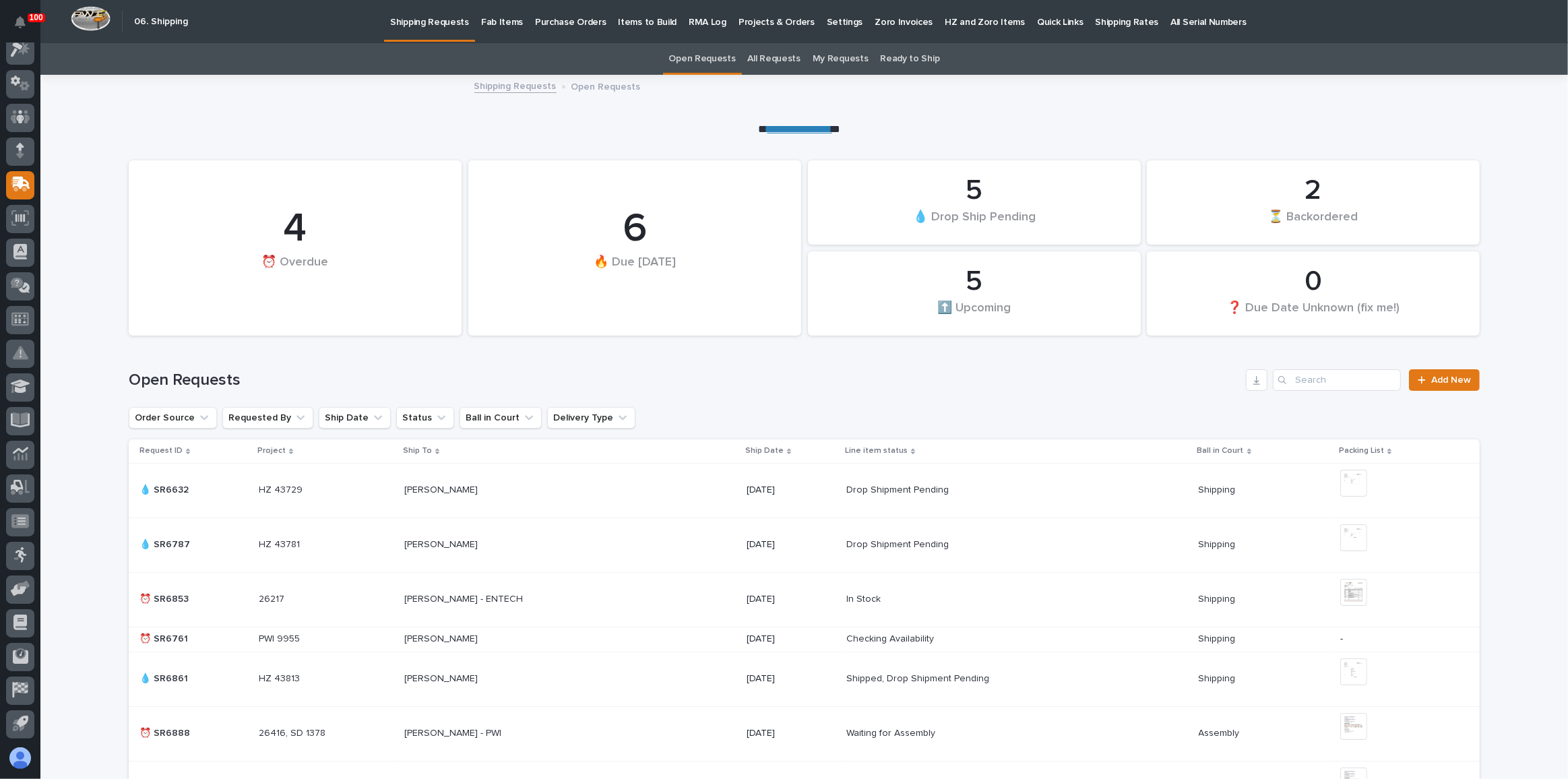
click at [768, 61] on link "All Requests" at bounding box center [774, 59] width 53 height 31
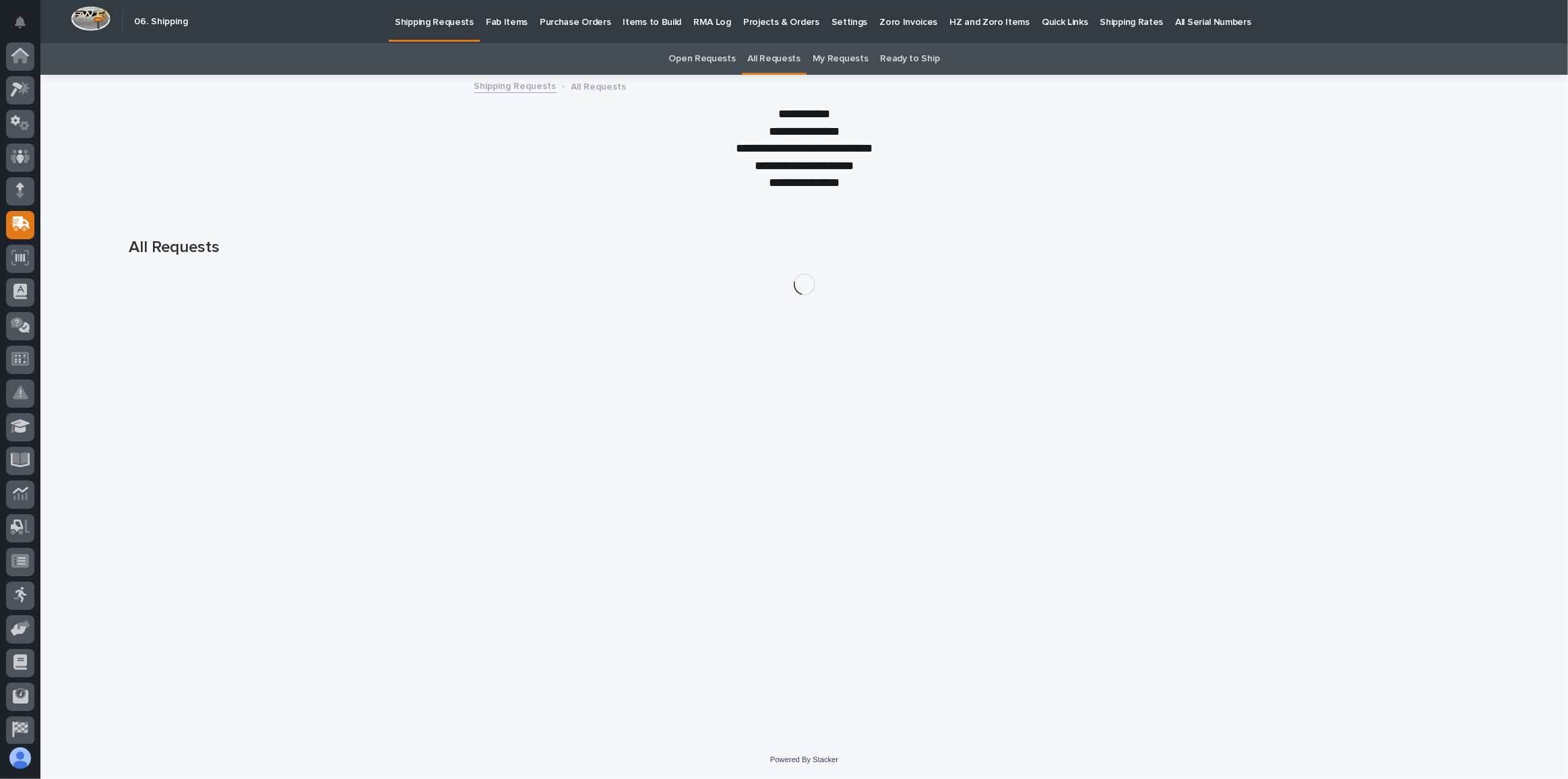
scroll to position [39, 0]
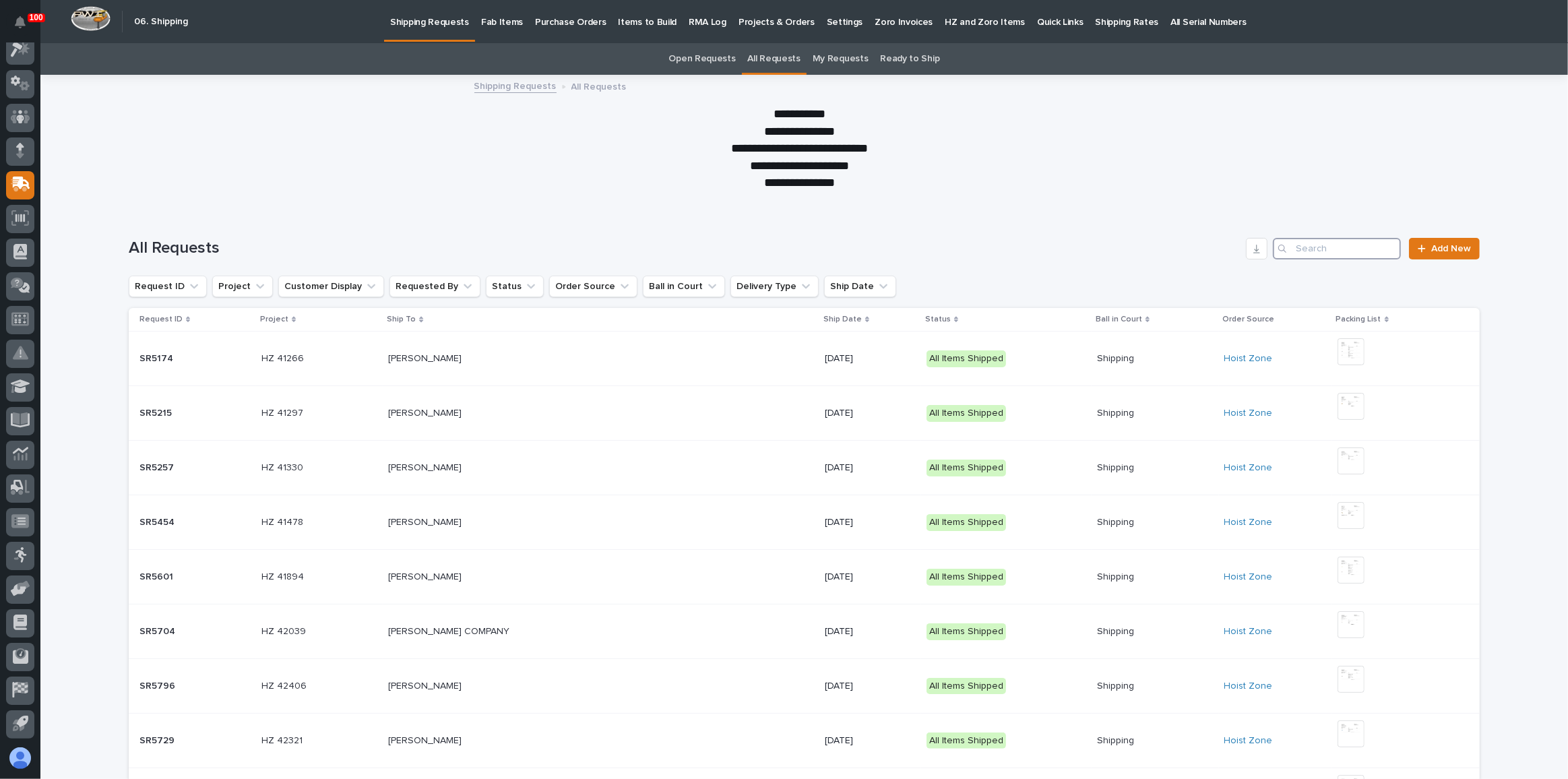
click at [1317, 247] on input "Search" at bounding box center [1337, 248] width 128 height 21
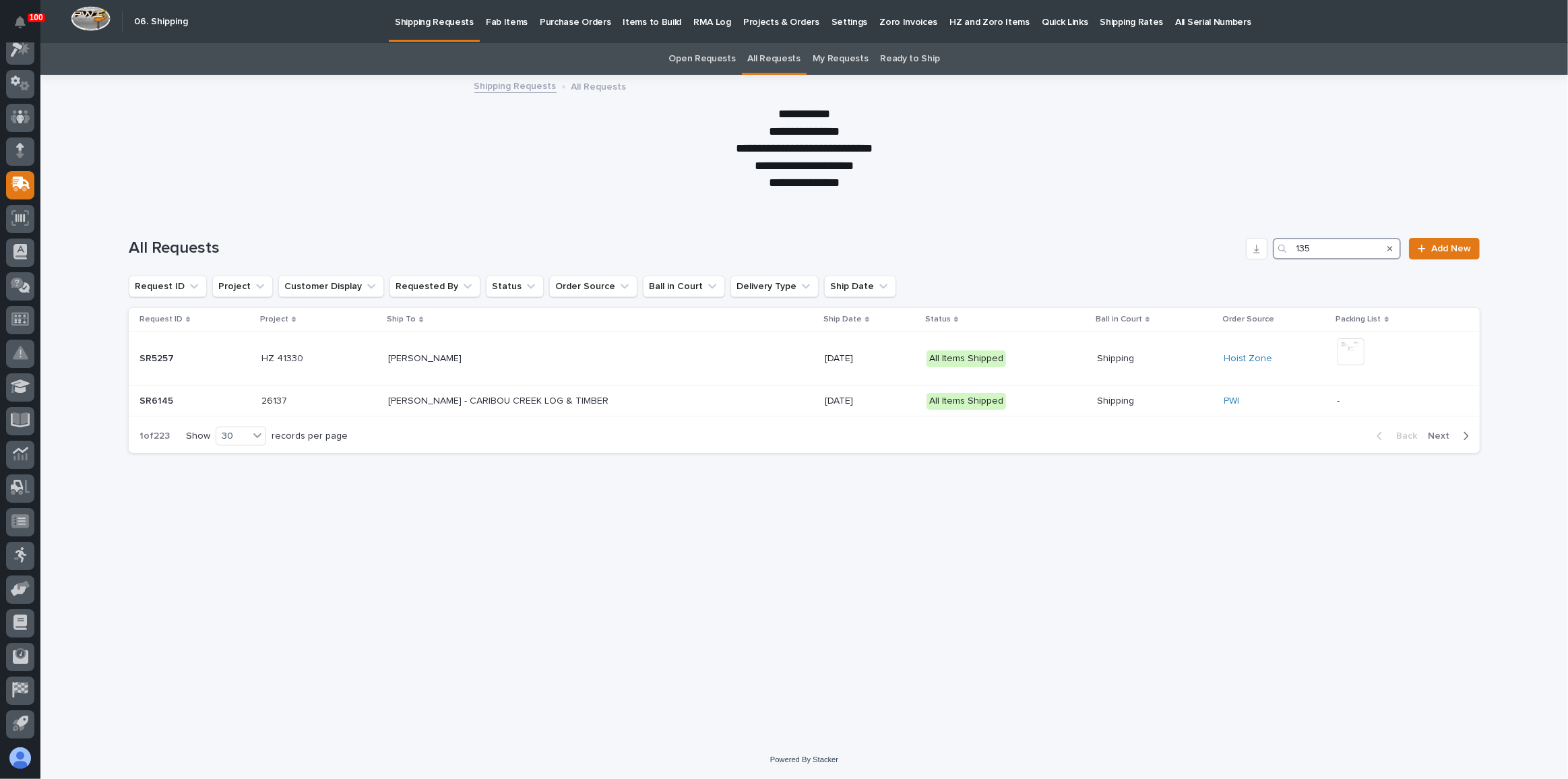
type input "1354"
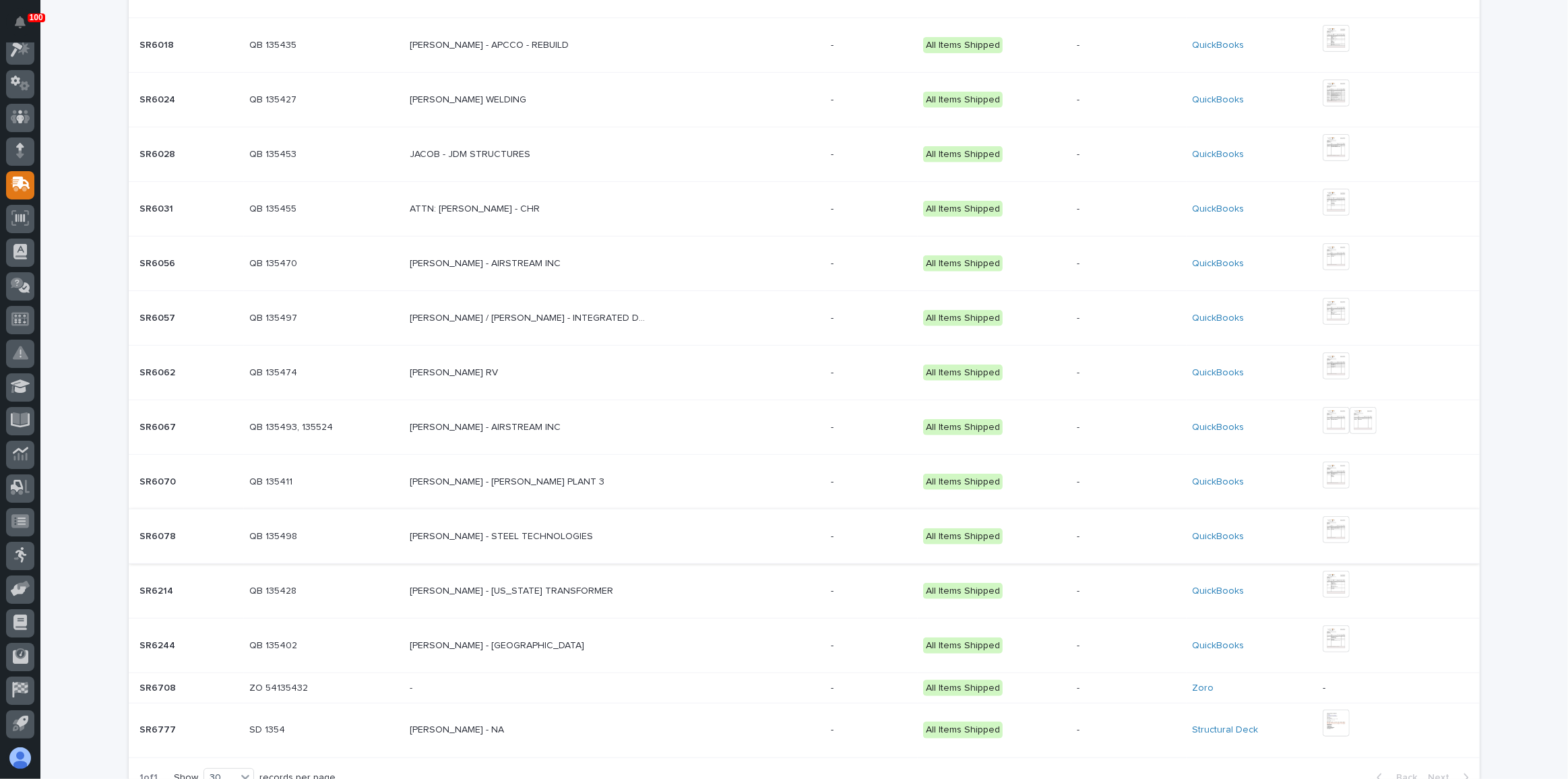
scroll to position [742, 0]
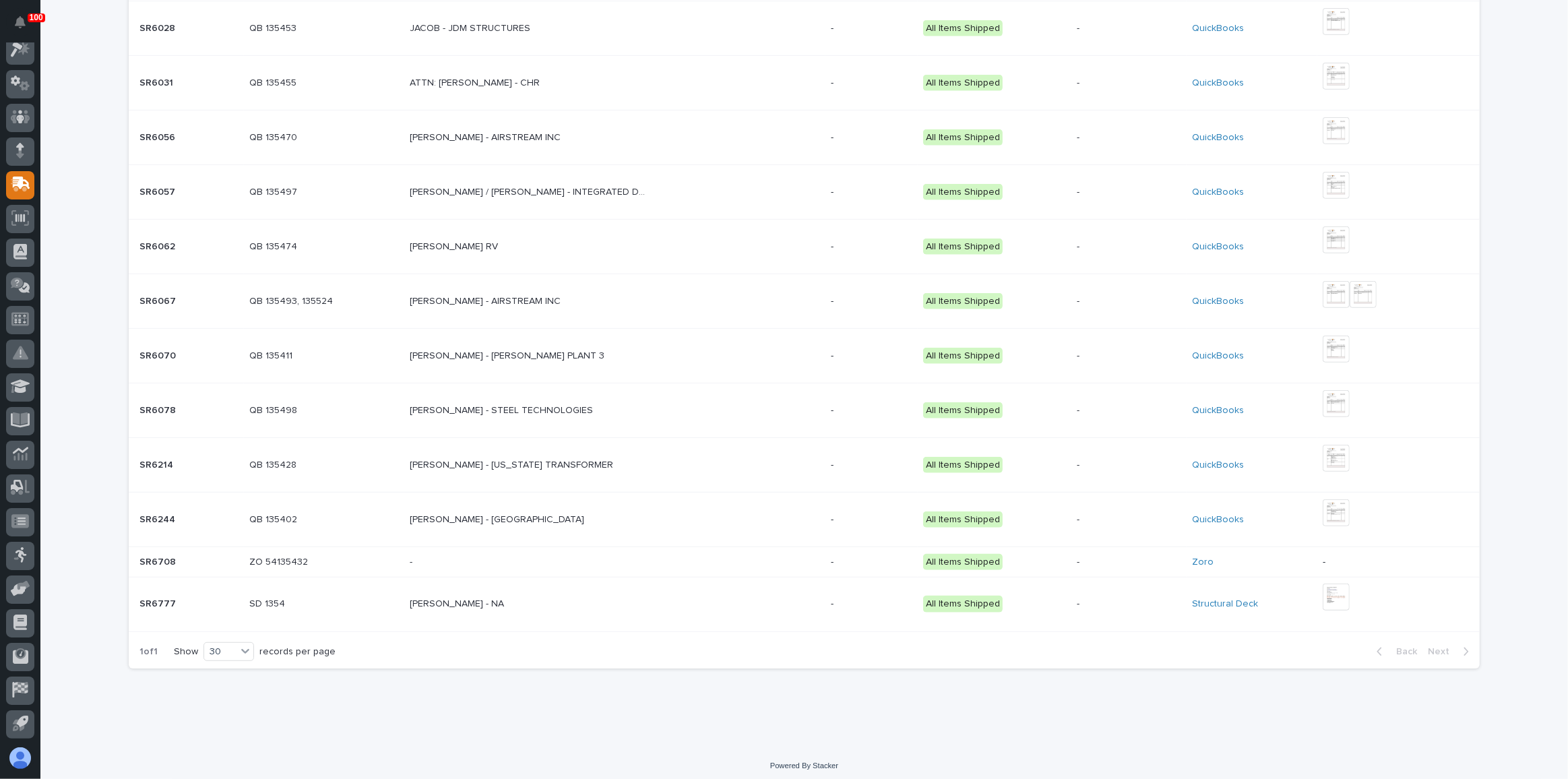
click at [599, 601] on p at bounding box center [528, 604] width 236 height 12
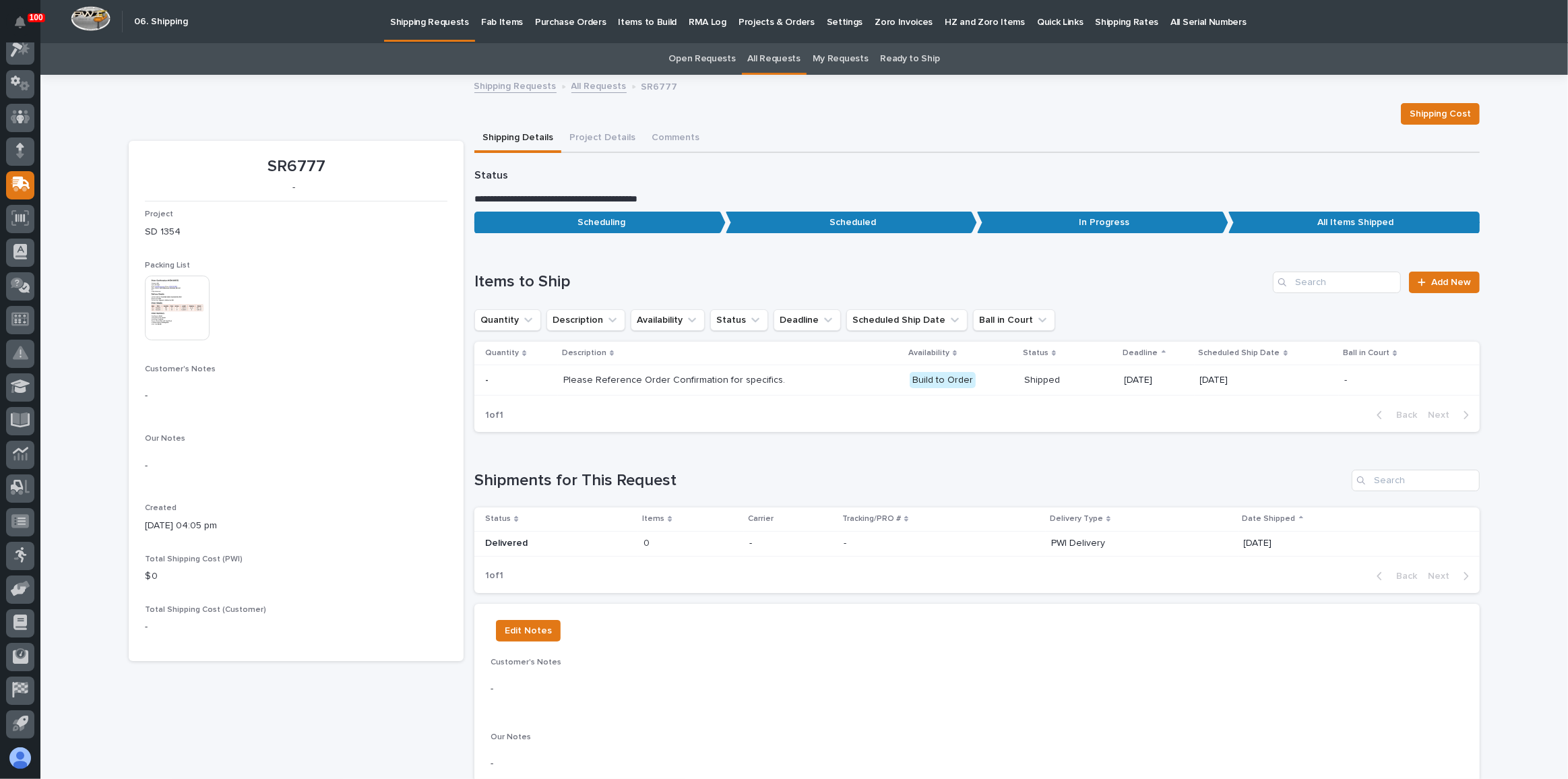
click at [703, 538] on p at bounding box center [691, 543] width 95 height 12
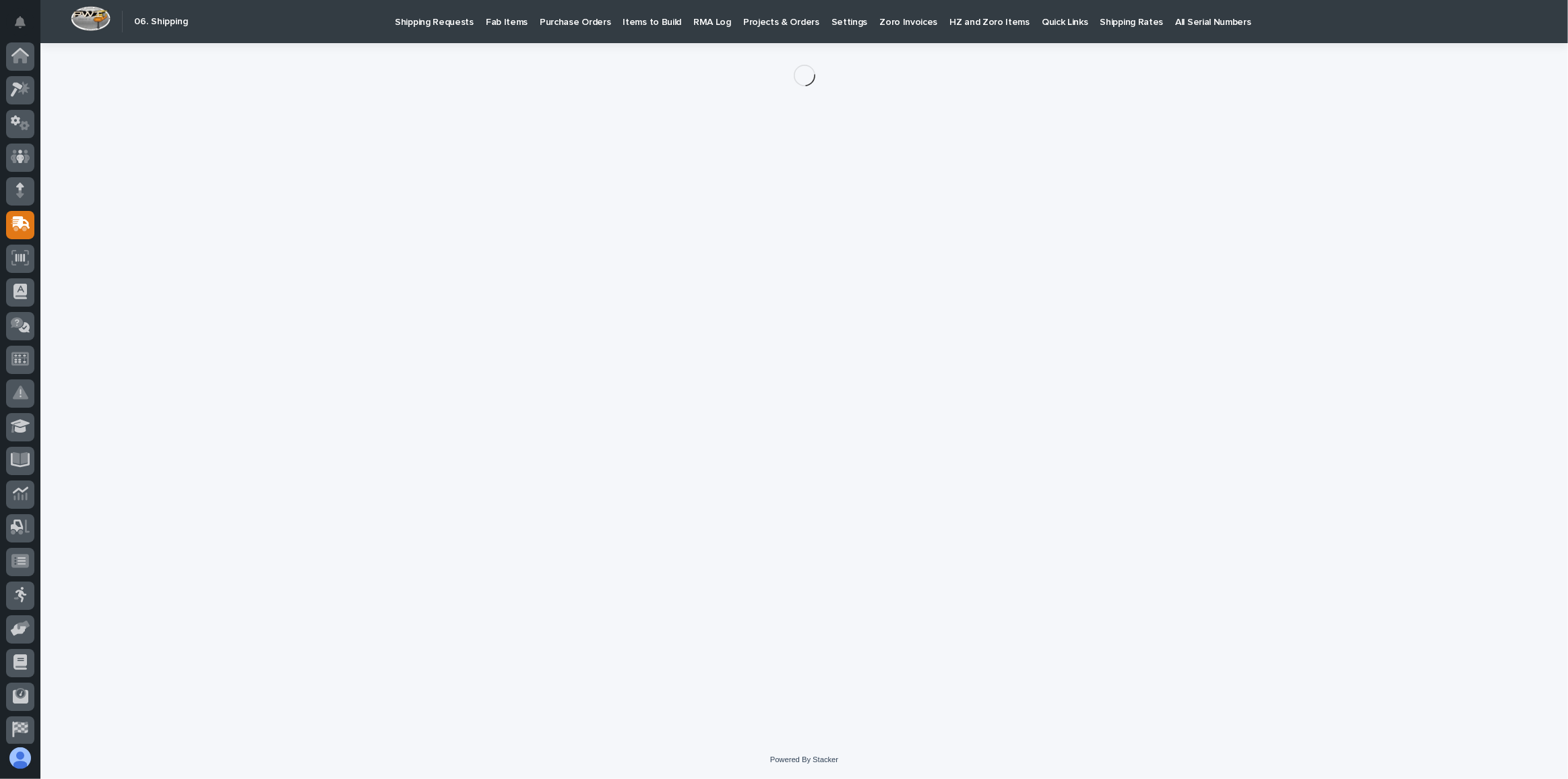
scroll to position [39, 0]
